Goal: Information Seeking & Learning: Check status

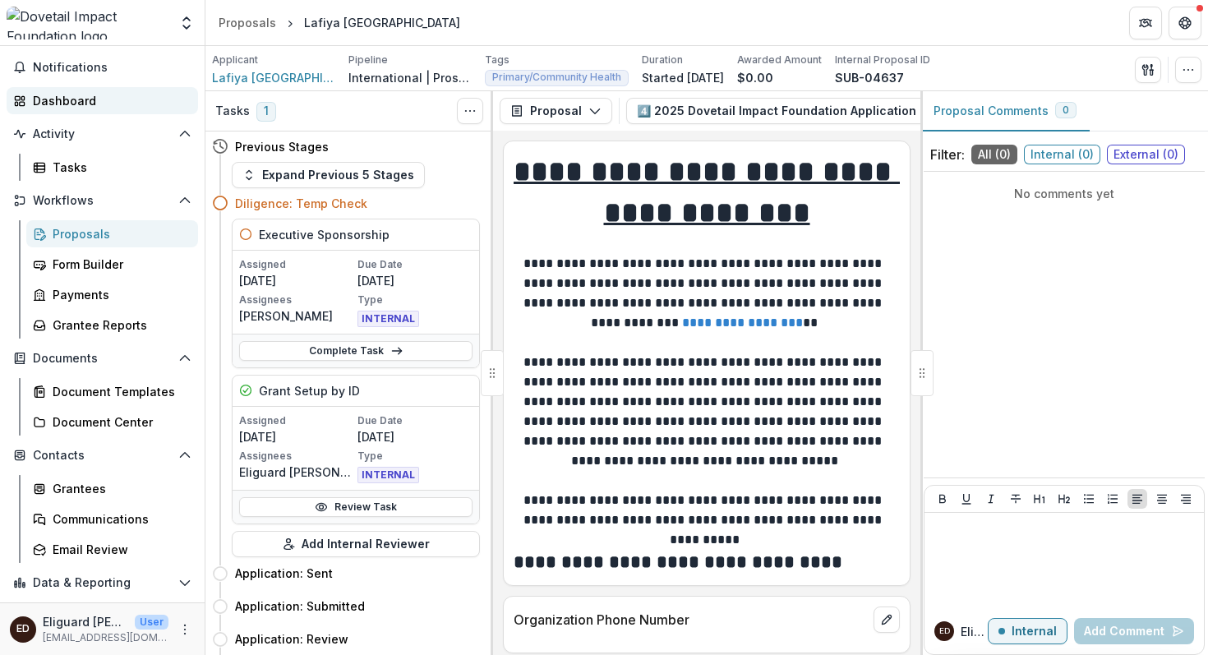
click at [62, 103] on div "Dashboard" at bounding box center [109, 100] width 152 height 17
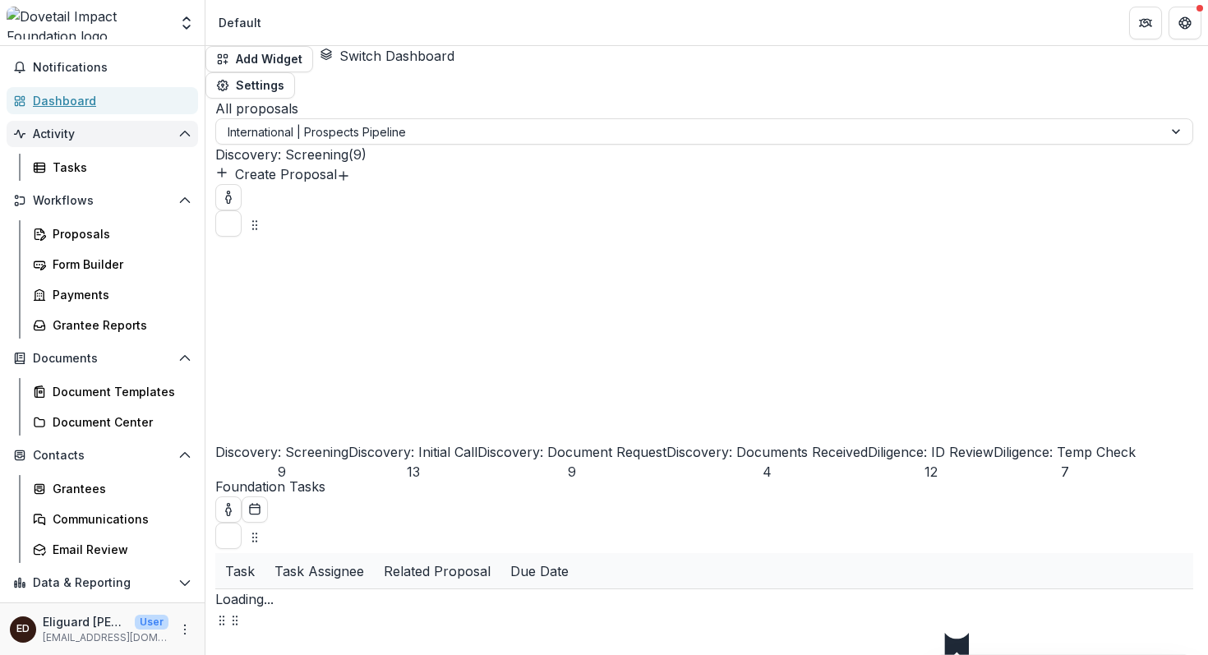
select select "******"
click at [86, 487] on div "Grantees" at bounding box center [119, 488] width 132 height 17
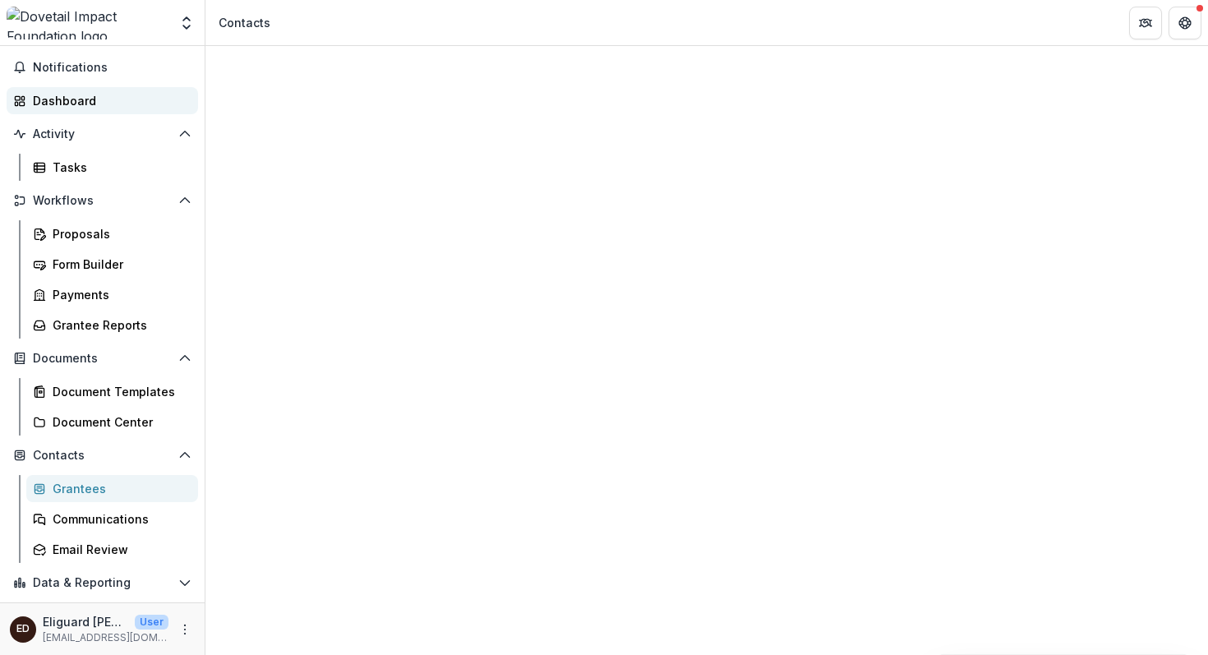
click at [52, 94] on div "Dashboard" at bounding box center [109, 100] width 152 height 17
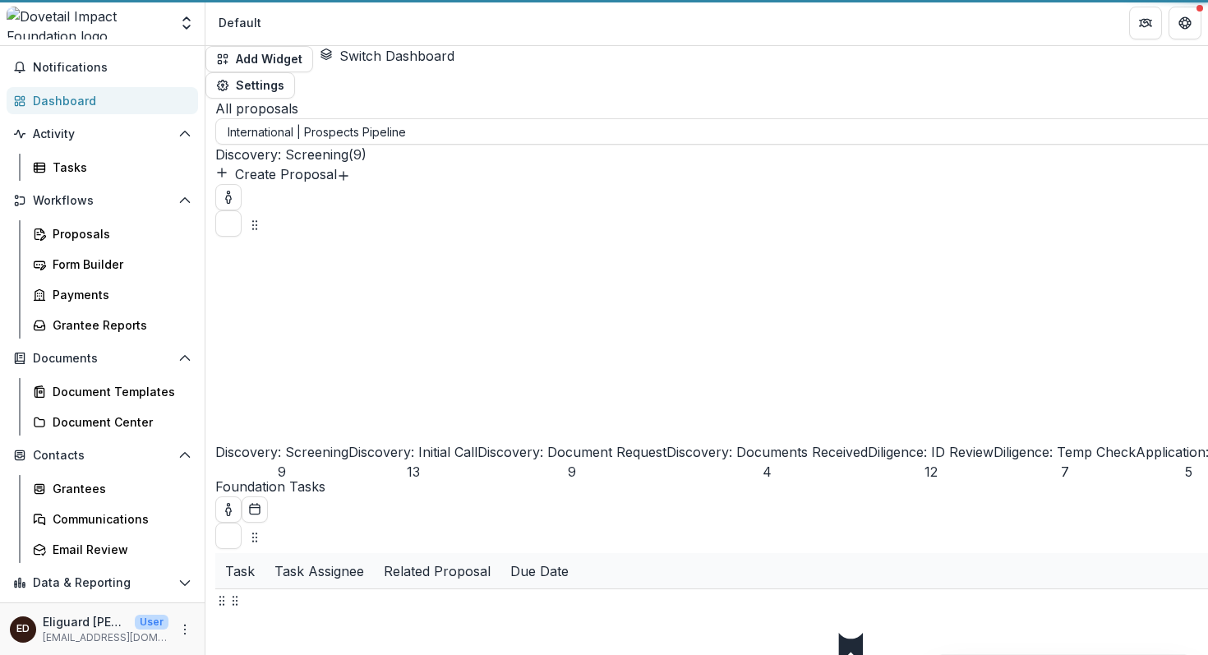
select select "******"
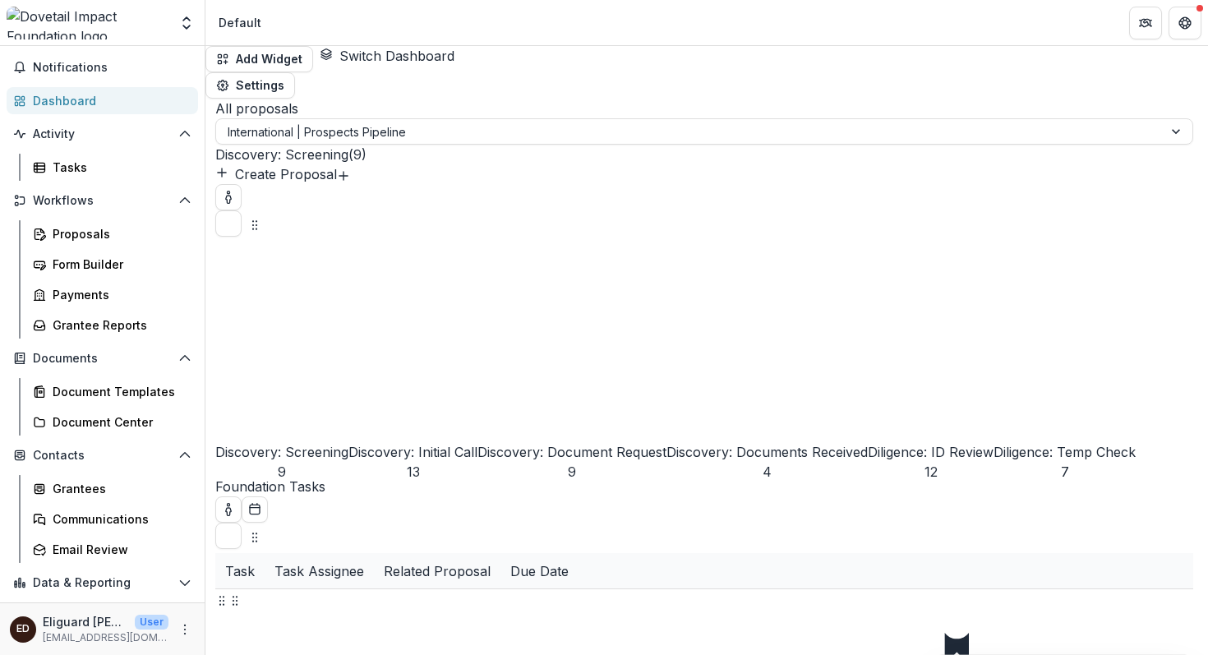
select select "******"
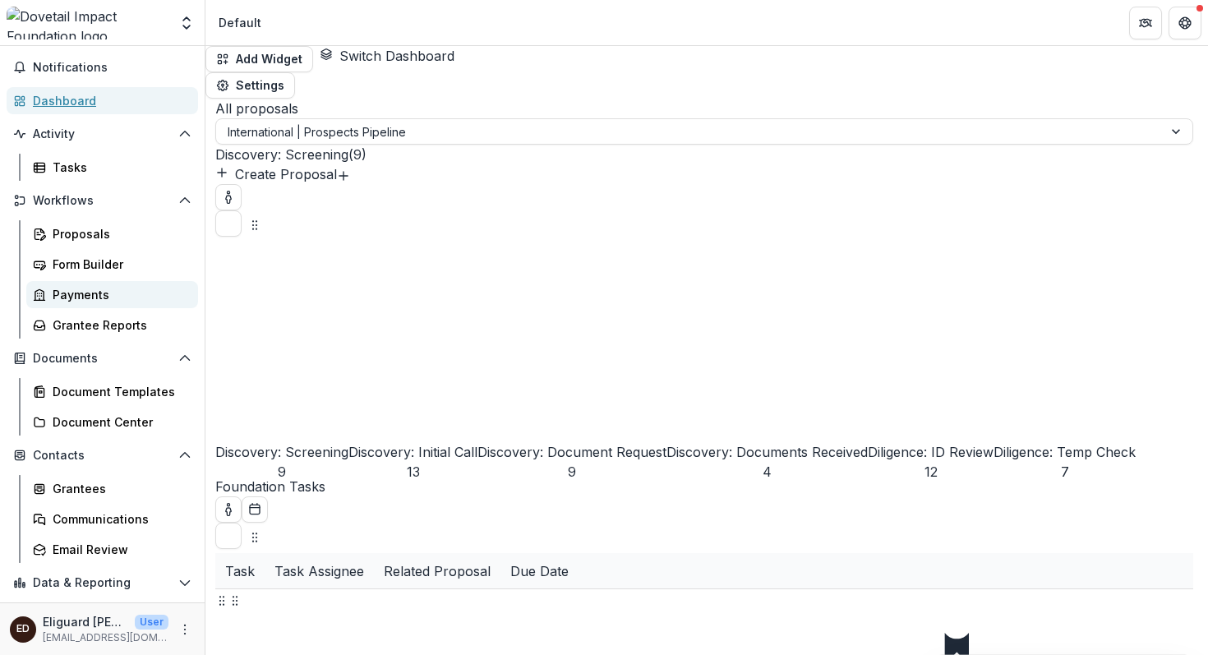
select select "******"
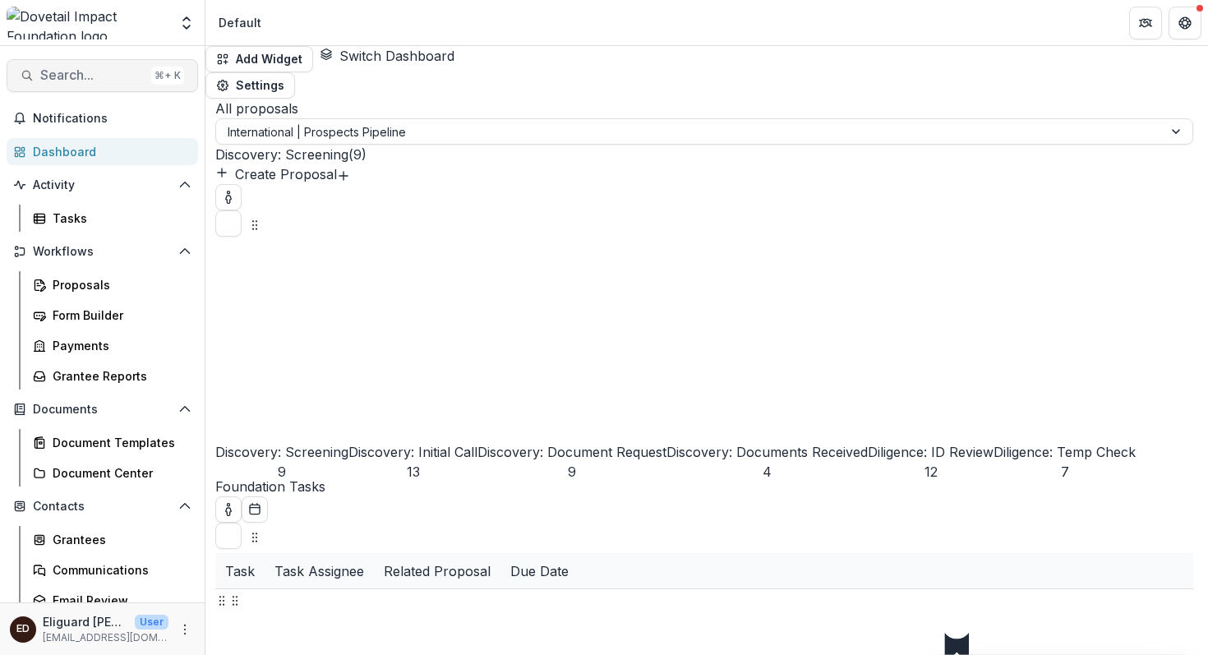
click at [80, 77] on span "Search..." at bounding box center [92, 75] width 104 height 16
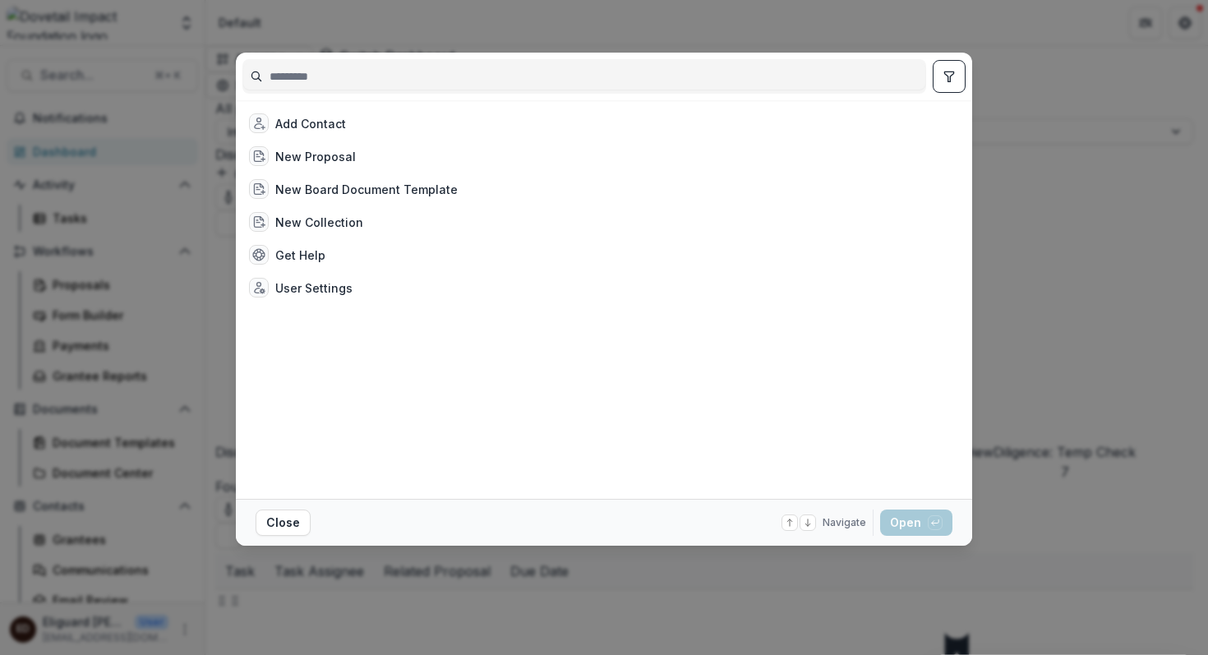
click at [280, 76] on input at bounding box center [584, 76] width 682 height 26
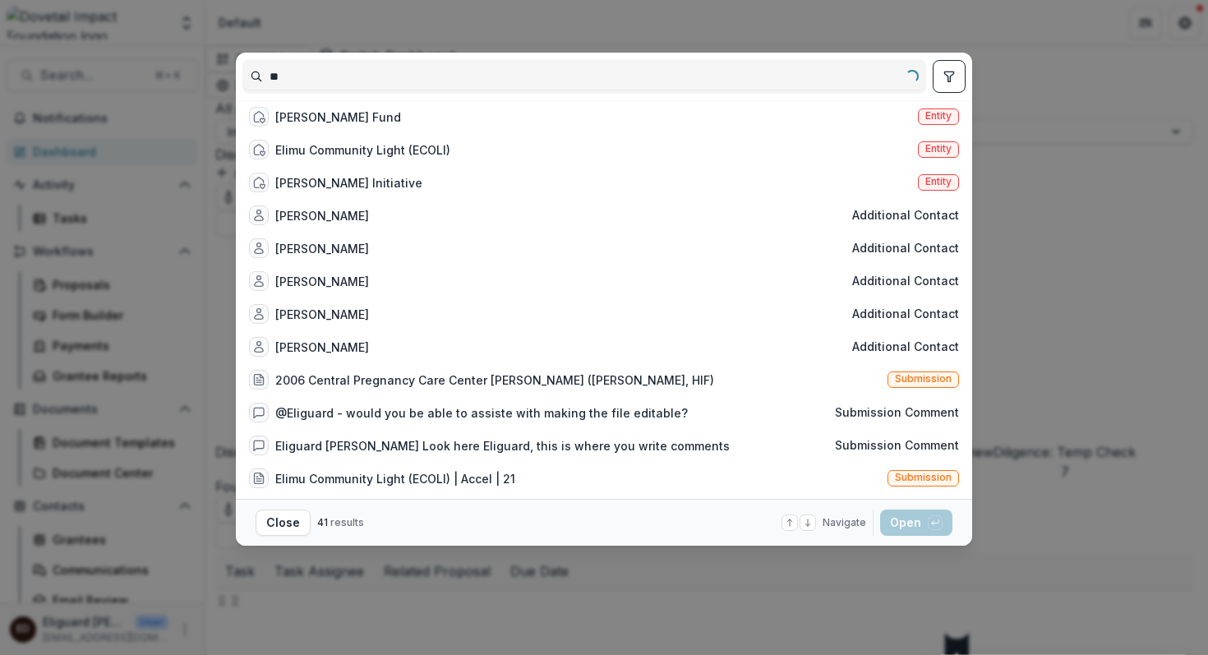
type input "*"
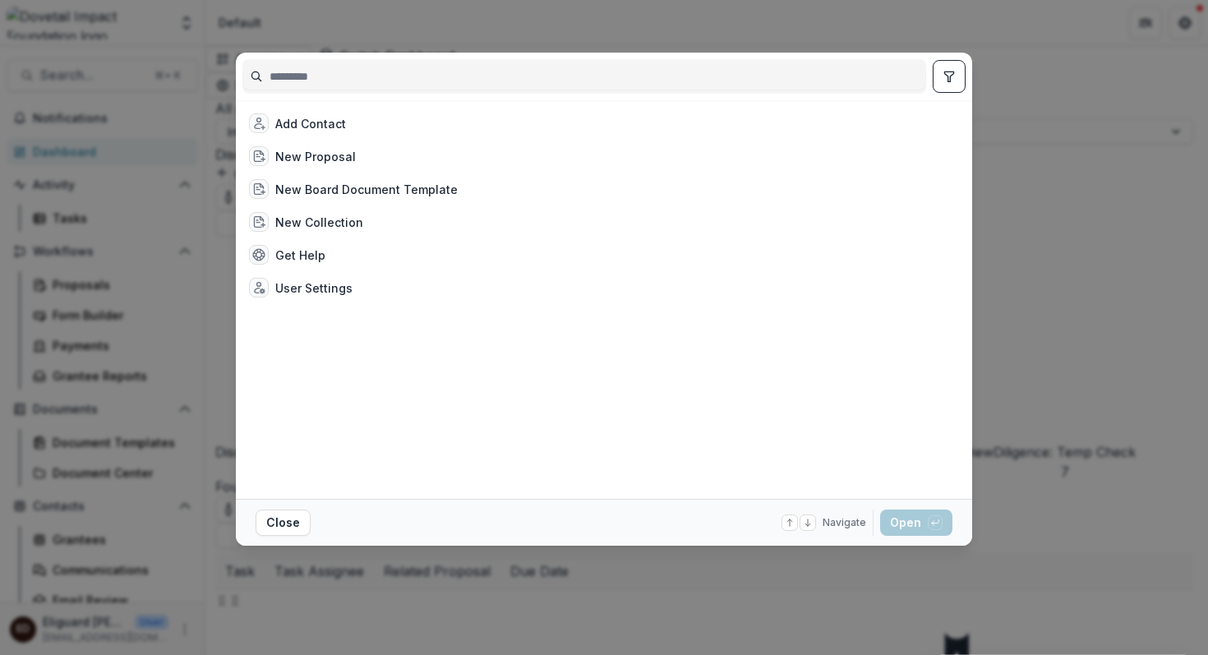
select select "******"
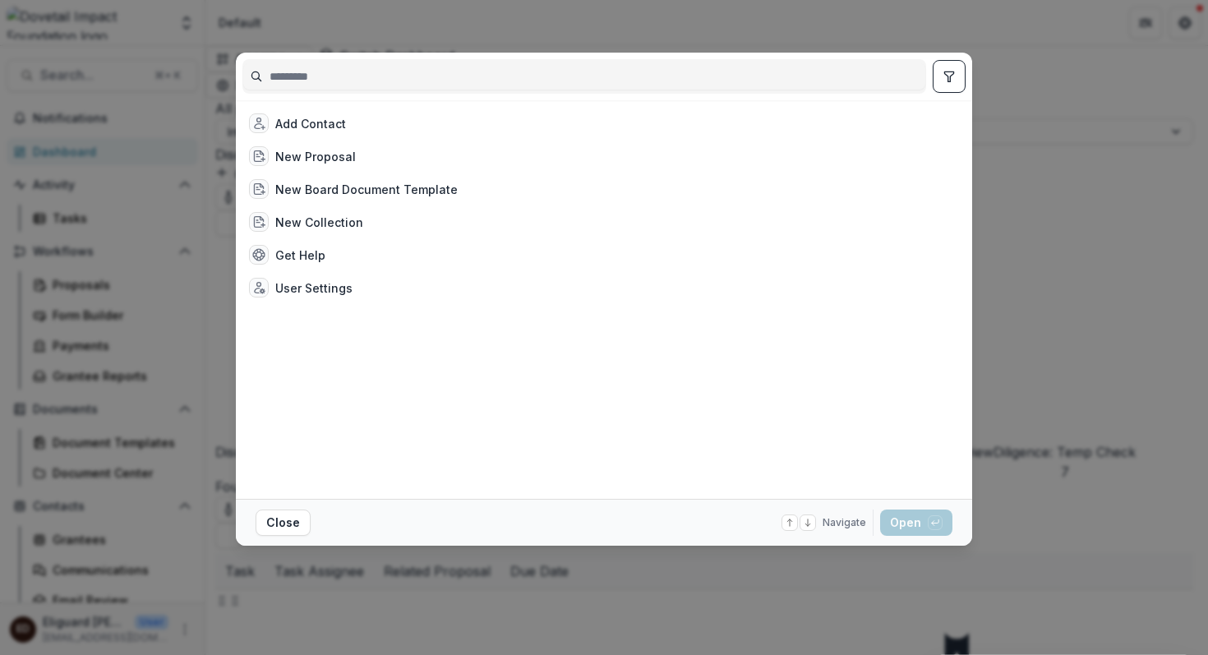
select select "******"
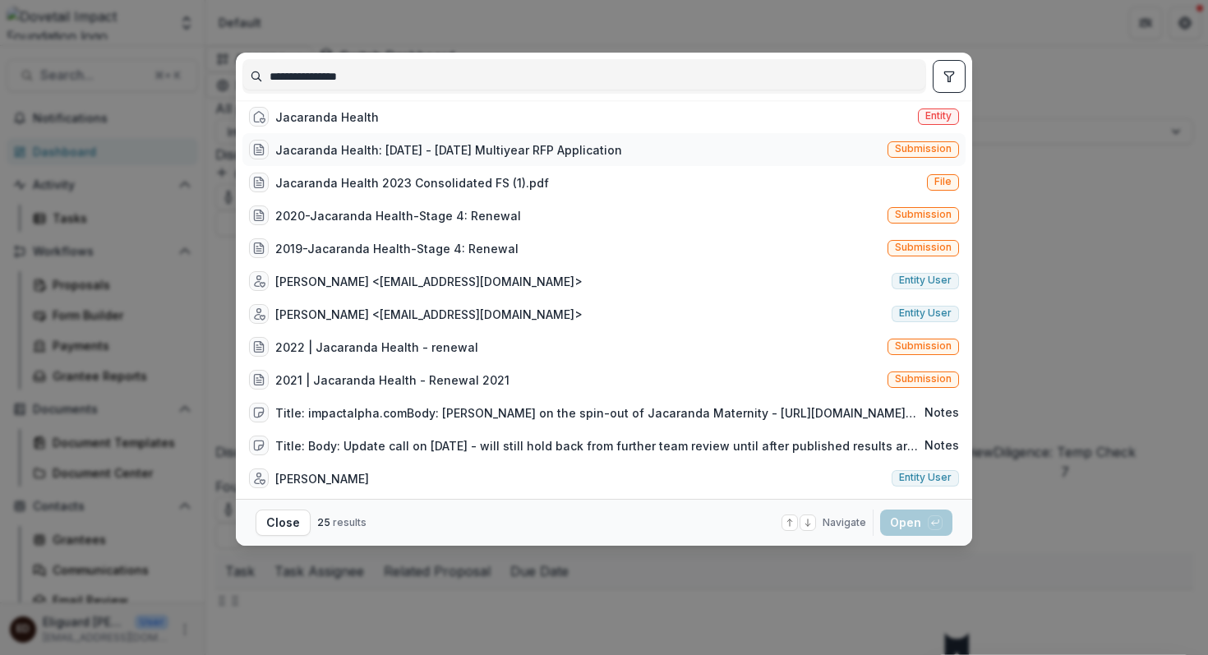
type input "**********"
click at [351, 158] on div "Jacaranda Health: [DATE] - [DATE] Multiyear RFP Application" at bounding box center [448, 149] width 347 height 17
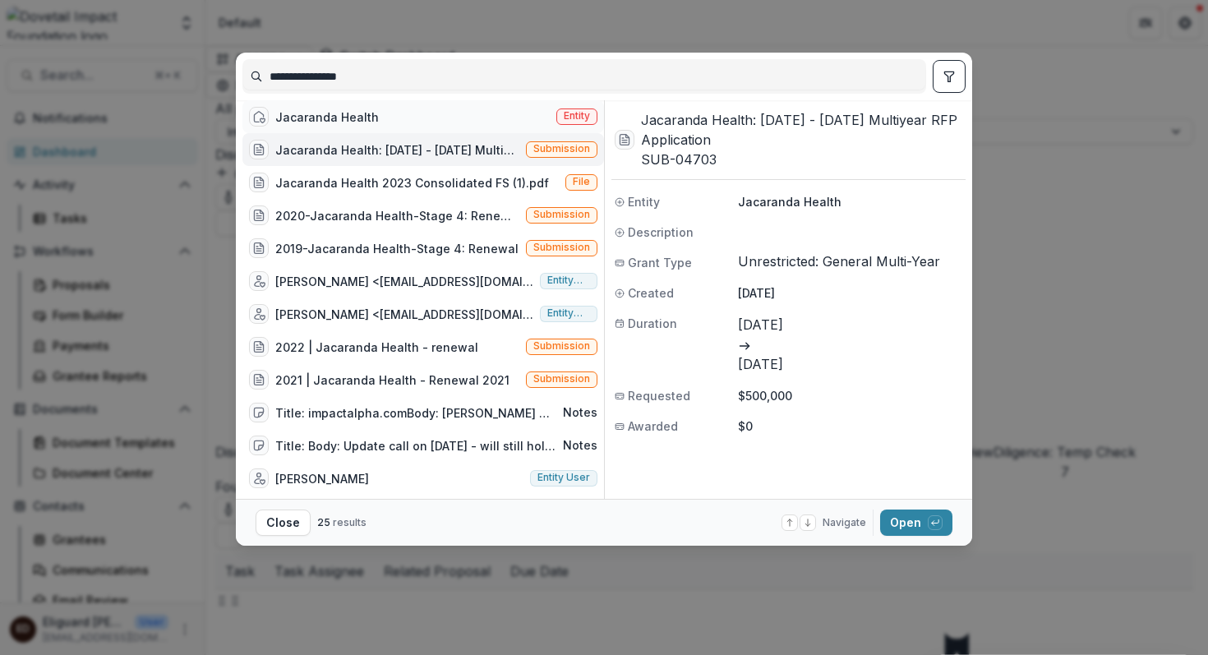
click at [340, 119] on div "Jacaranda Health" at bounding box center [327, 117] width 104 height 17
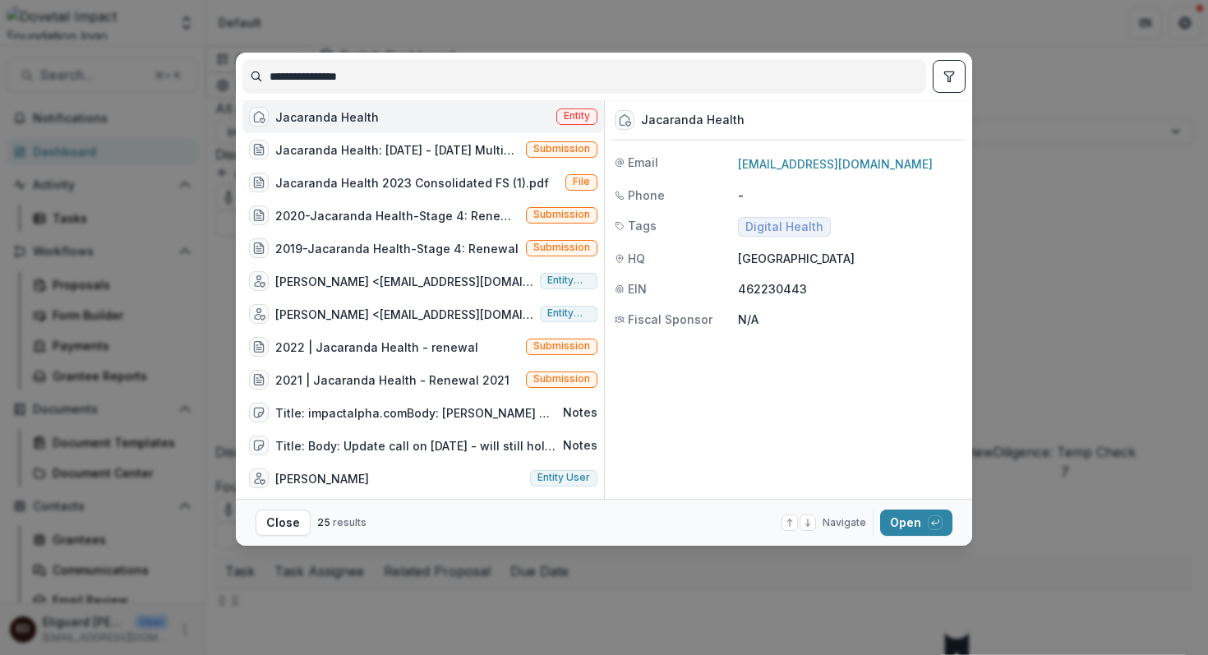
click at [567, 122] on span "Entity" at bounding box center [577, 116] width 26 height 12
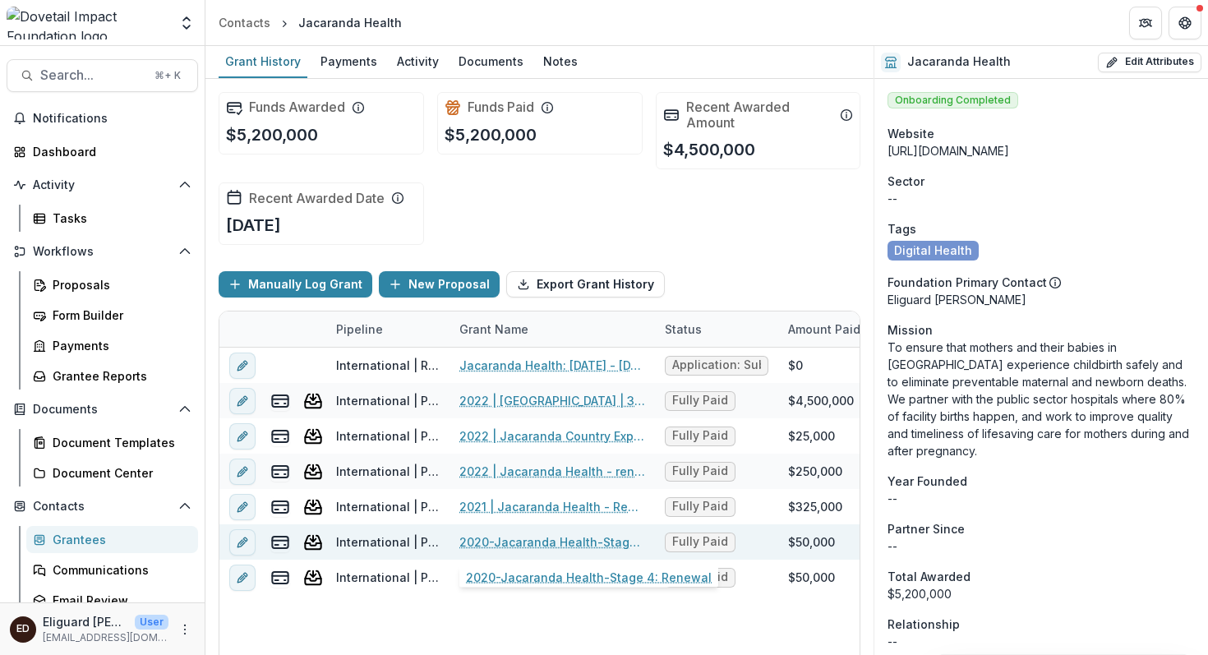
scroll to position [21, 0]
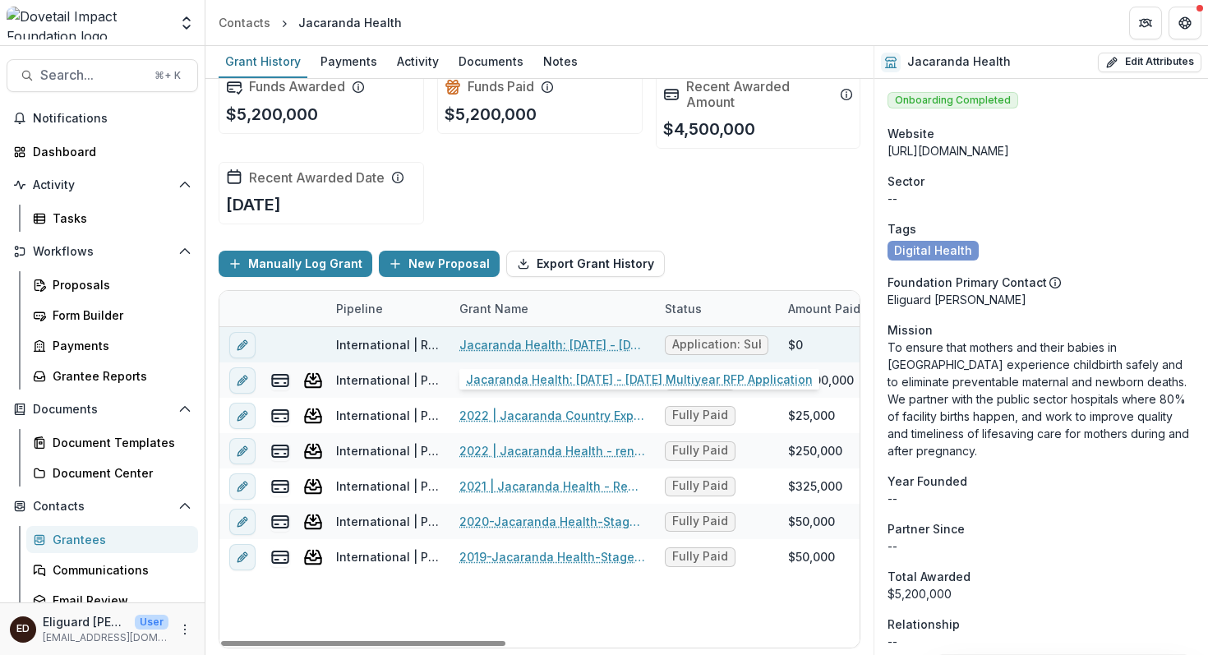
click at [543, 346] on link "Jacaranda Health: 2025 - 2027 Multiyear RFP Application" at bounding box center [553, 344] width 186 height 17
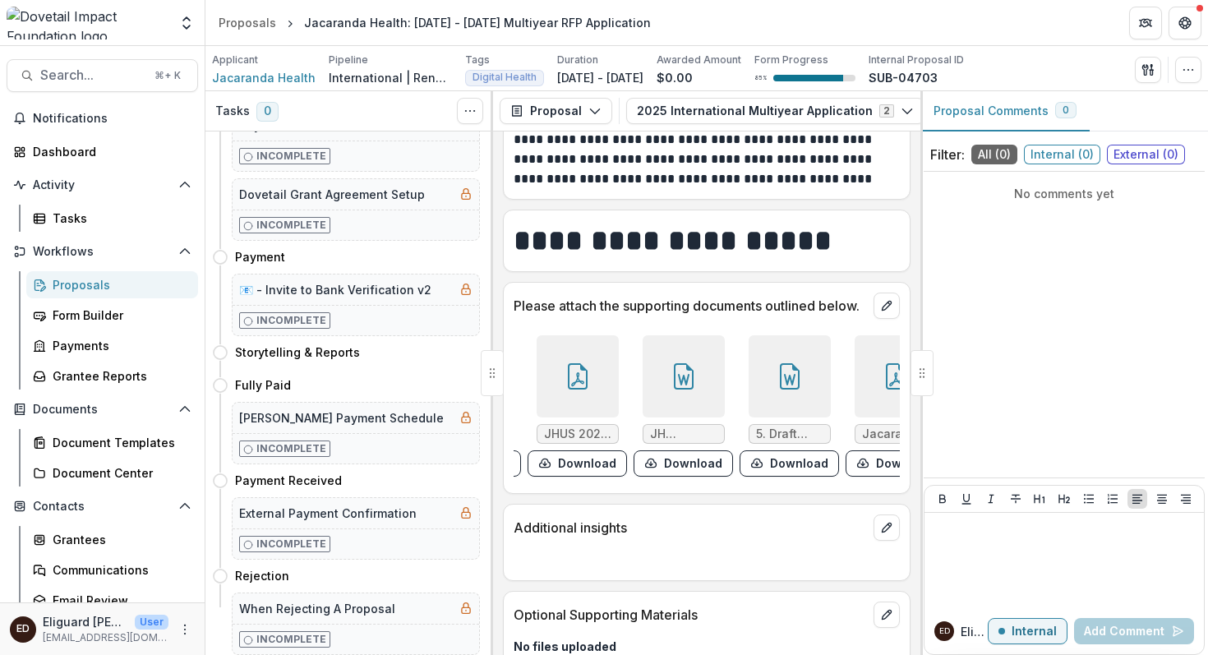
scroll to position [0, 142]
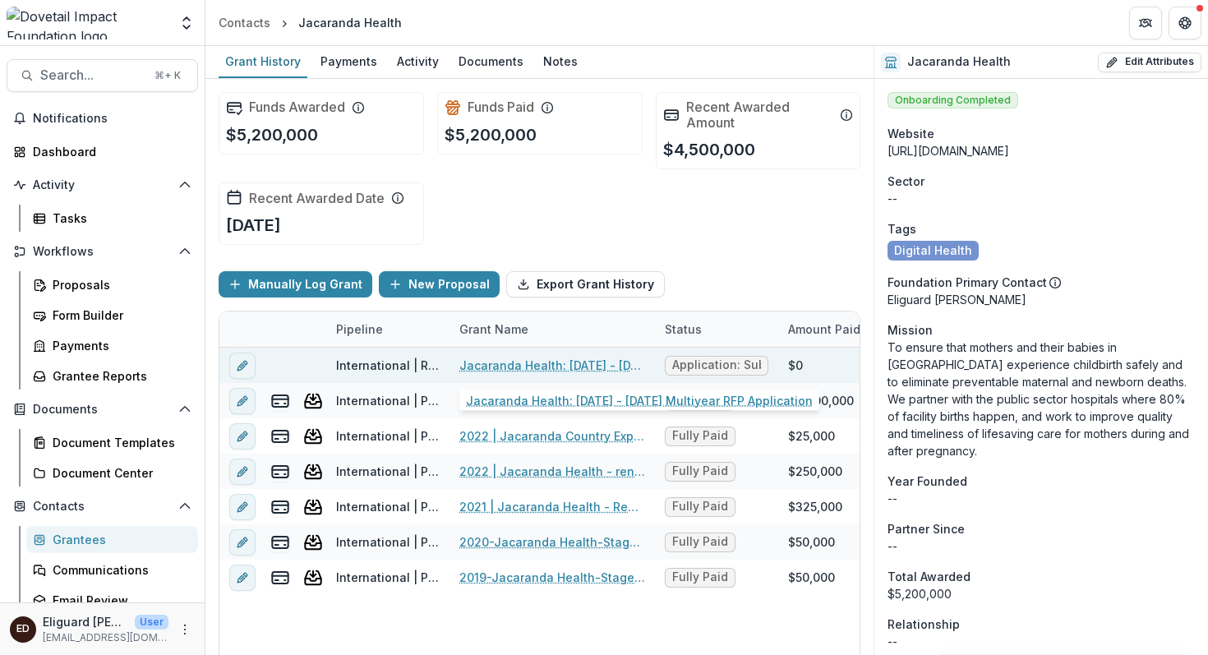
click at [524, 365] on link "Jacaranda Health: [DATE] - [DATE] Multiyear RFP Application" at bounding box center [553, 365] width 186 height 17
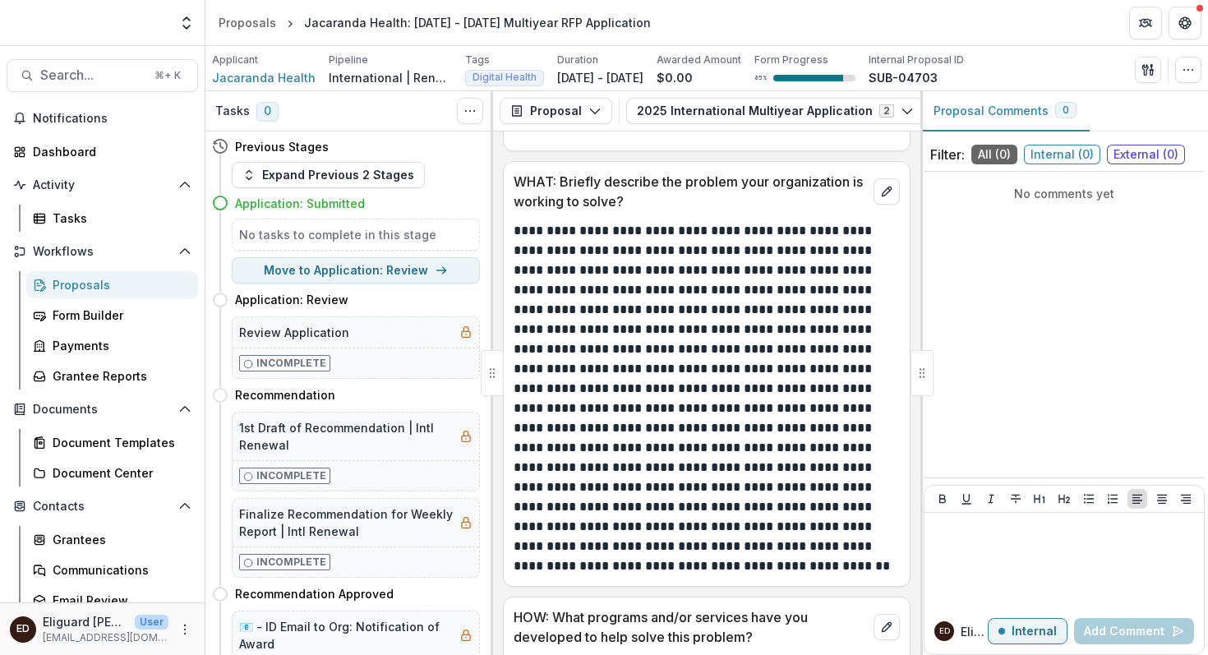
scroll to position [1157, 0]
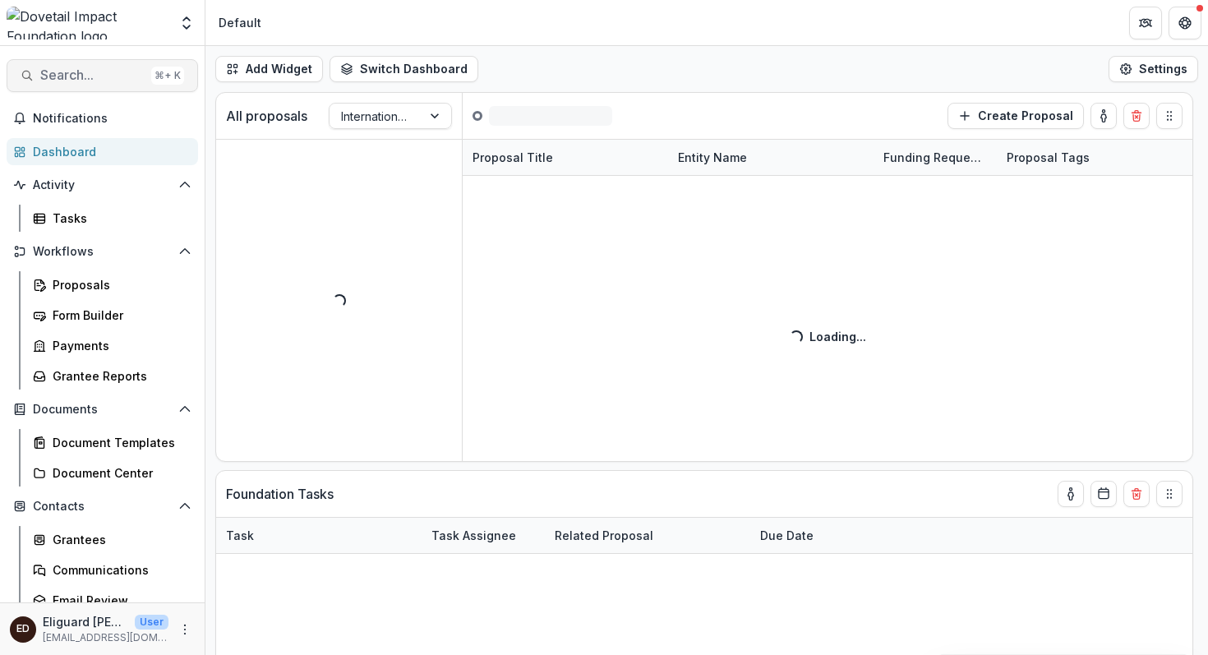
click at [105, 73] on span "Search..." at bounding box center [92, 75] width 104 height 16
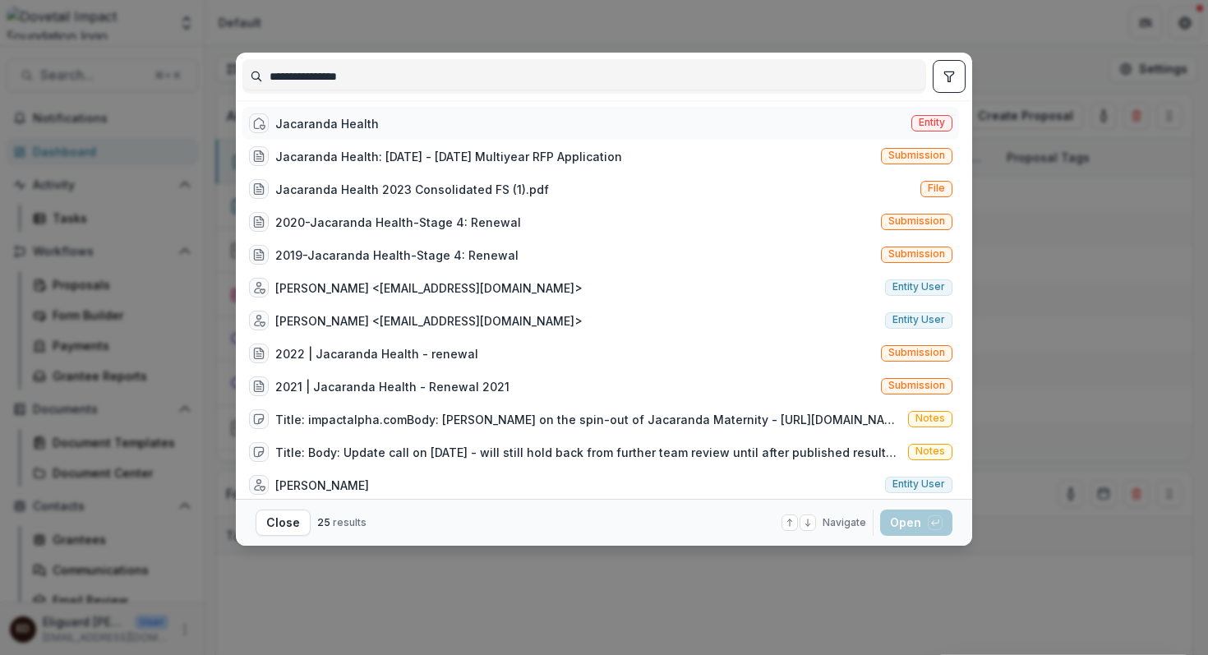
type input "**********"
click at [345, 126] on div "Jacaranda Health" at bounding box center [327, 123] width 104 height 17
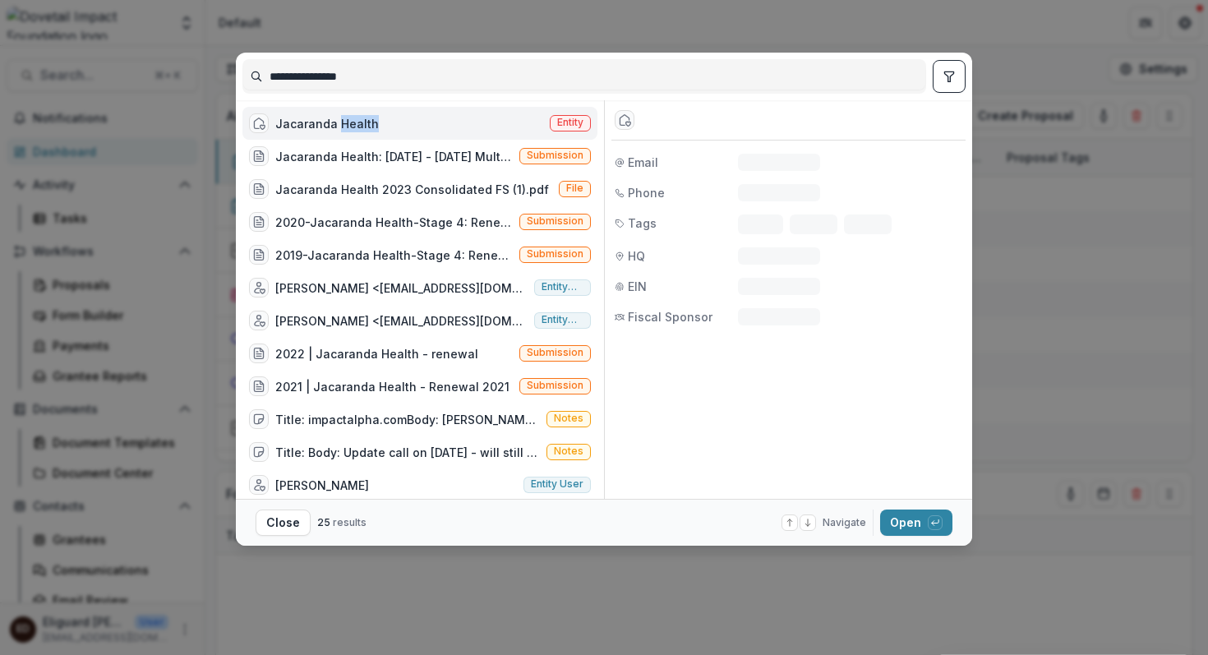
click at [345, 126] on div "Jacaranda Health" at bounding box center [327, 123] width 104 height 17
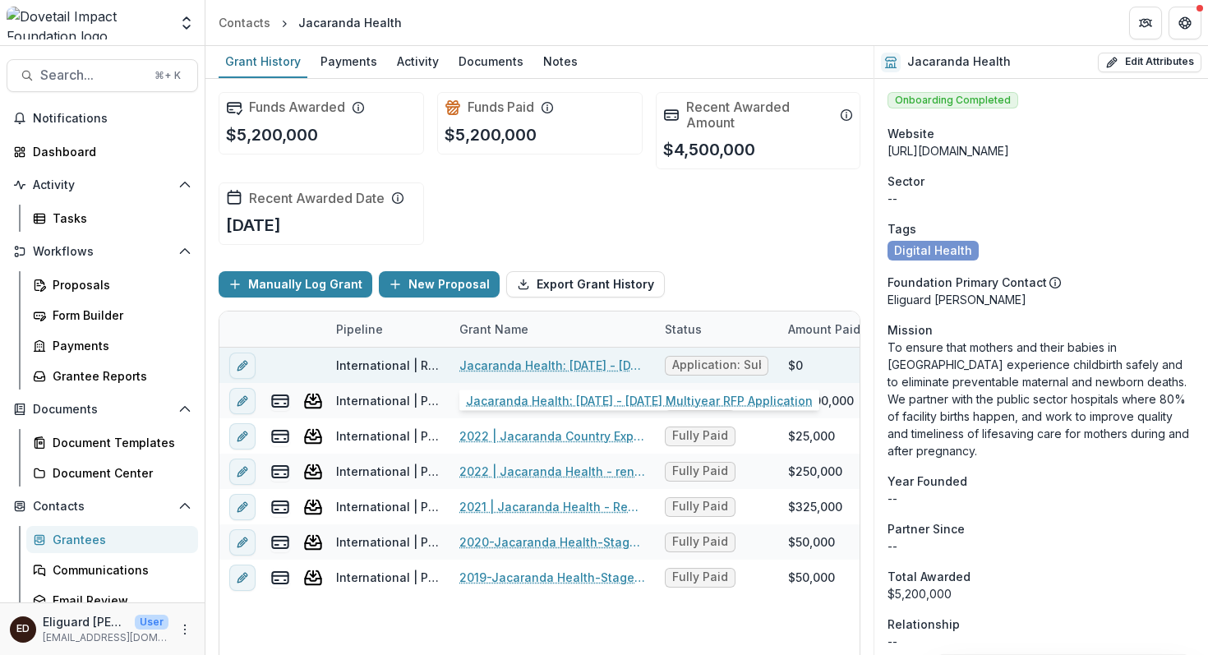
click at [529, 366] on link "Jacaranda Health: [DATE] - [DATE] Multiyear RFP Application" at bounding box center [553, 365] width 186 height 17
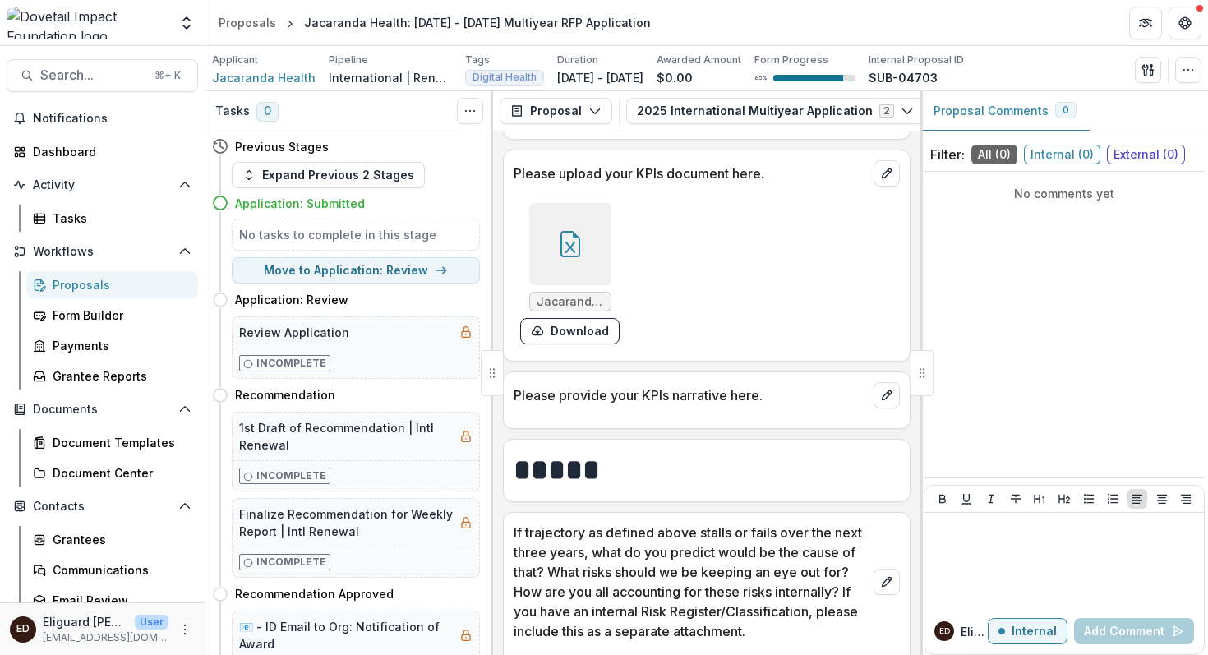
scroll to position [5964, 0]
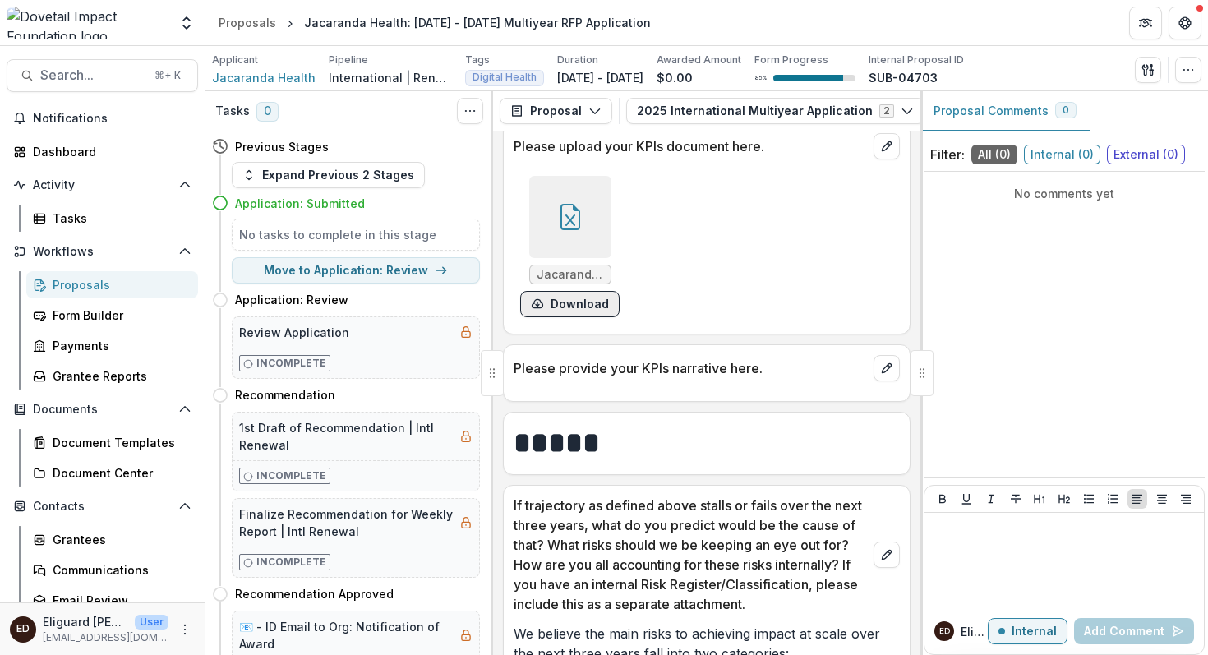
click at [568, 291] on button "Download" at bounding box center [569, 304] width 99 height 26
click at [688, 234] on div "Jacaranda_Multiyear_KPIs.xlsx Download" at bounding box center [707, 246] width 386 height 155
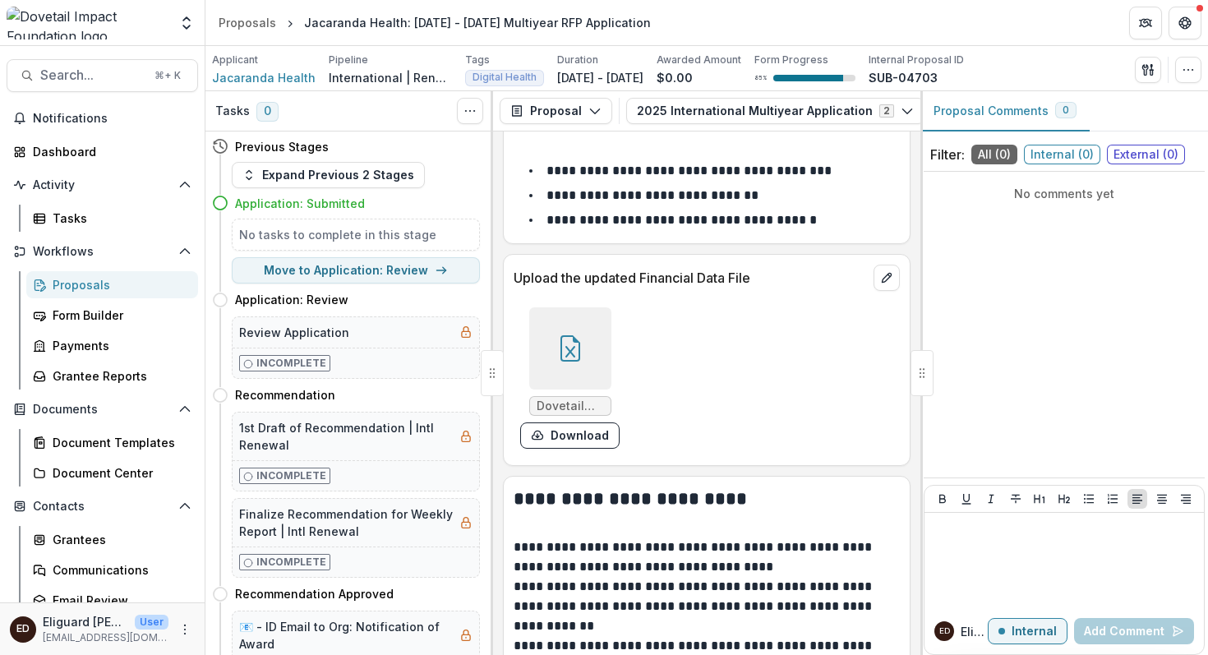
scroll to position [11874, 0]
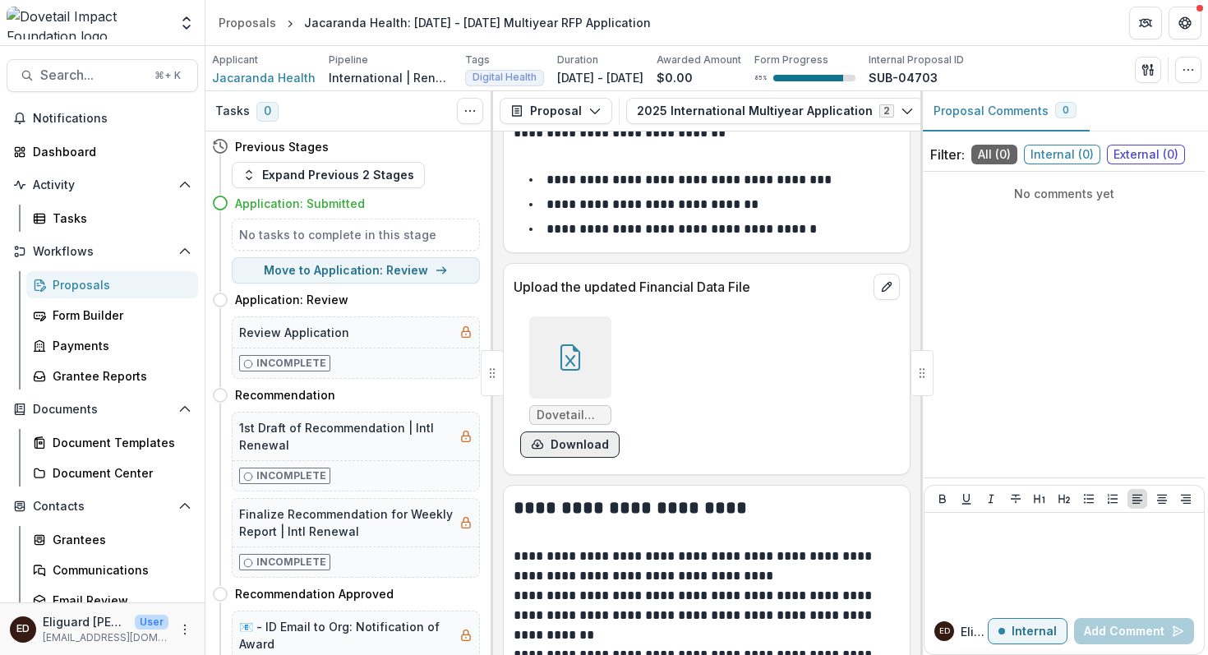
click at [577, 432] on button "Download" at bounding box center [569, 445] width 99 height 26
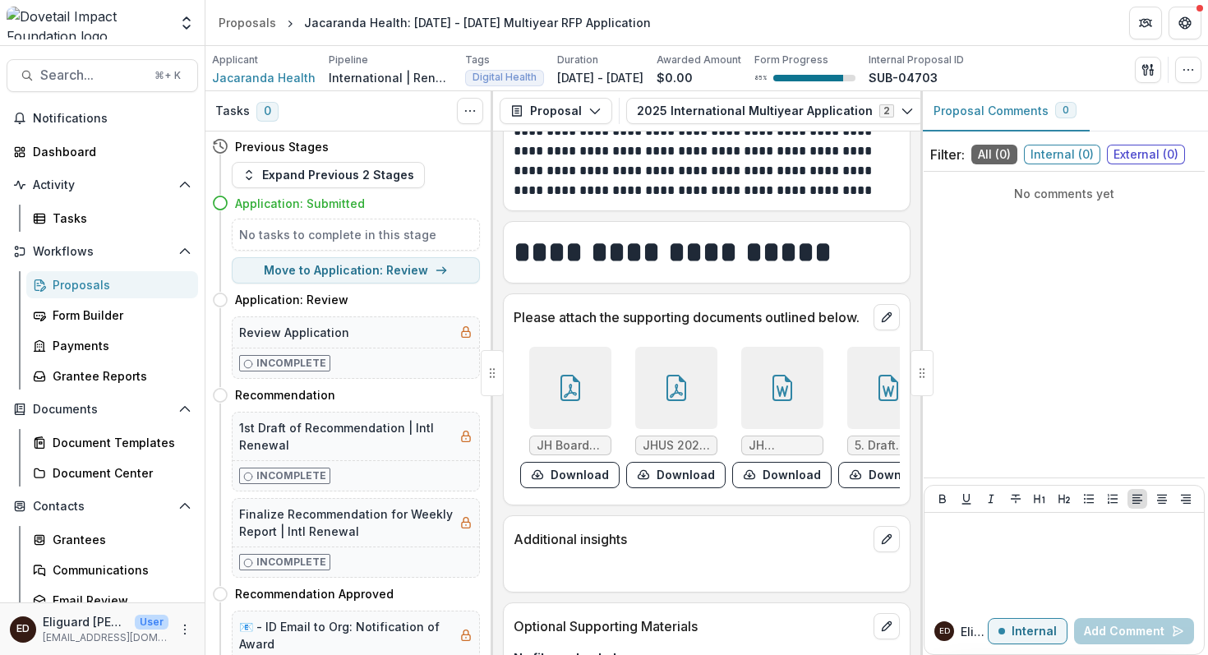
scroll to position [13916, 0]
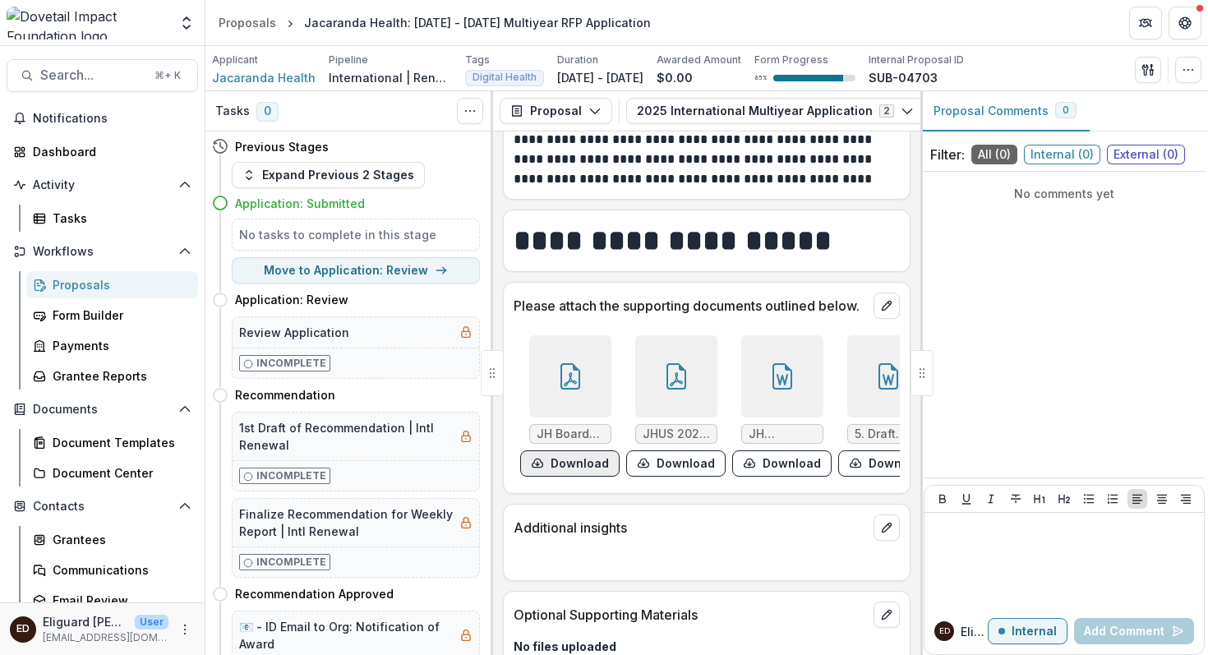
click at [575, 451] on button "Download" at bounding box center [569, 464] width 99 height 26
click at [669, 451] on button "Download" at bounding box center [675, 464] width 99 height 26
click at [759, 451] on button "Download" at bounding box center [781, 464] width 99 height 26
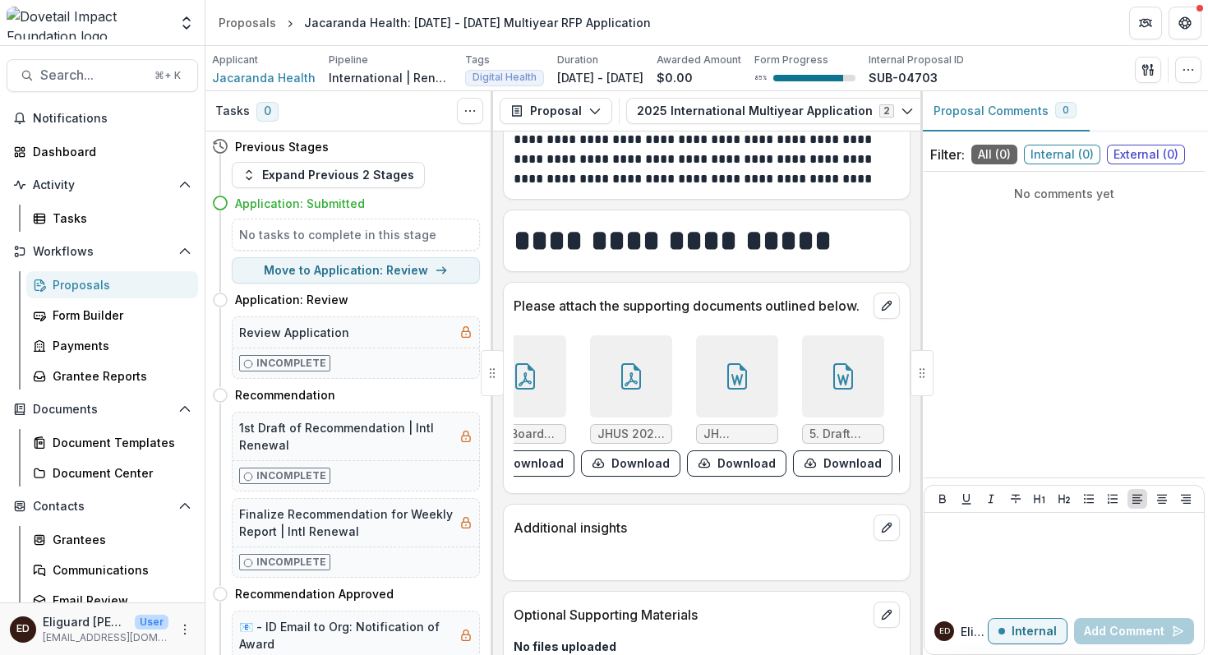
scroll to position [0, 48]
click at [628, 451] on button "Download" at bounding box center [628, 464] width 99 height 26
click at [719, 451] on button "Download" at bounding box center [734, 464] width 99 height 26
click at [812, 451] on button "Download" at bounding box center [840, 464] width 99 height 26
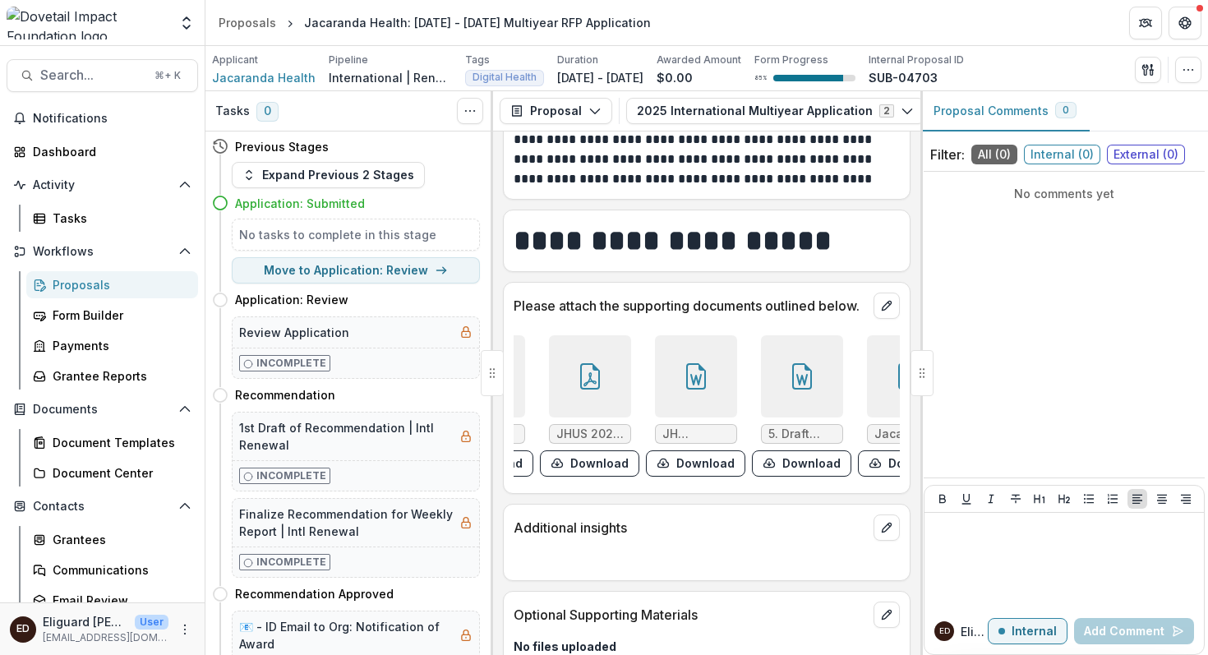
scroll to position [0, 142]
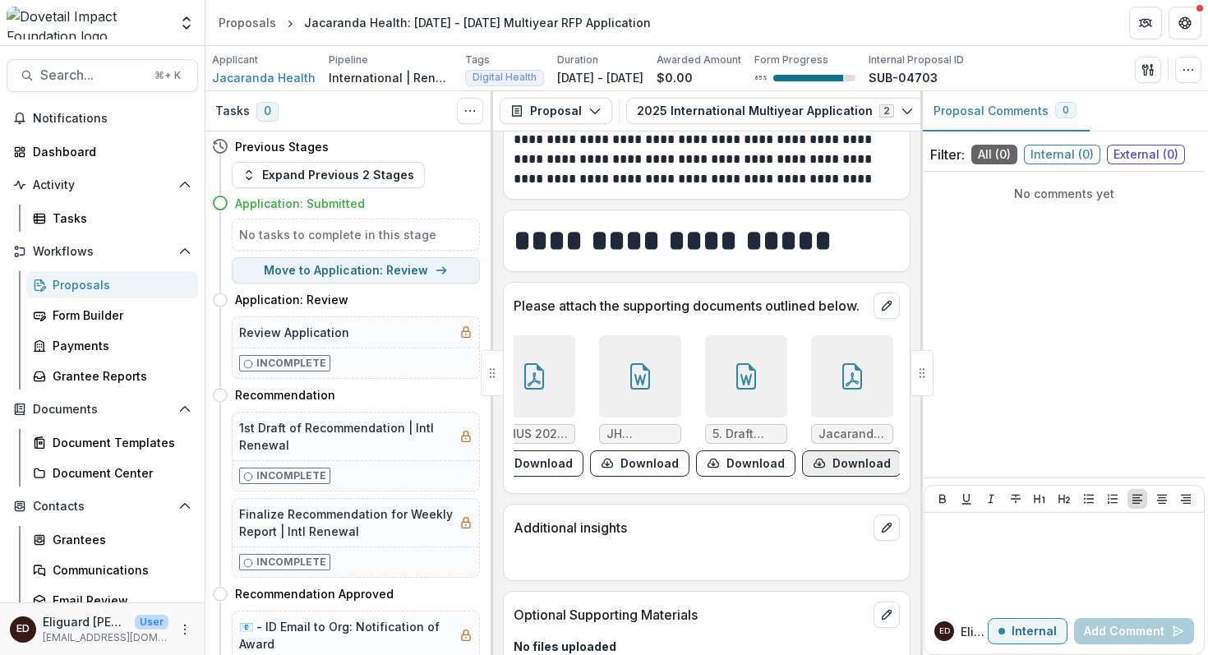
click at [834, 451] on button "Download" at bounding box center [851, 464] width 99 height 26
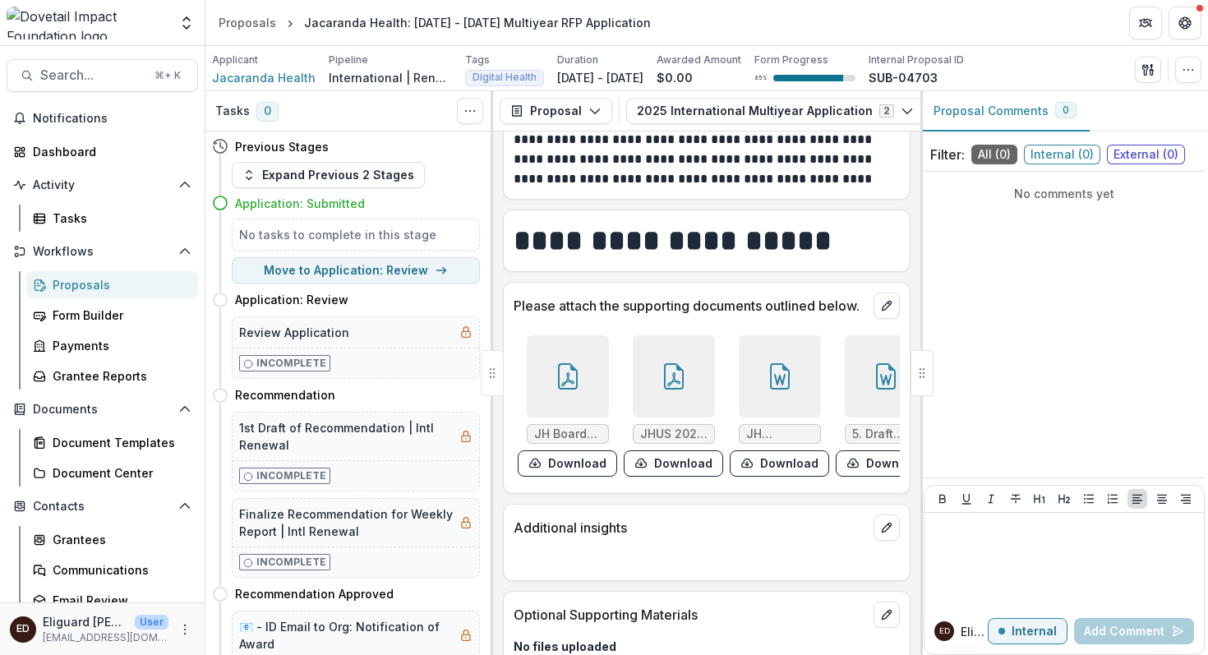
scroll to position [0, 2]
click at [732, 110] on button "2025 International Multiyear Application 2" at bounding box center [775, 111] width 298 height 26
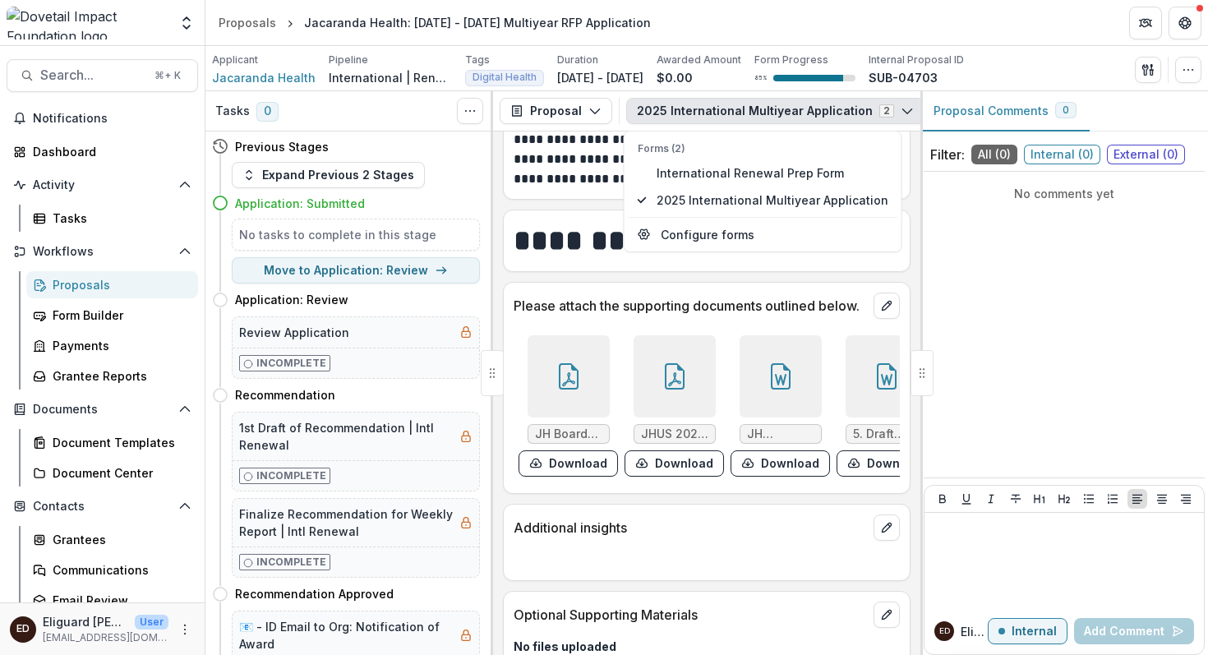
click at [901, 111] on icon "button" at bounding box center [907, 110] width 13 height 13
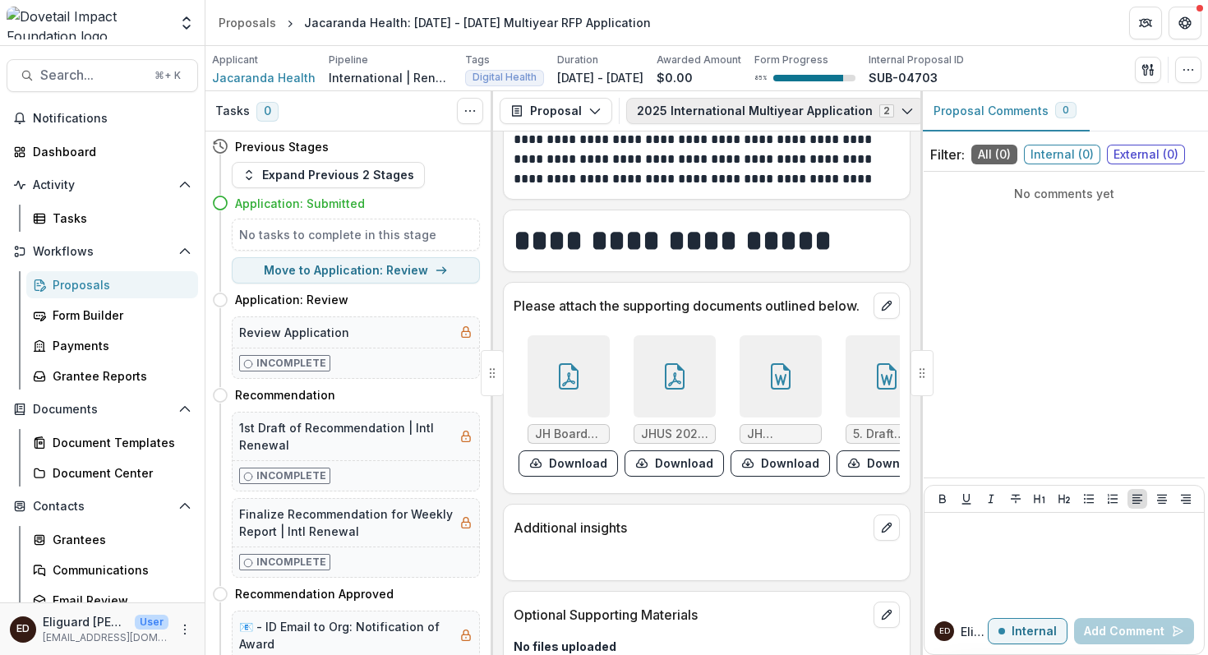
click at [901, 111] on icon "button" at bounding box center [907, 110] width 13 height 13
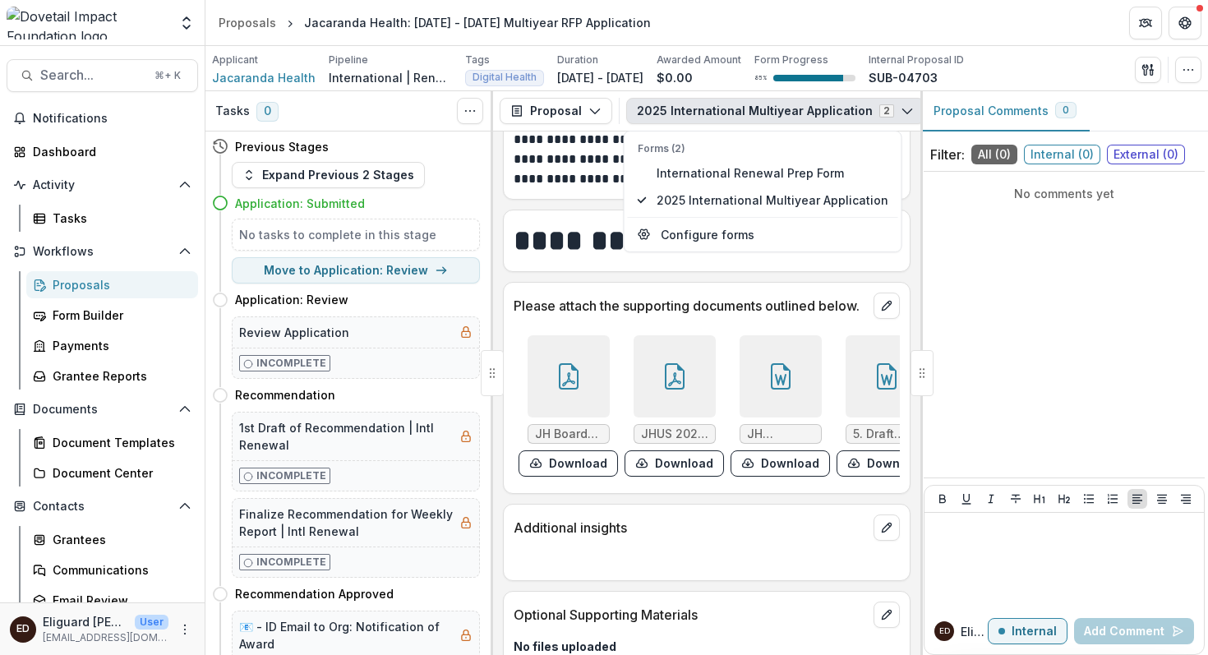
click at [1035, 295] on div "No comments yet" at bounding box center [1064, 324] width 281 height 293
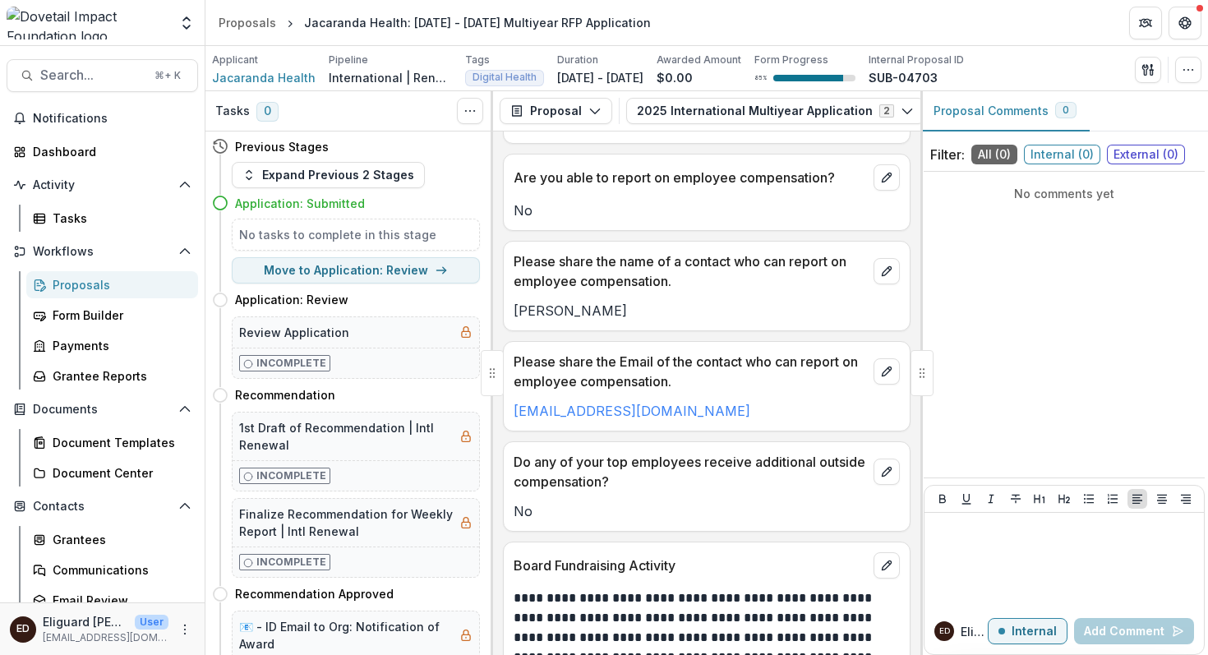
scroll to position [13219, 0]
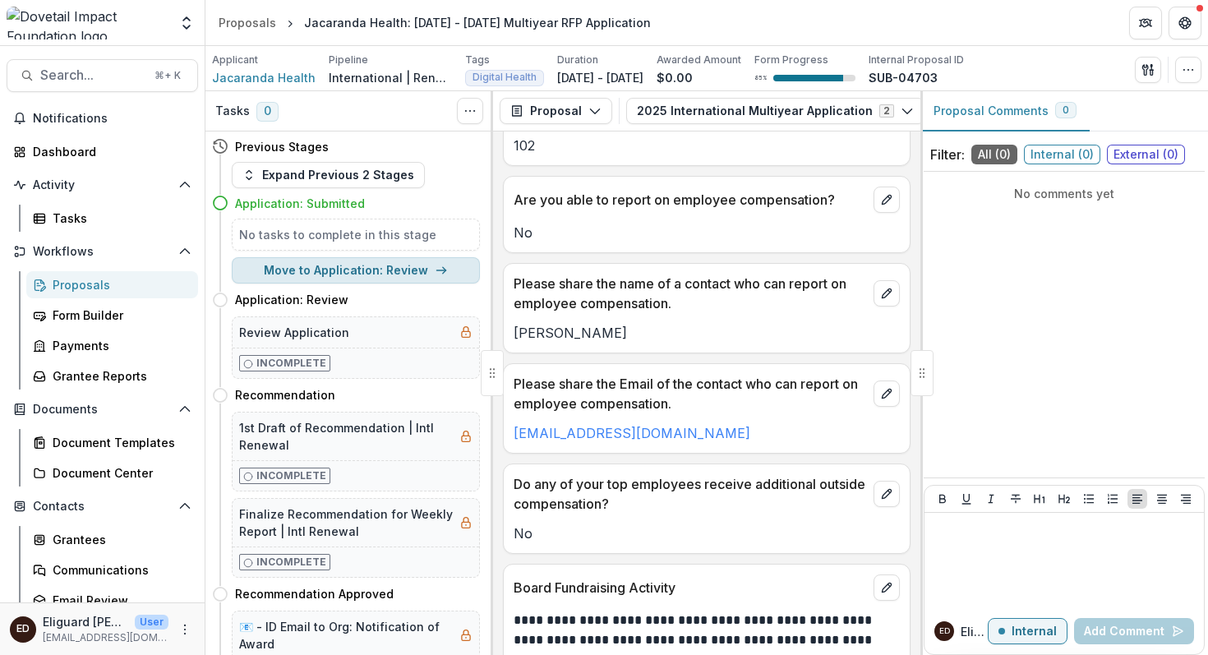
click at [356, 266] on button "Move to Application: Review" at bounding box center [356, 270] width 248 height 26
select select "**********"
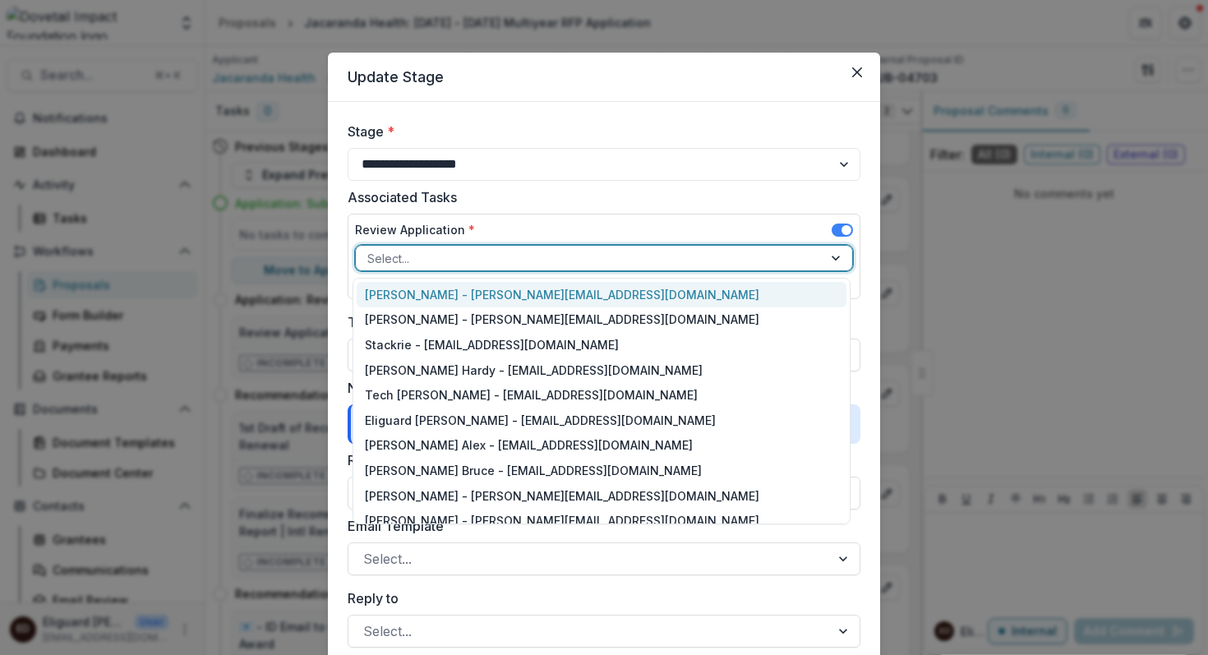
click at [832, 259] on div at bounding box center [838, 258] width 30 height 25
click at [853, 71] on icon "Close" at bounding box center [858, 72] width 10 height 10
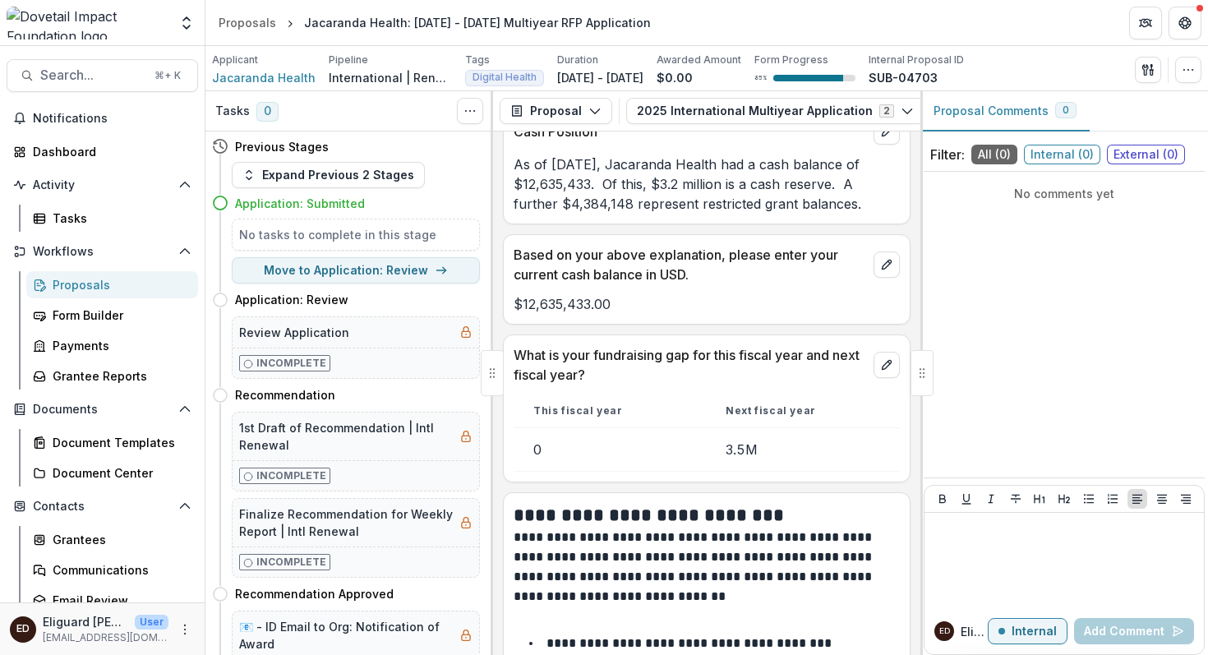
scroll to position [11340, 0]
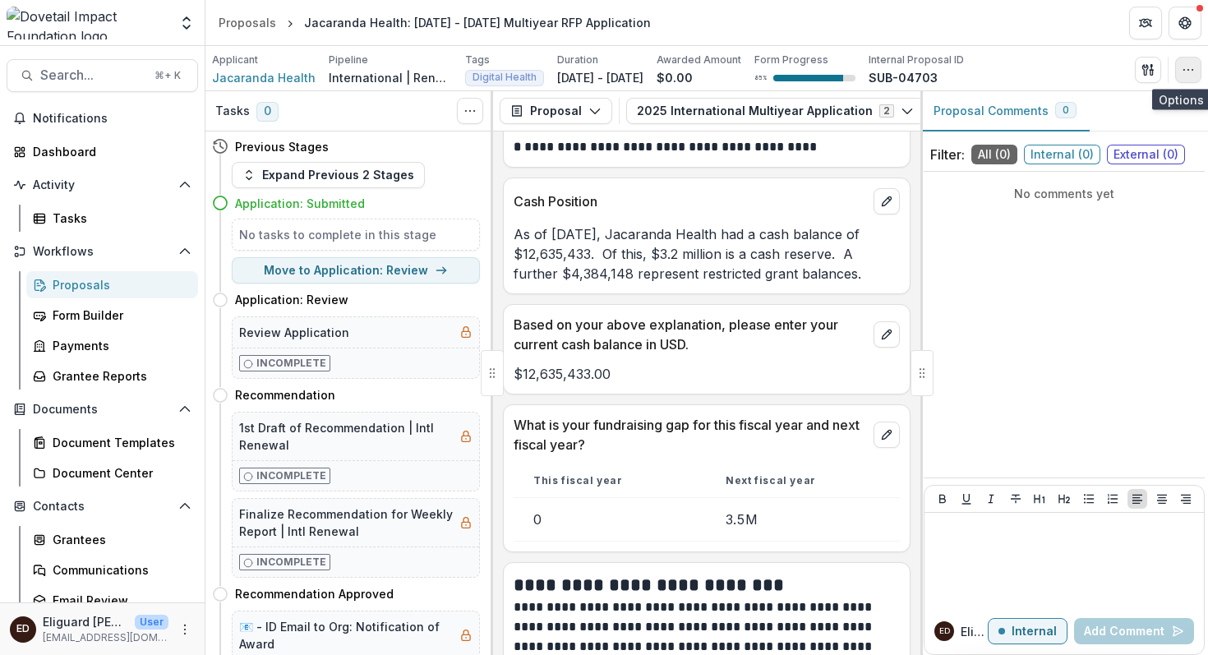
click at [1185, 69] on icon "button" at bounding box center [1188, 69] width 13 height 13
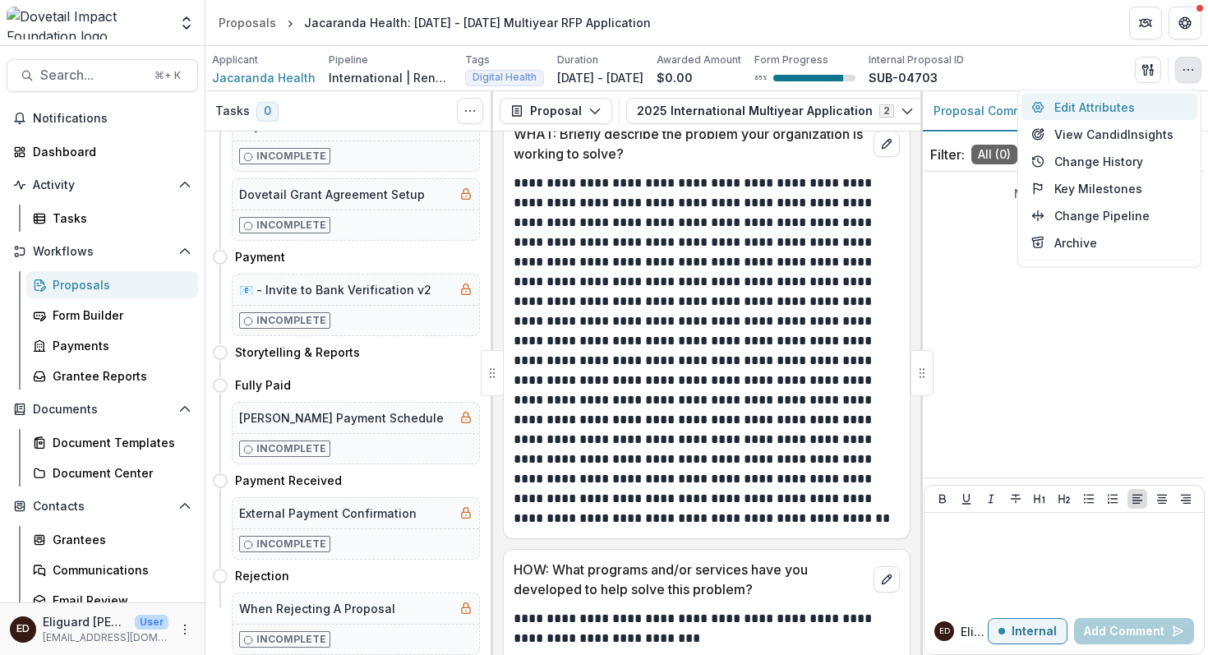
scroll to position [779, 0]
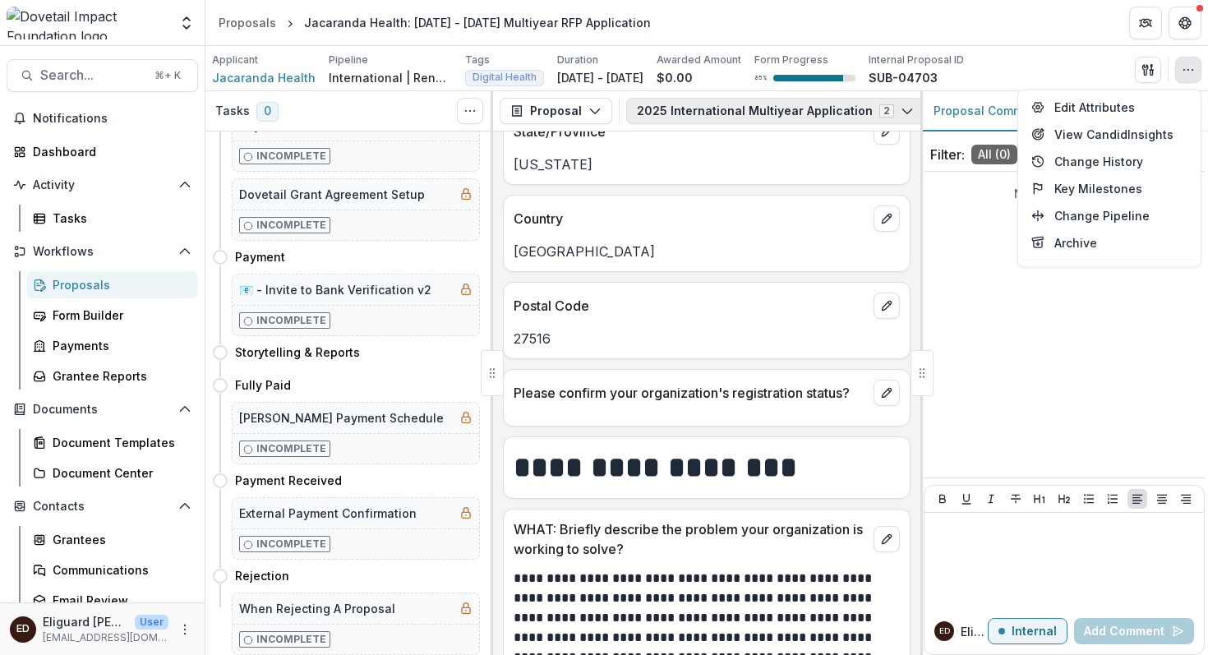
click at [901, 112] on icon "button" at bounding box center [907, 110] width 13 height 13
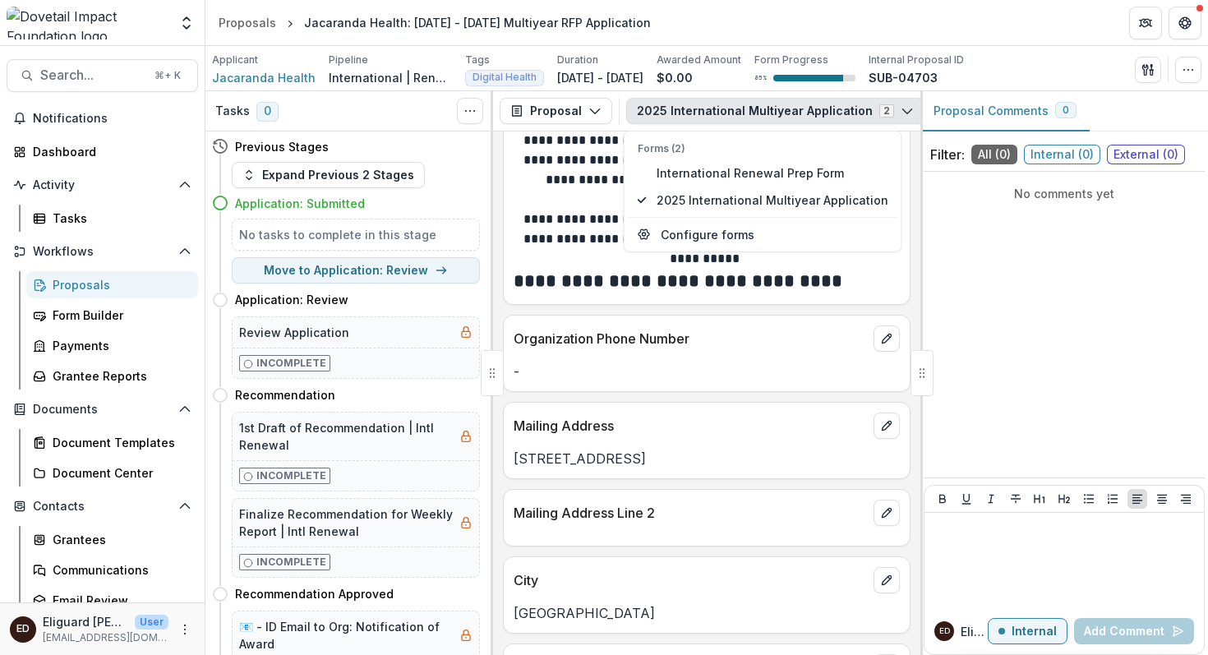
scroll to position [247, 0]
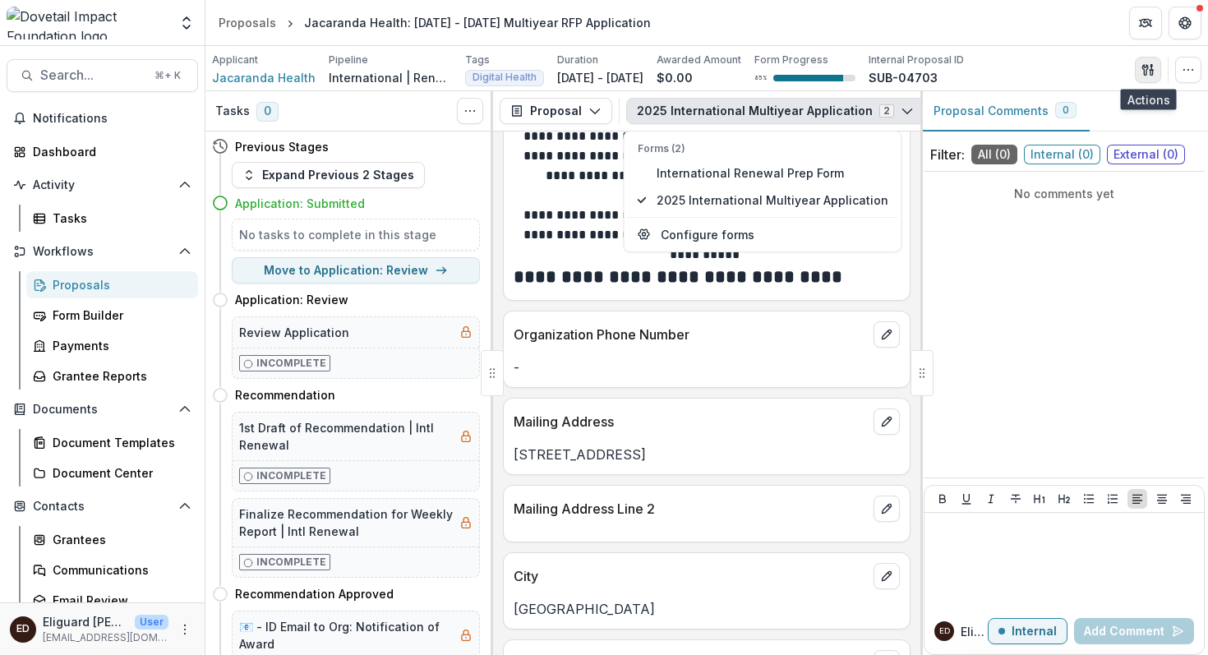
click at [1148, 70] on icon "button" at bounding box center [1148, 69] width 13 height 13
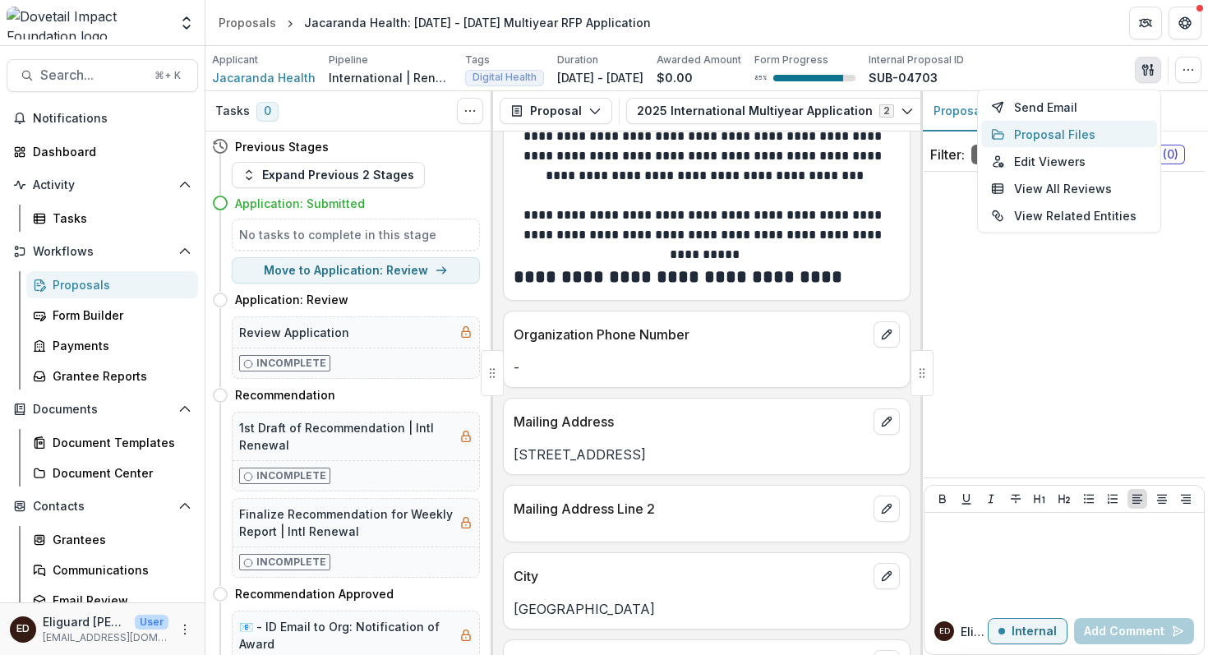
click at [1066, 133] on button "Proposal Files" at bounding box center [1070, 134] width 176 height 27
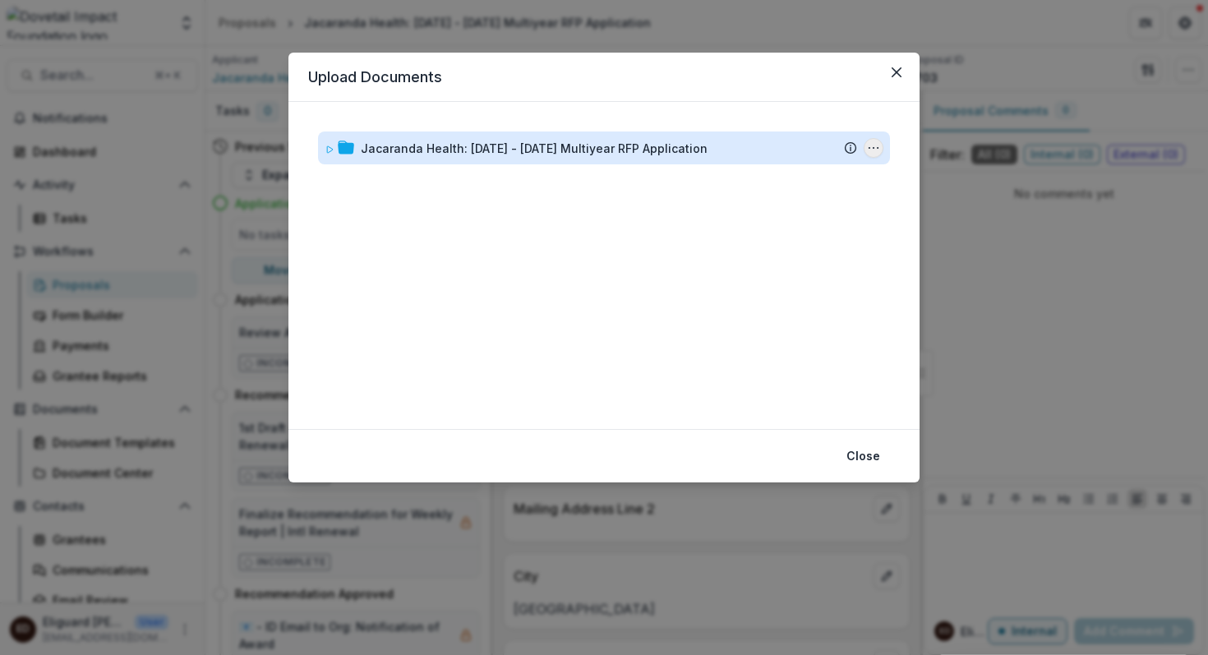
click at [874, 148] on circle "Jacaranda Health: 2025 - 2027 Multiyear RFP Application Options" at bounding box center [874, 148] width 1 height 1
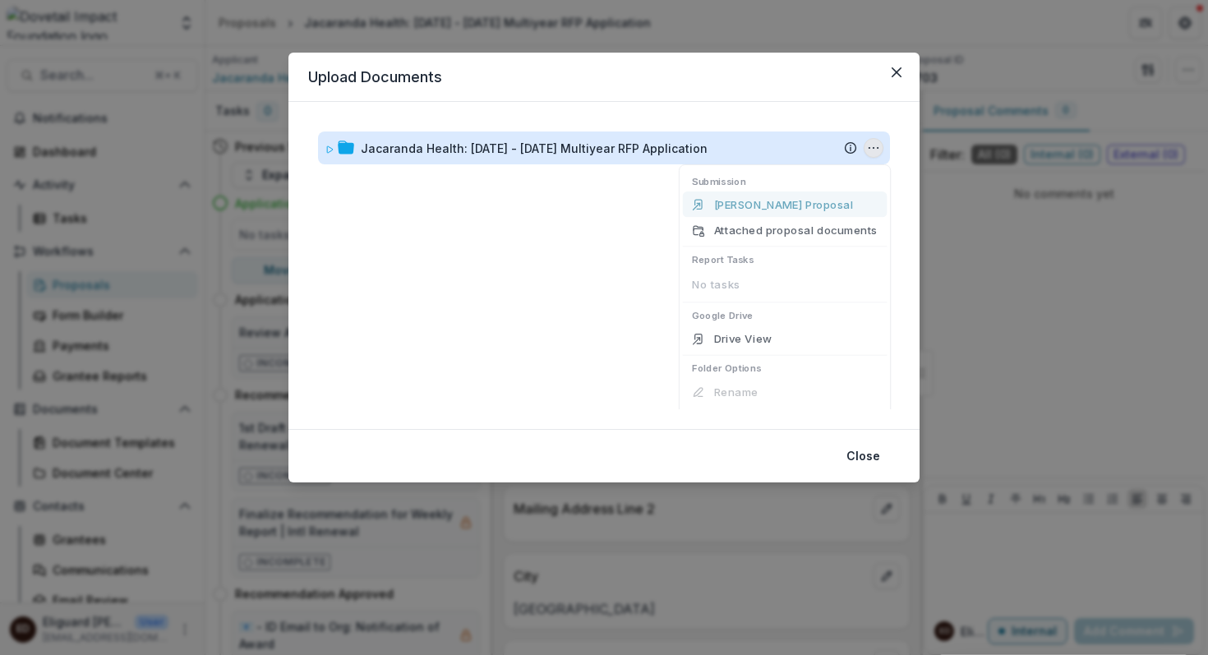
scroll to position [5, 0]
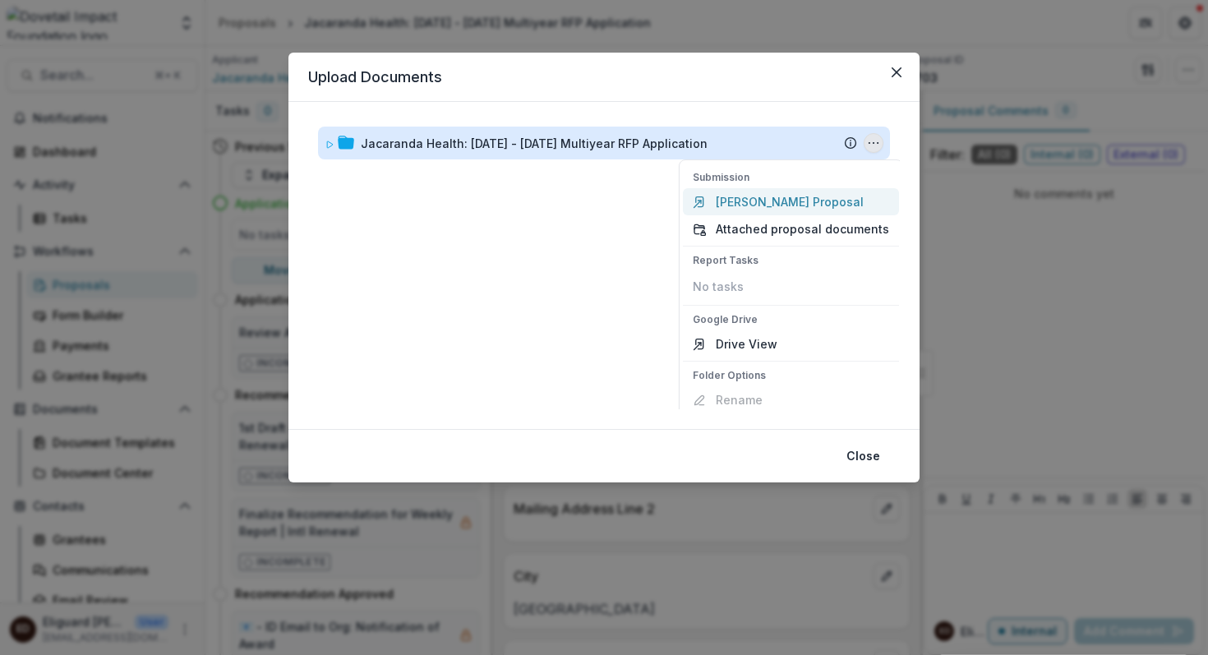
click at [762, 200] on link "[PERSON_NAME] Proposal" at bounding box center [791, 201] width 216 height 27
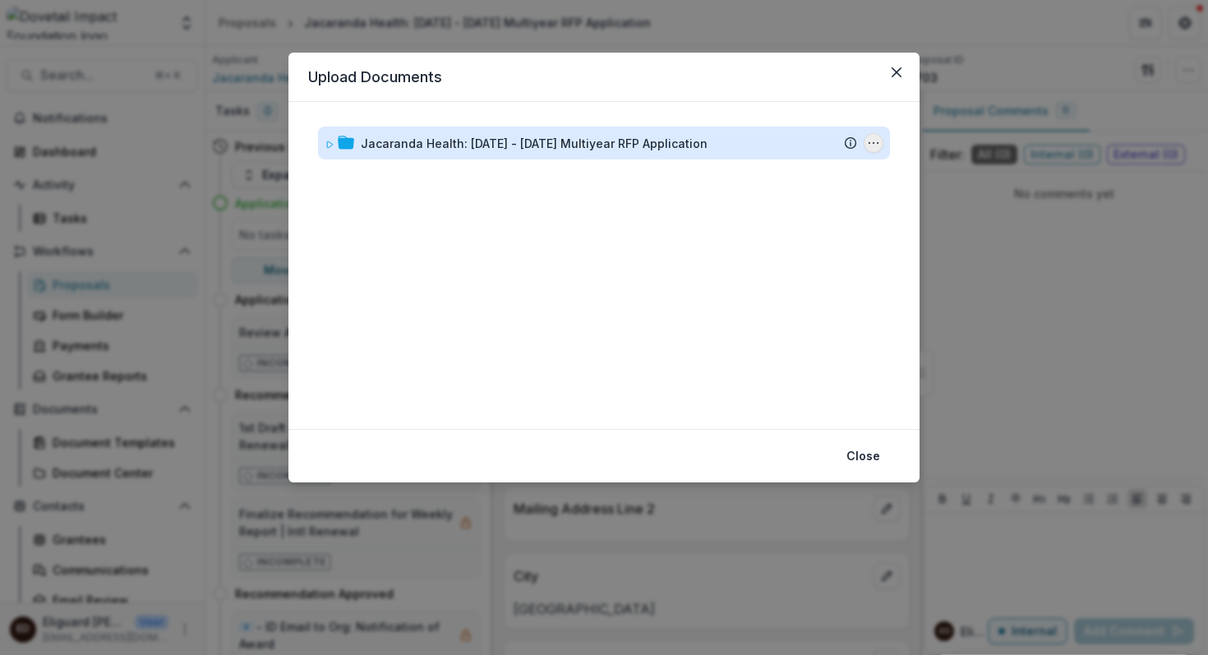
click at [874, 144] on circle "Jacaranda Health: 2025 - 2027 Multiyear RFP Application Options" at bounding box center [874, 143] width 1 height 1
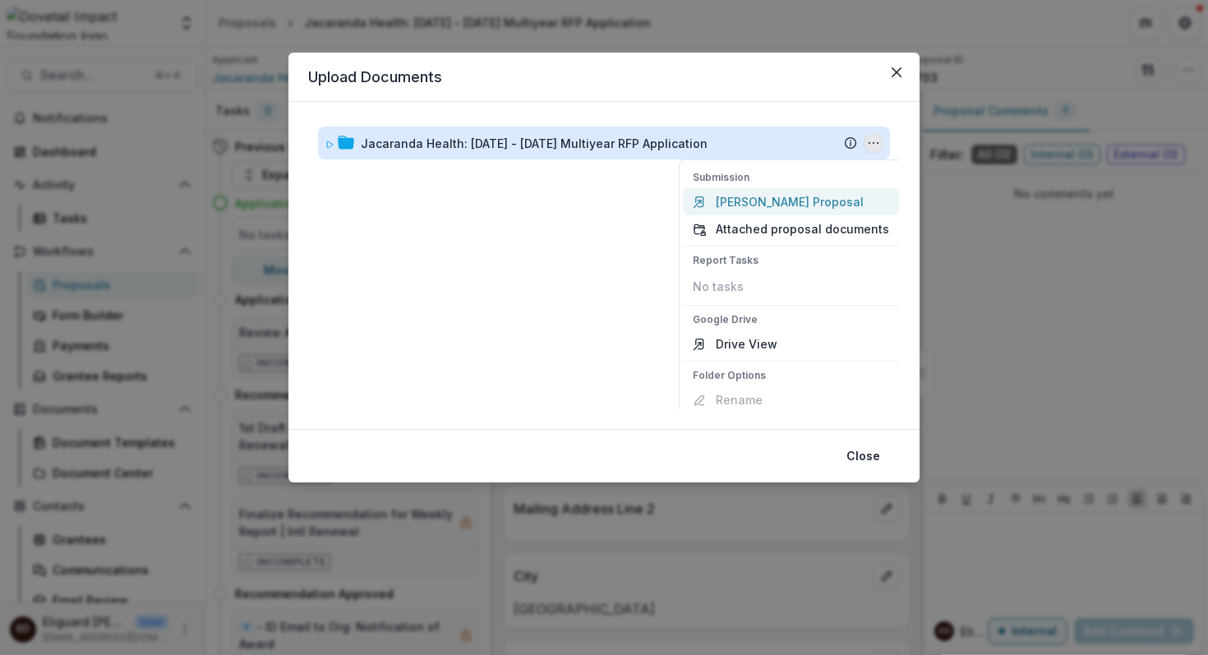
click at [756, 205] on link "[PERSON_NAME] Proposal" at bounding box center [791, 201] width 216 height 27
click at [756, 205] on div "Jacaranda Health: [DATE] - [DATE] Multiyear RFP Application Submission Temelio …" at bounding box center [604, 266] width 592 height 288
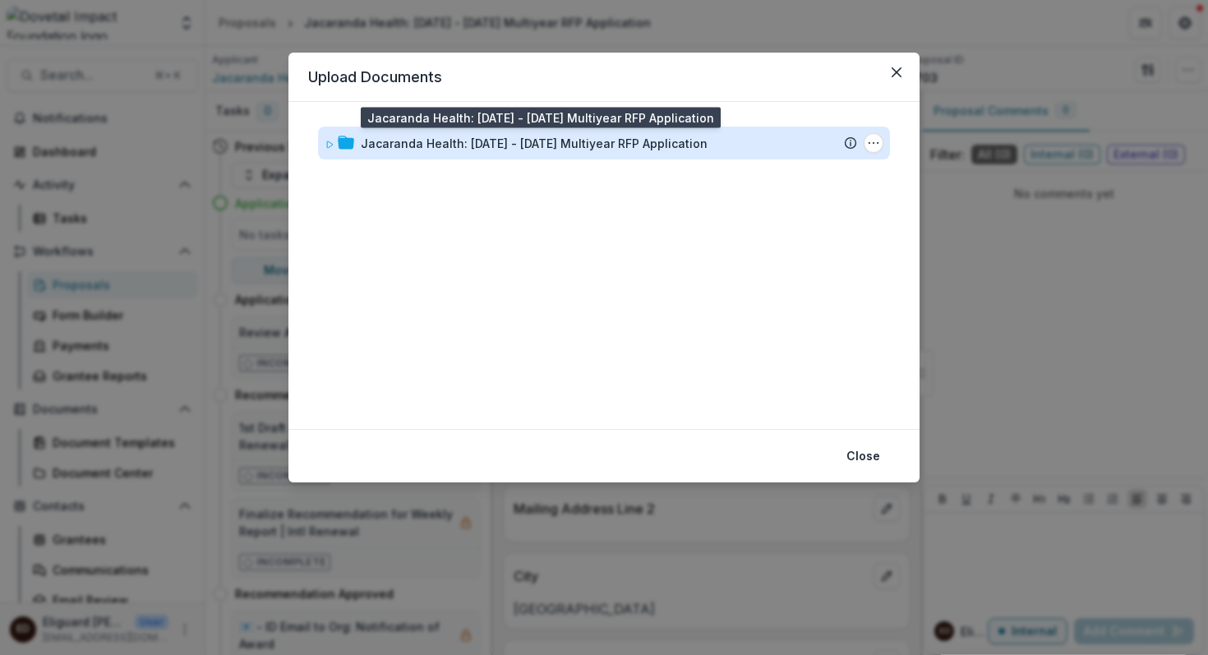
click at [630, 149] on div "Jacaranda Health: [DATE] - [DATE] Multiyear RFP Application" at bounding box center [534, 143] width 347 height 17
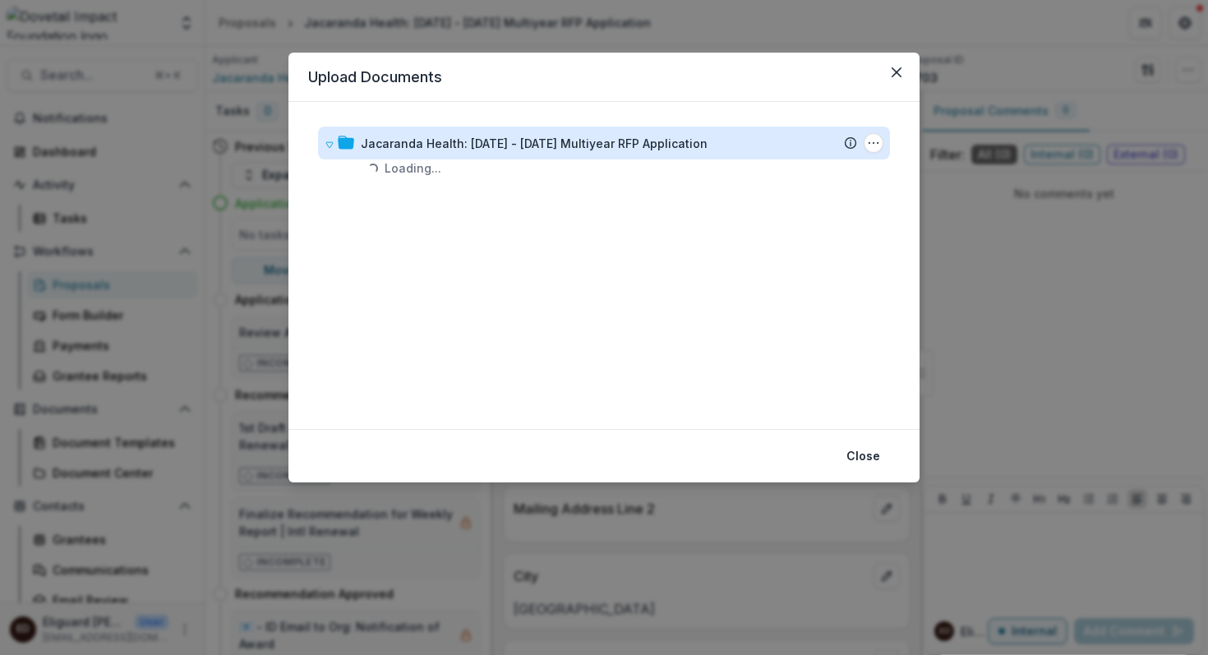
click at [630, 150] on div "Jacaranda Health: [DATE] - [DATE] Multiyear RFP Application" at bounding box center [534, 143] width 347 height 17
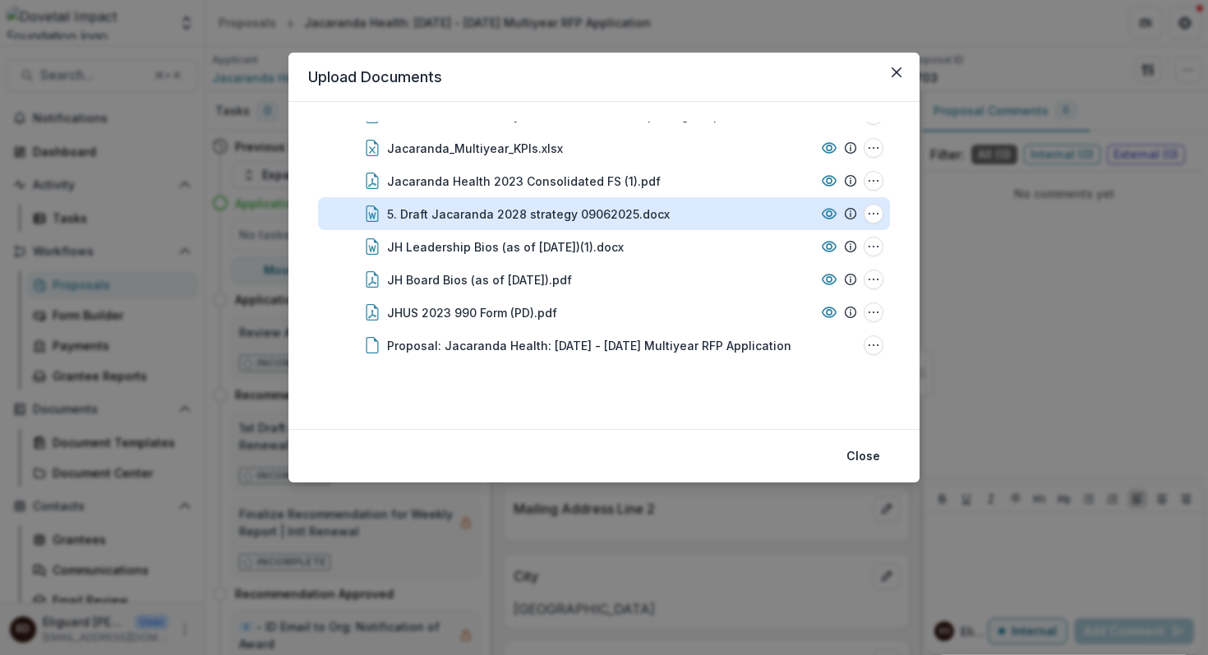
scroll to position [67, 0]
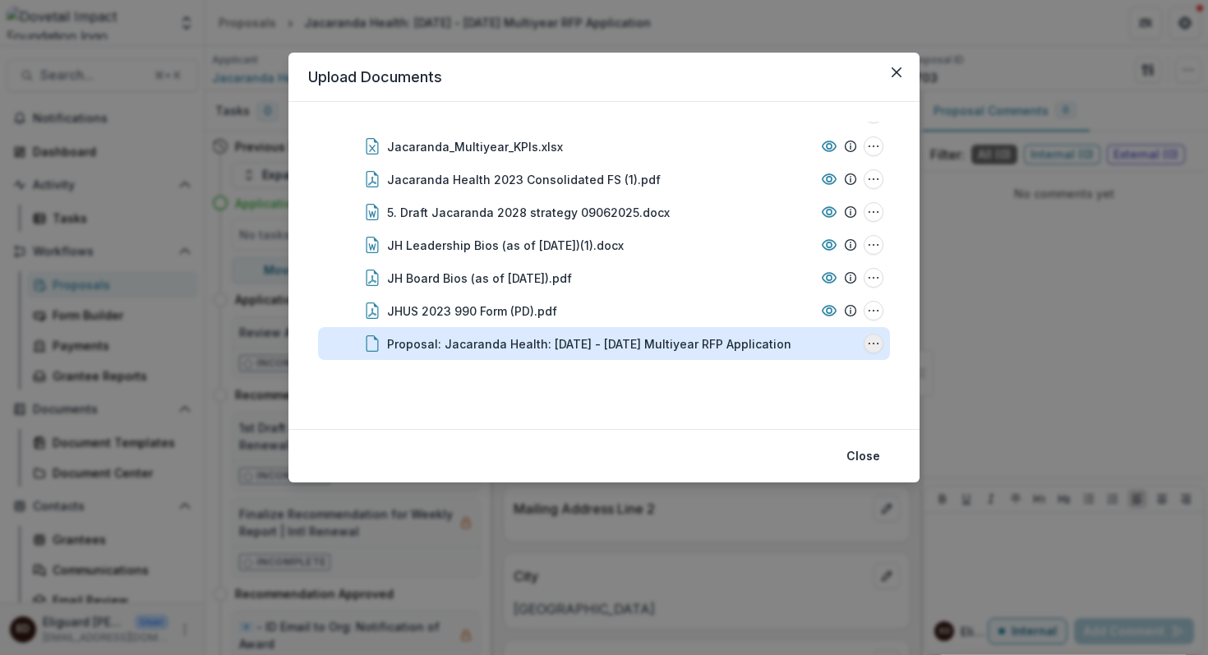
click at [870, 344] on icon "Proposal: Jacaranda Health: 2025 - 2027 Multiyear RFP Application Options" at bounding box center [873, 343] width 13 height 13
click at [795, 253] on button "Download" at bounding box center [792, 255] width 176 height 27
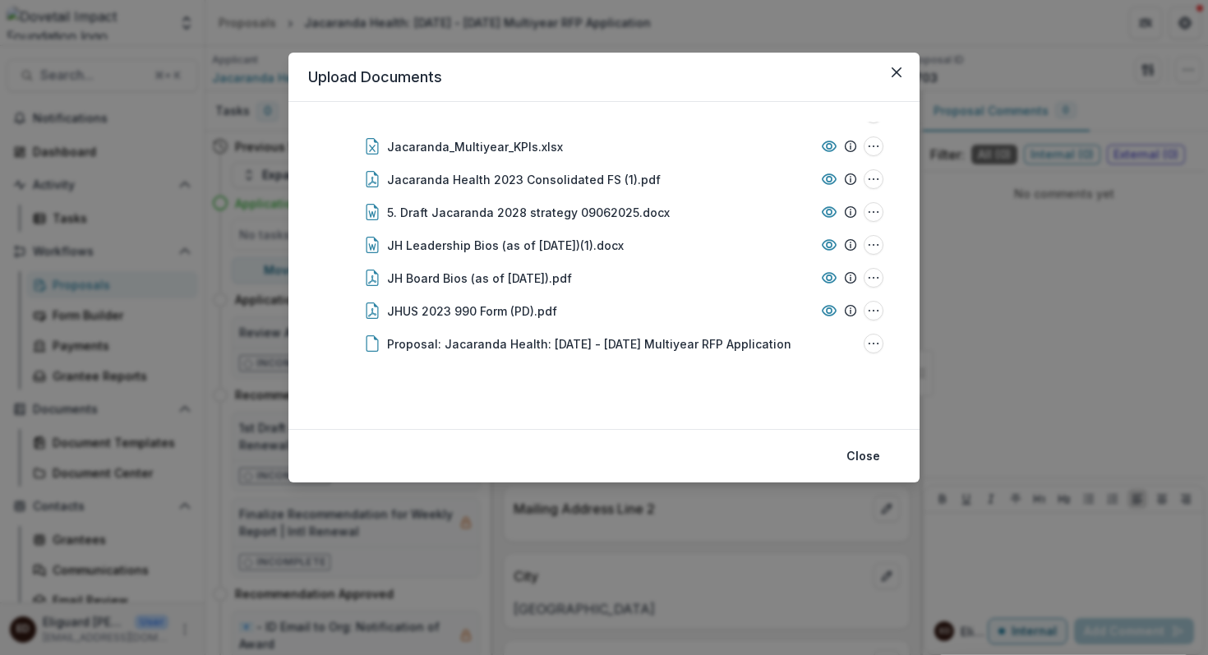
click at [669, 400] on div "Jacaranda Health: [DATE] - [DATE] Multiyear RFP Application Submission Temelio …" at bounding box center [604, 266] width 592 height 288
click at [699, 5] on div "Upload Documents Jacaranda Health: [DATE] - [DATE] Multiyear RFP Application Su…" at bounding box center [604, 327] width 1208 height 655
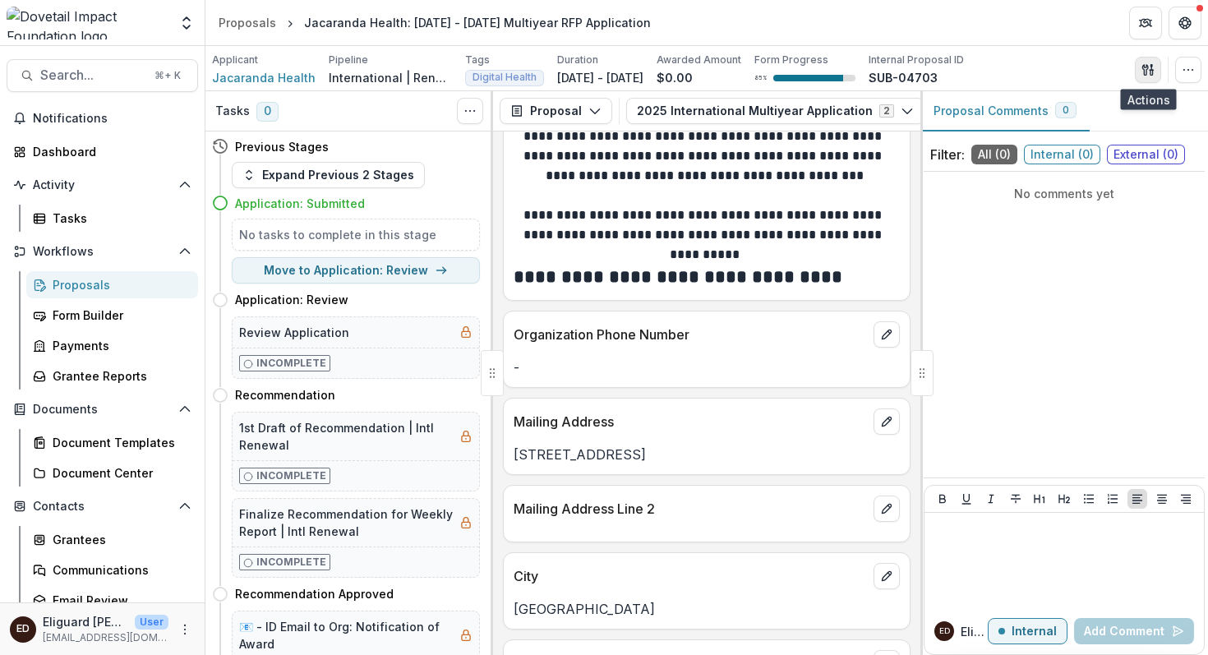
click at [1148, 71] on icon "button" at bounding box center [1148, 69] width 13 height 13
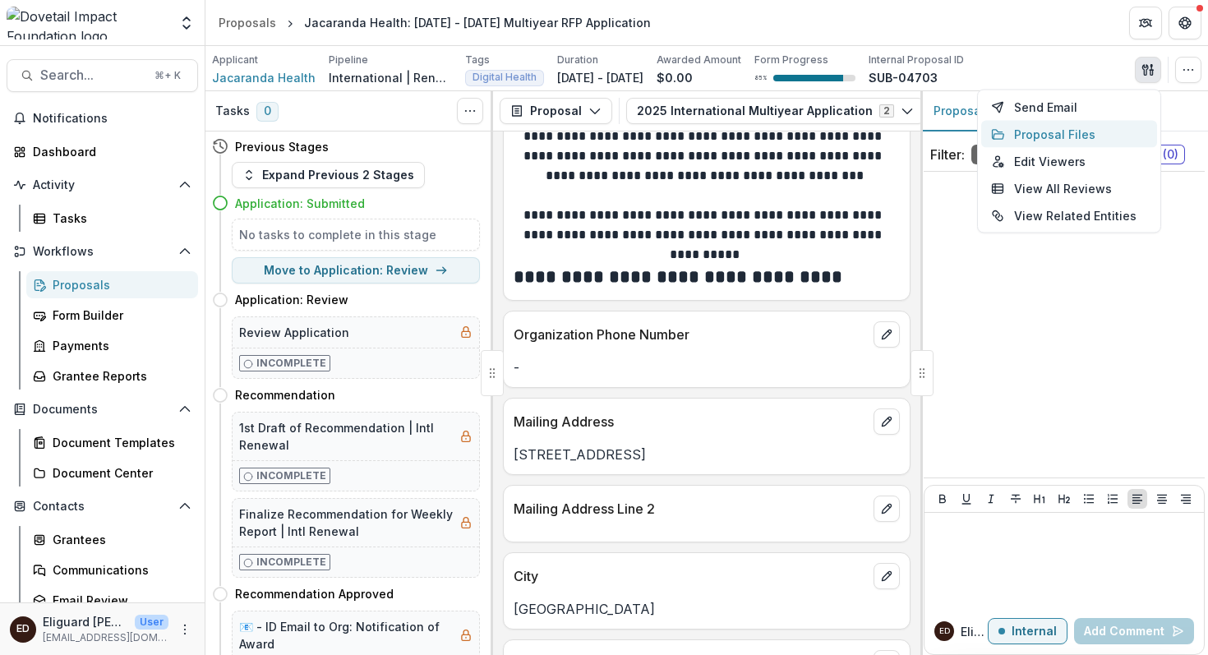
click at [1048, 136] on button "Proposal Files" at bounding box center [1070, 134] width 176 height 27
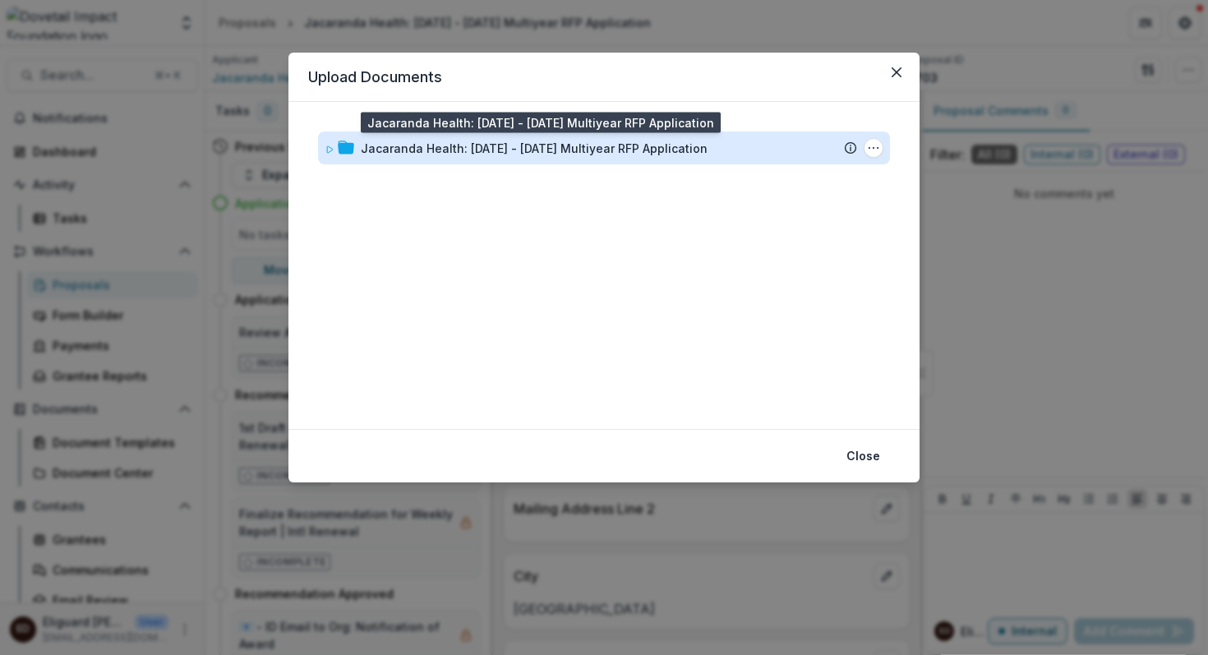
click at [631, 152] on div "Jacaranda Health: [DATE] - [DATE] Multiyear RFP Application" at bounding box center [534, 148] width 347 height 17
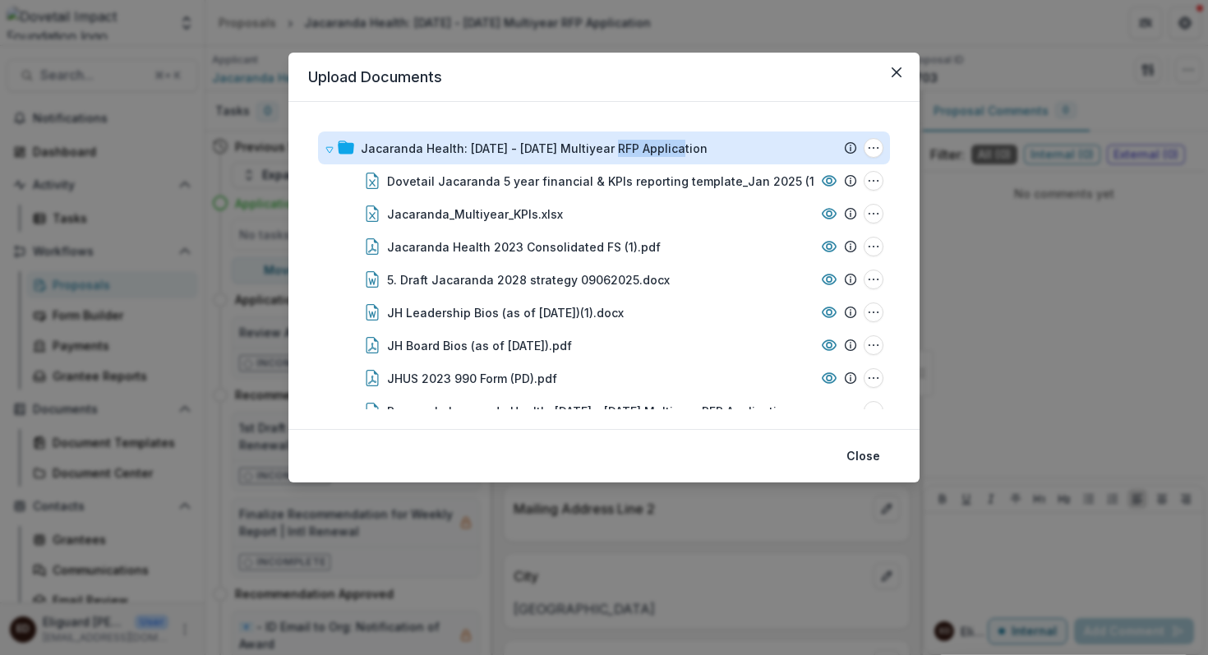
click at [631, 152] on div "Jacaranda Health: [DATE] - [DATE] Multiyear RFP Application" at bounding box center [534, 148] width 347 height 17
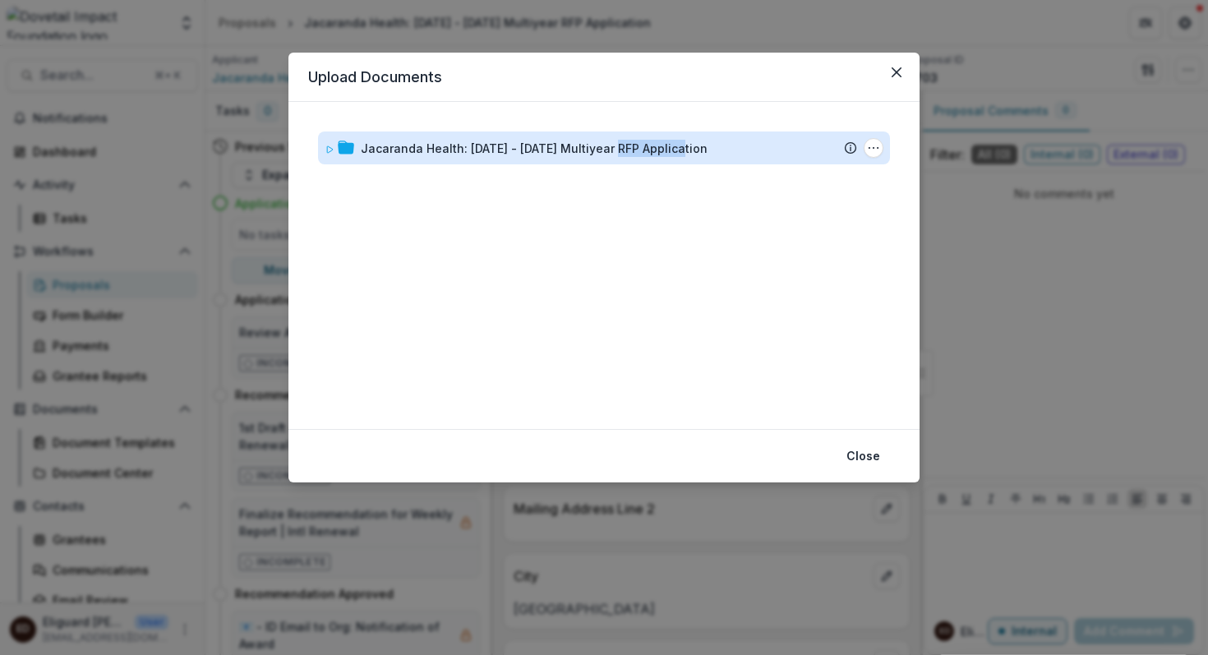
click at [631, 152] on div "Jacaranda Health: [DATE] - [DATE] Multiyear RFP Application" at bounding box center [534, 148] width 347 height 17
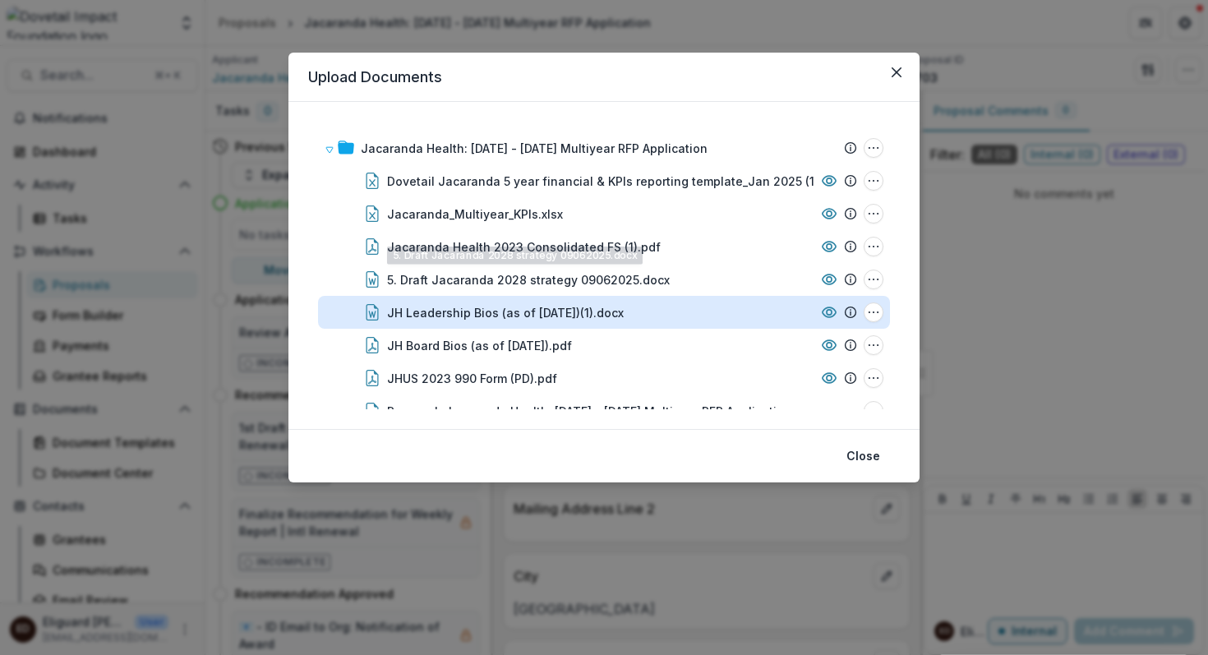
scroll to position [28, 0]
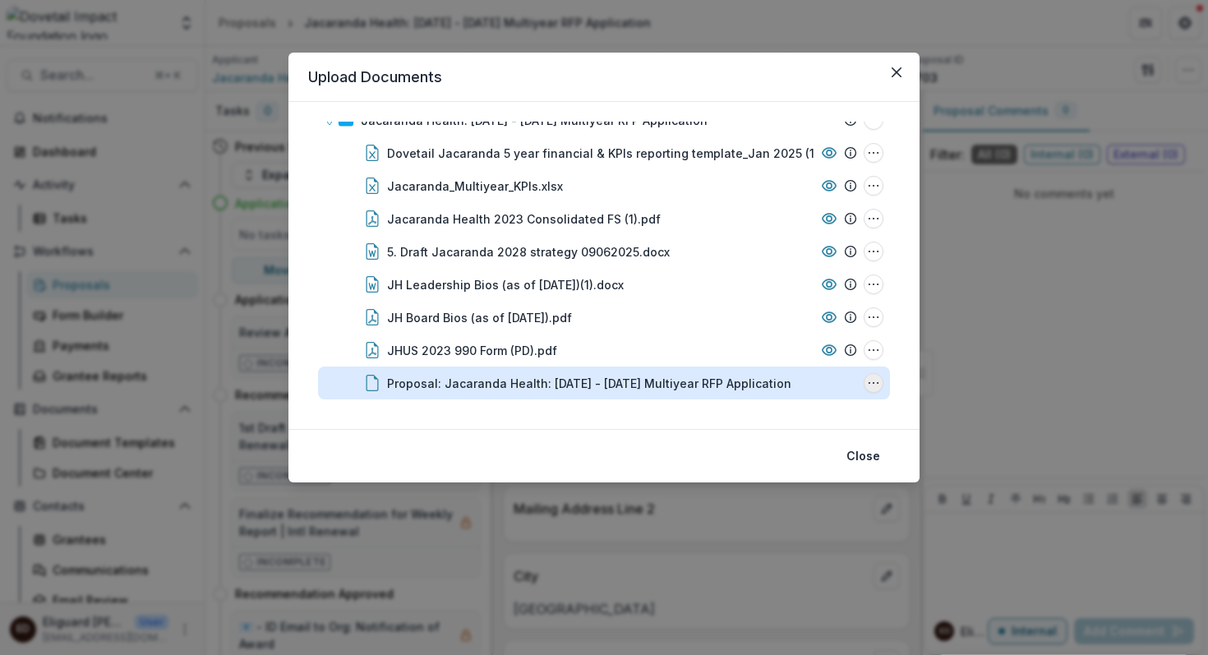
click at [869, 385] on icon "Proposal: Jacaranda Health: 2025 - 2027 Multiyear RFP Application Options" at bounding box center [873, 383] width 13 height 13
click at [785, 298] on button "Download" at bounding box center [792, 294] width 176 height 27
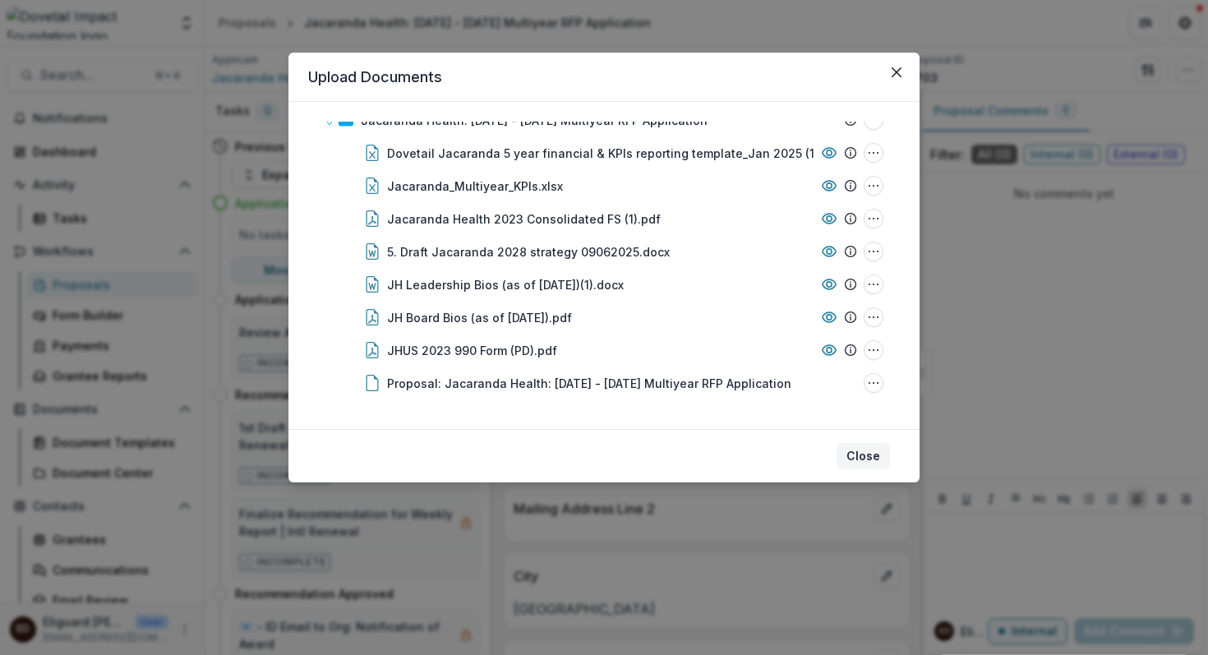
click at [864, 457] on button "Close" at bounding box center [863, 456] width 53 height 26
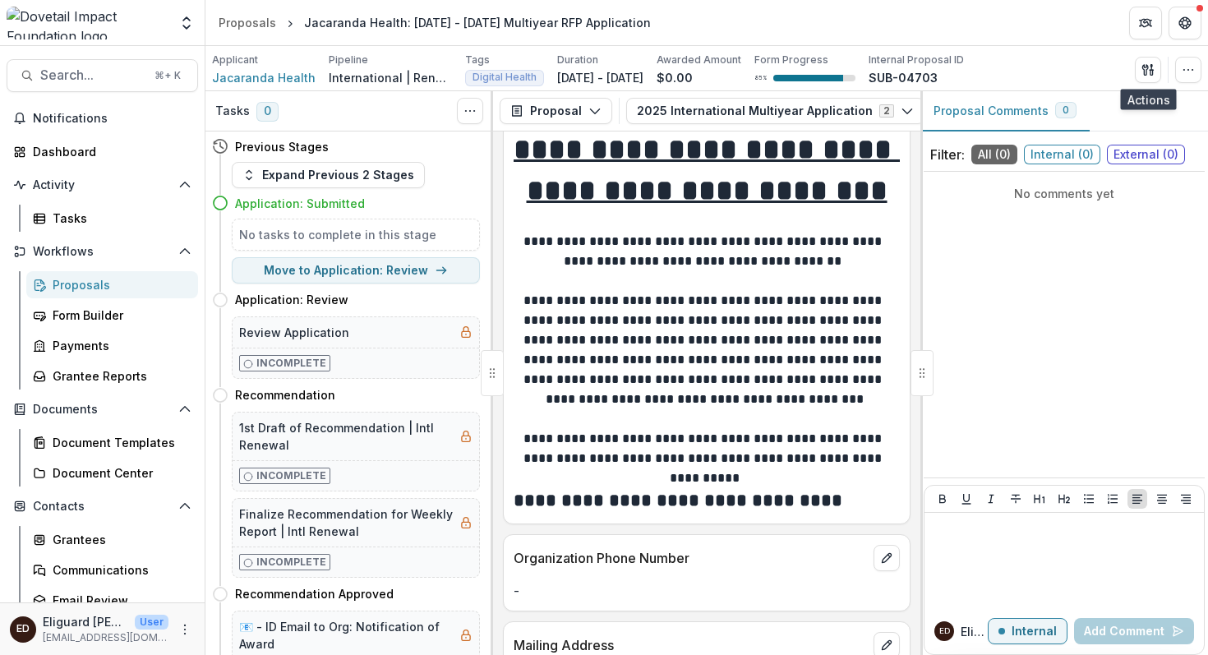
scroll to position [0, 0]
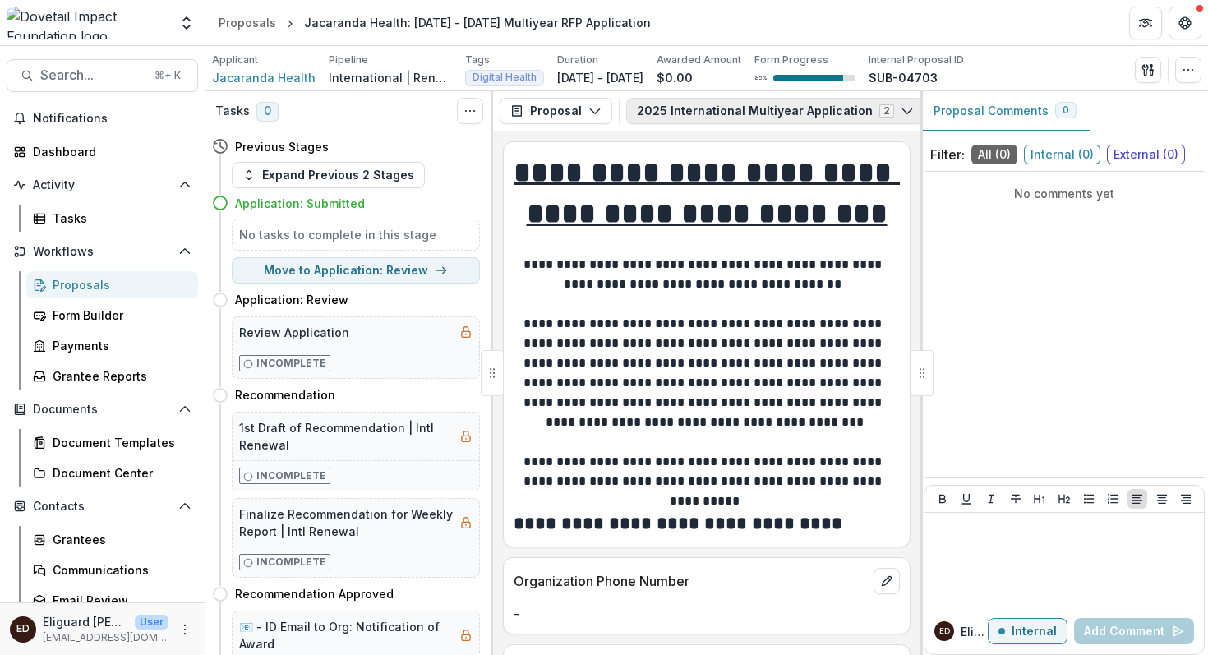
click at [901, 114] on icon "button" at bounding box center [907, 110] width 13 height 13
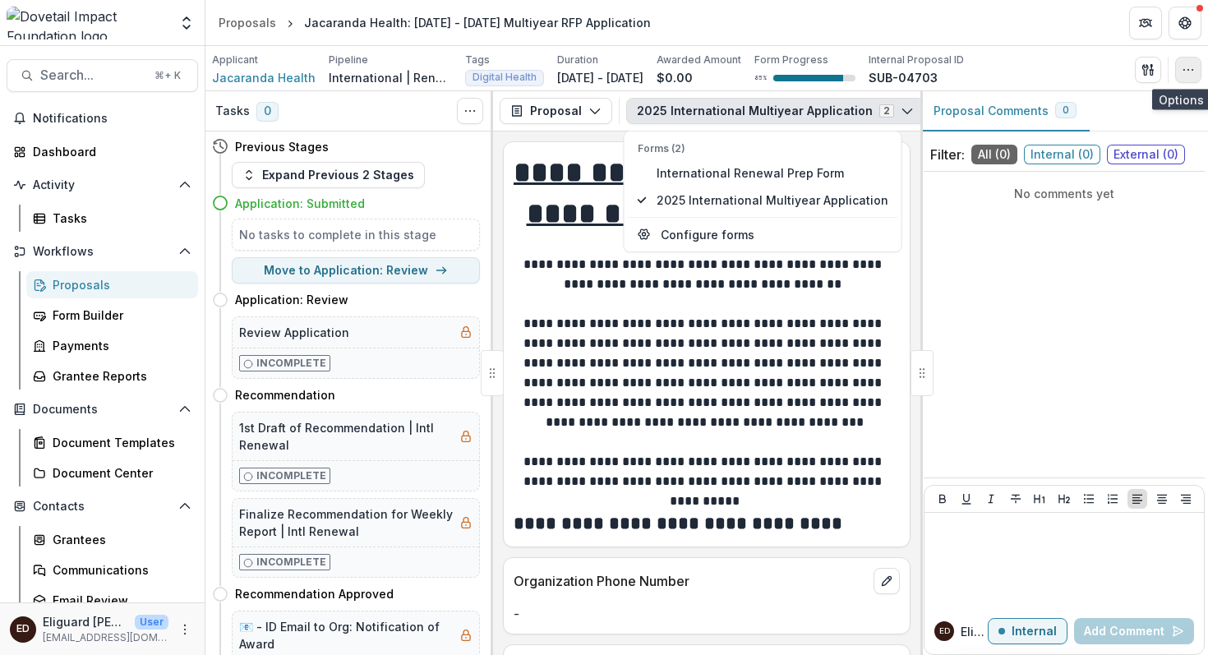
click at [1190, 72] on icon "button" at bounding box center [1188, 69] width 13 height 13
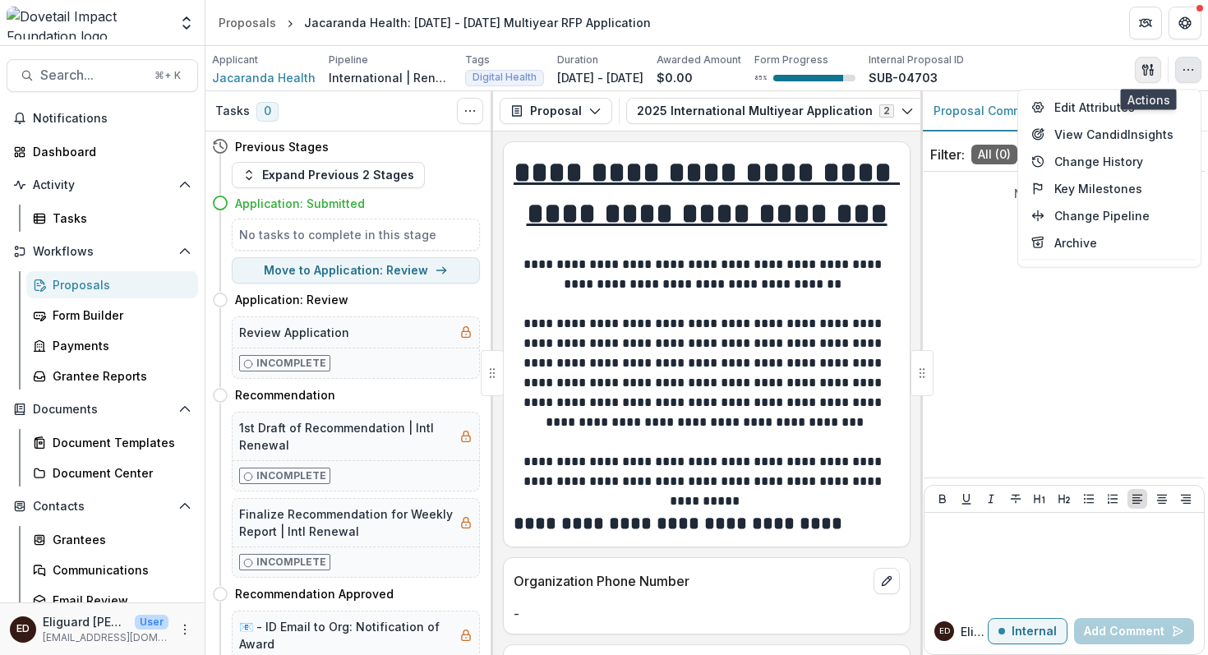
click at [1147, 68] on icon "button" at bounding box center [1146, 69] width 6 height 11
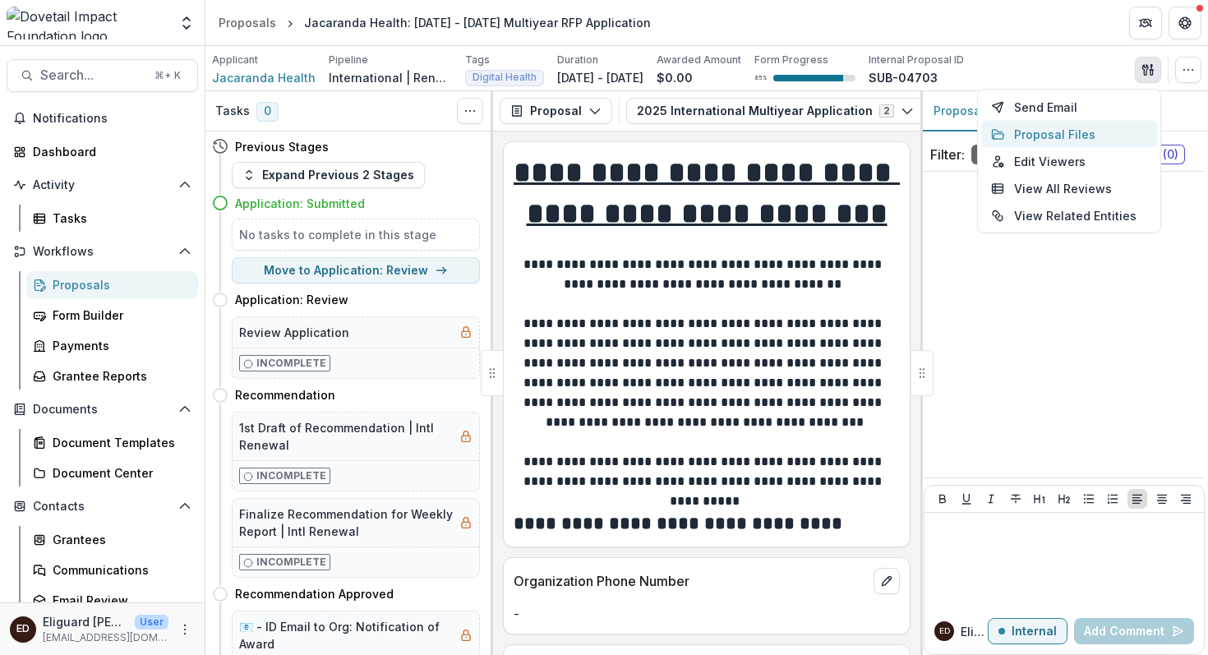
click at [1070, 136] on button "Proposal Files" at bounding box center [1070, 134] width 176 height 27
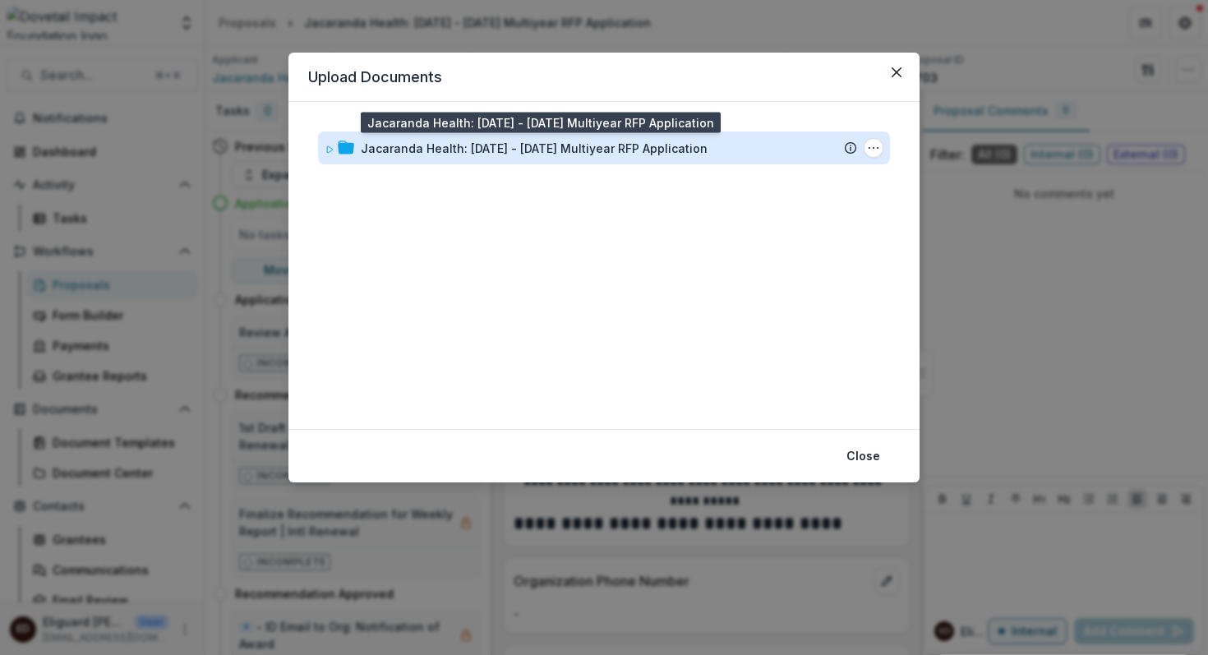
click at [417, 150] on div "Jacaranda Health: [DATE] - [DATE] Multiyear RFP Application" at bounding box center [534, 148] width 347 height 17
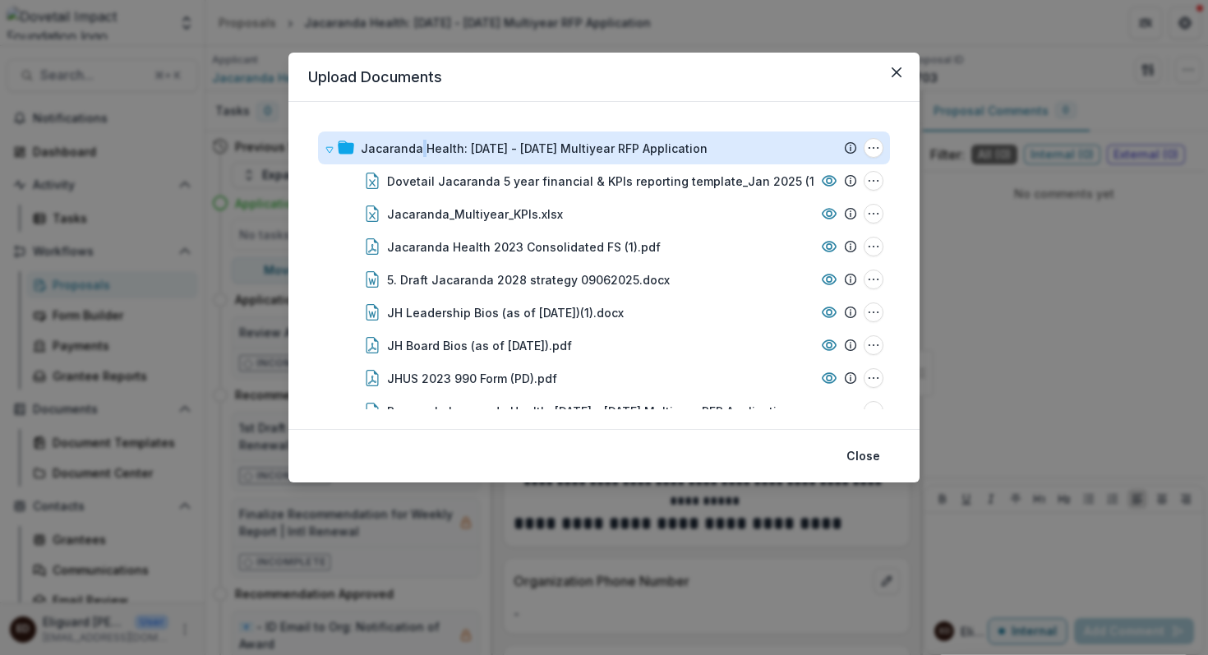
click at [417, 150] on div "Jacaranda Health: [DATE] - [DATE] Multiyear RFP Application" at bounding box center [534, 148] width 347 height 17
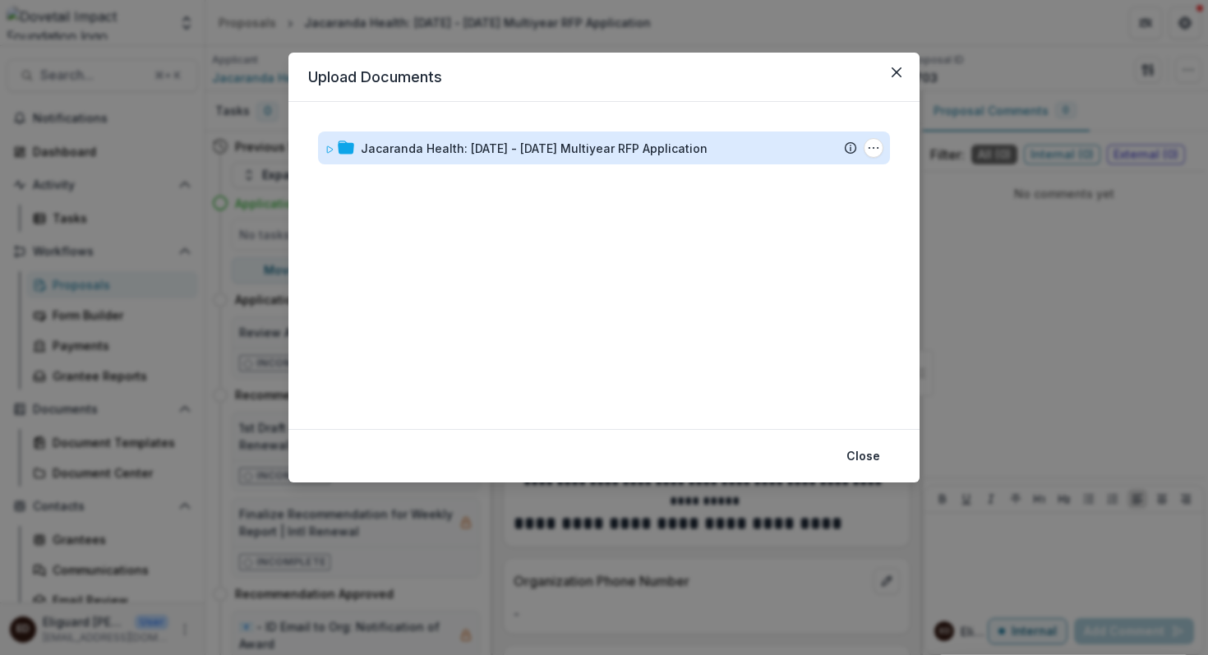
click at [410, 148] on div "Jacaranda Health: [DATE] - [DATE] Multiyear RFP Application" at bounding box center [534, 148] width 347 height 17
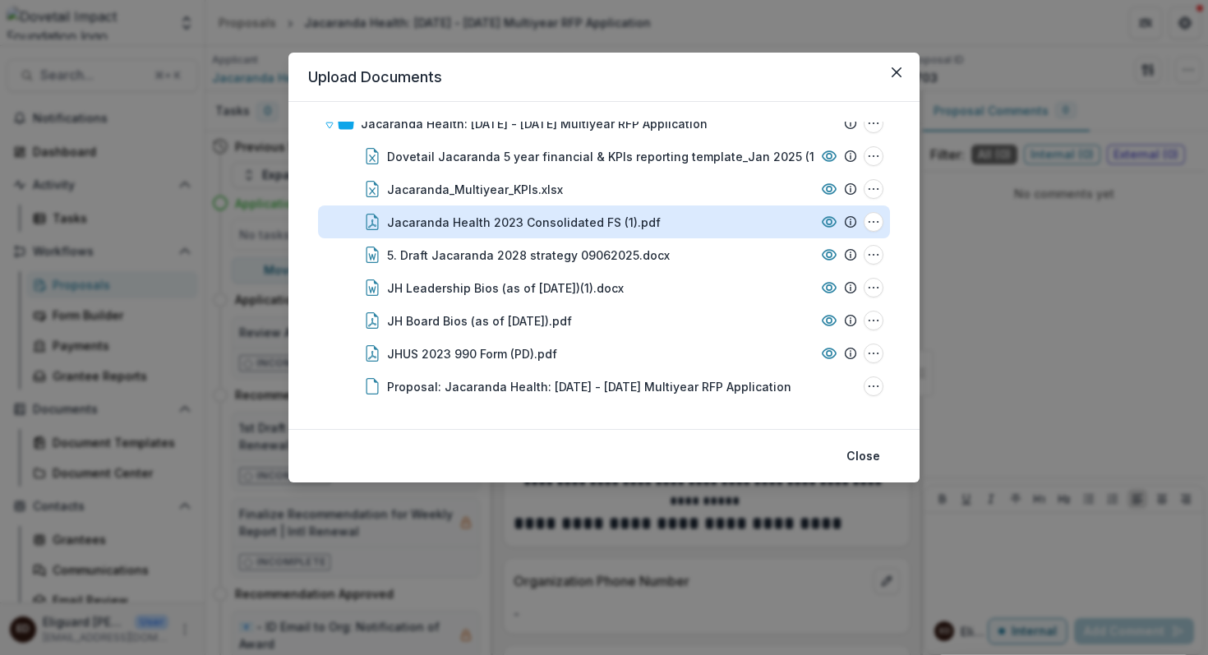
scroll to position [28, 0]
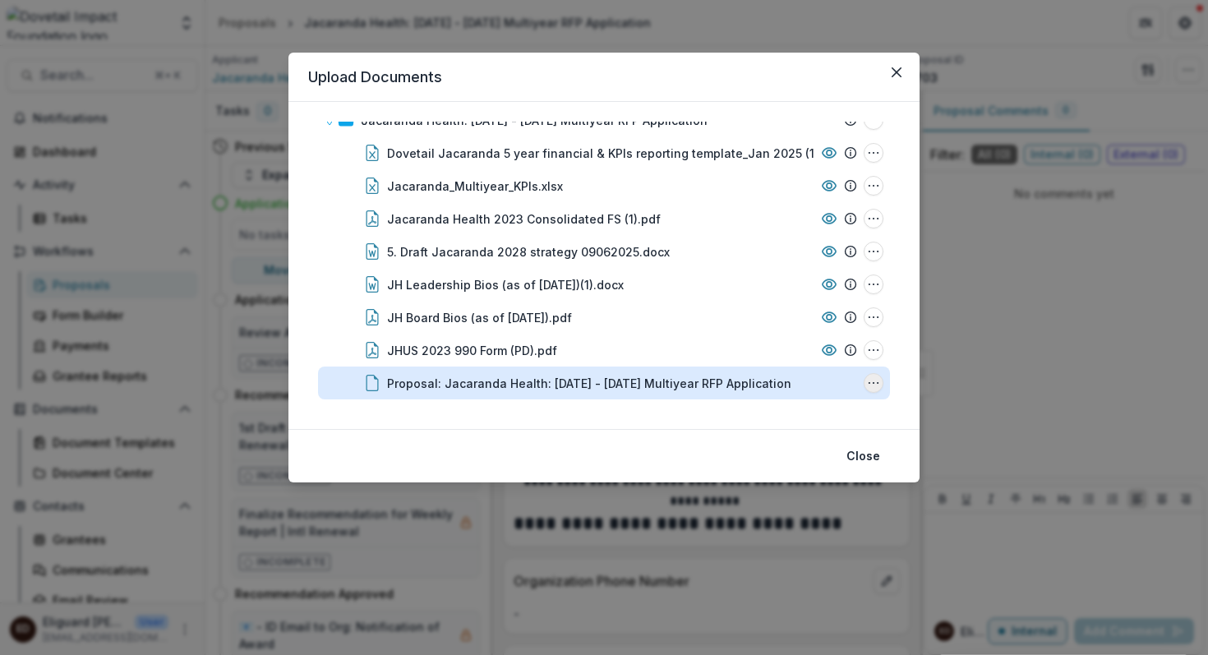
click at [874, 383] on circle "Proposal: Jacaranda Health: 2025 - 2027 Multiyear RFP Application Options" at bounding box center [874, 383] width 1 height 1
click at [749, 299] on button "Download" at bounding box center [792, 294] width 176 height 27
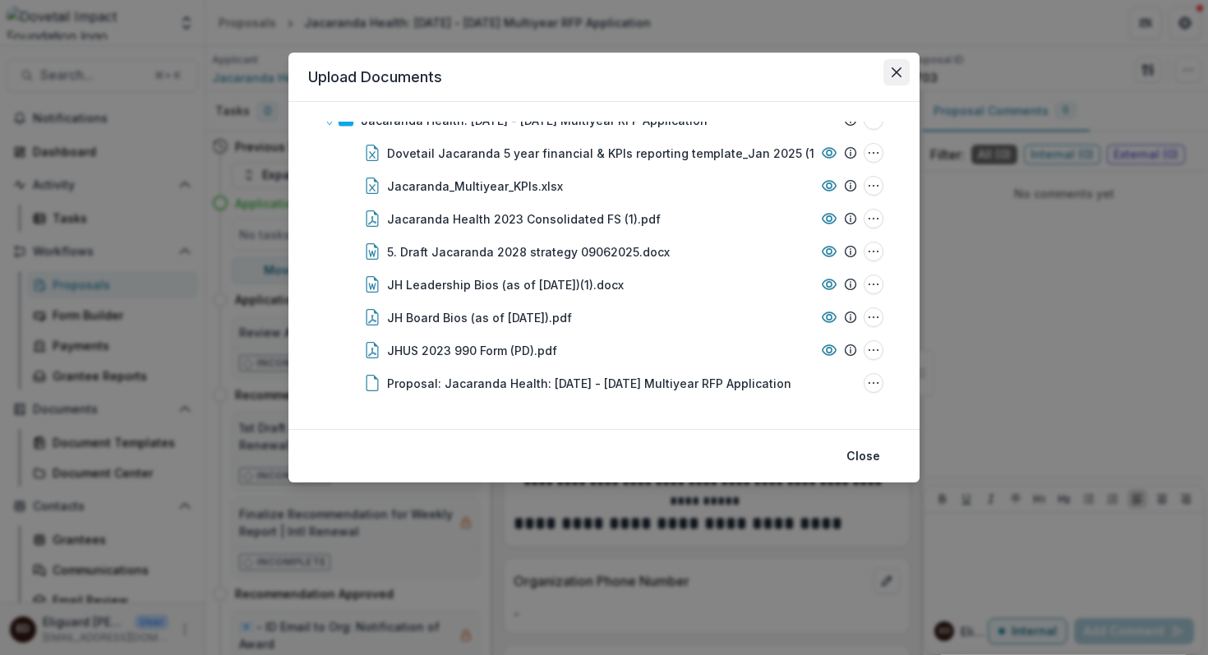
click at [899, 74] on icon "Close" at bounding box center [897, 72] width 10 height 10
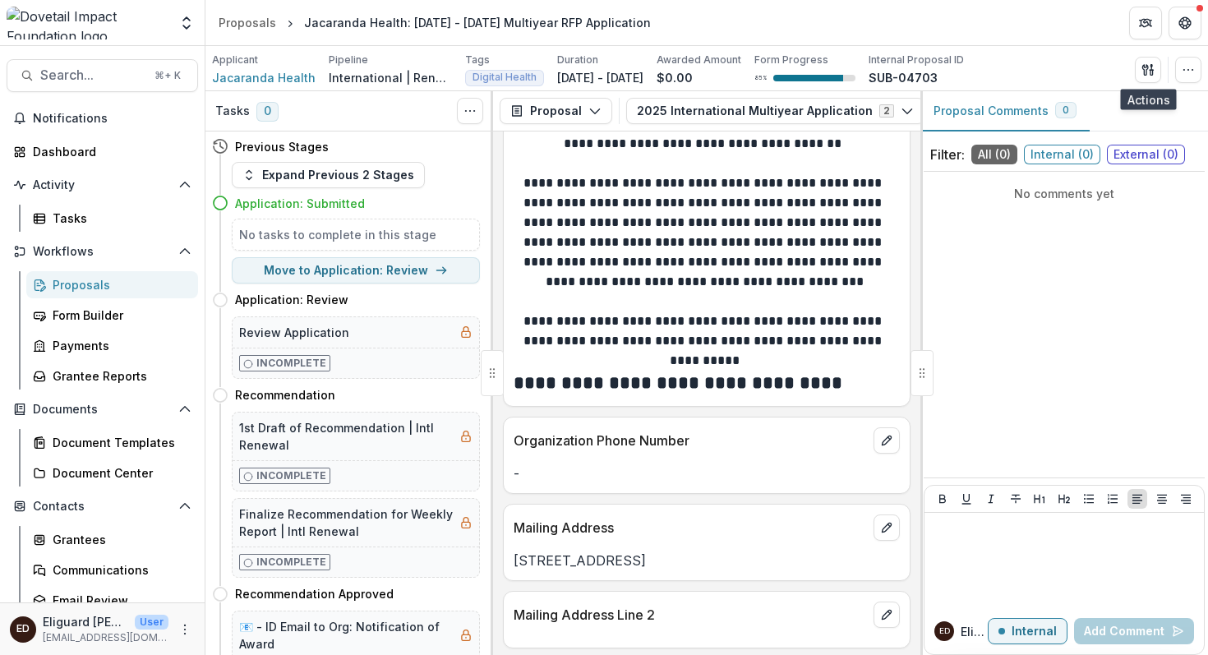
scroll to position [0, 0]
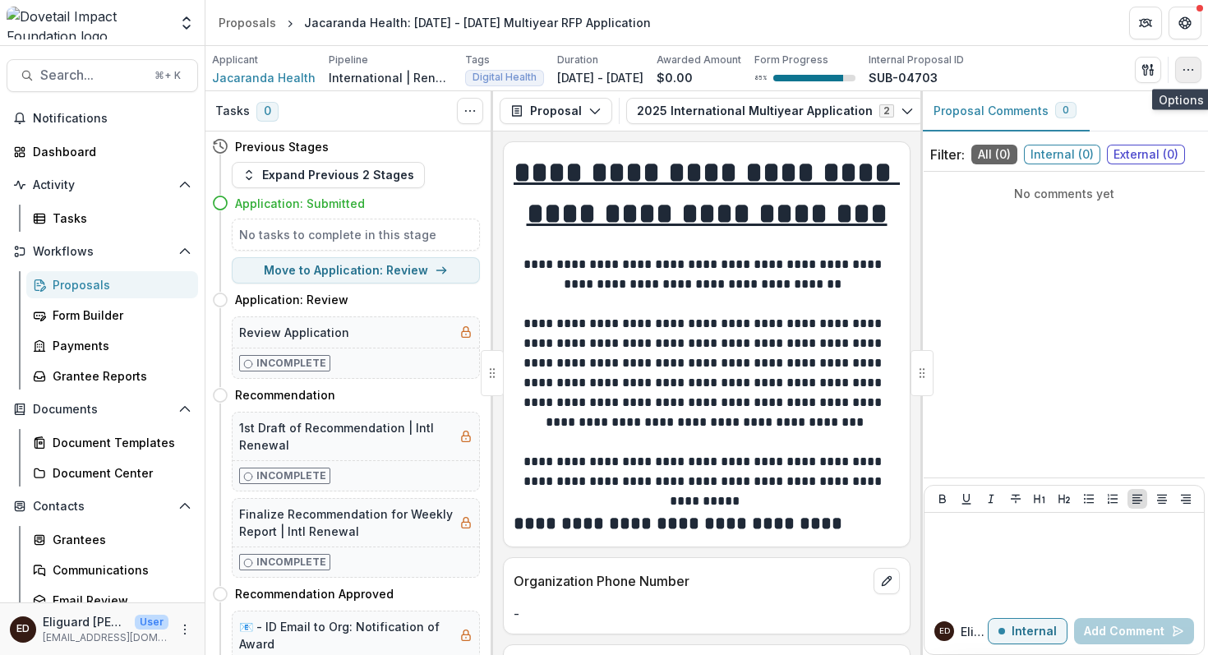
click at [1188, 67] on icon "button" at bounding box center [1188, 69] width 13 height 13
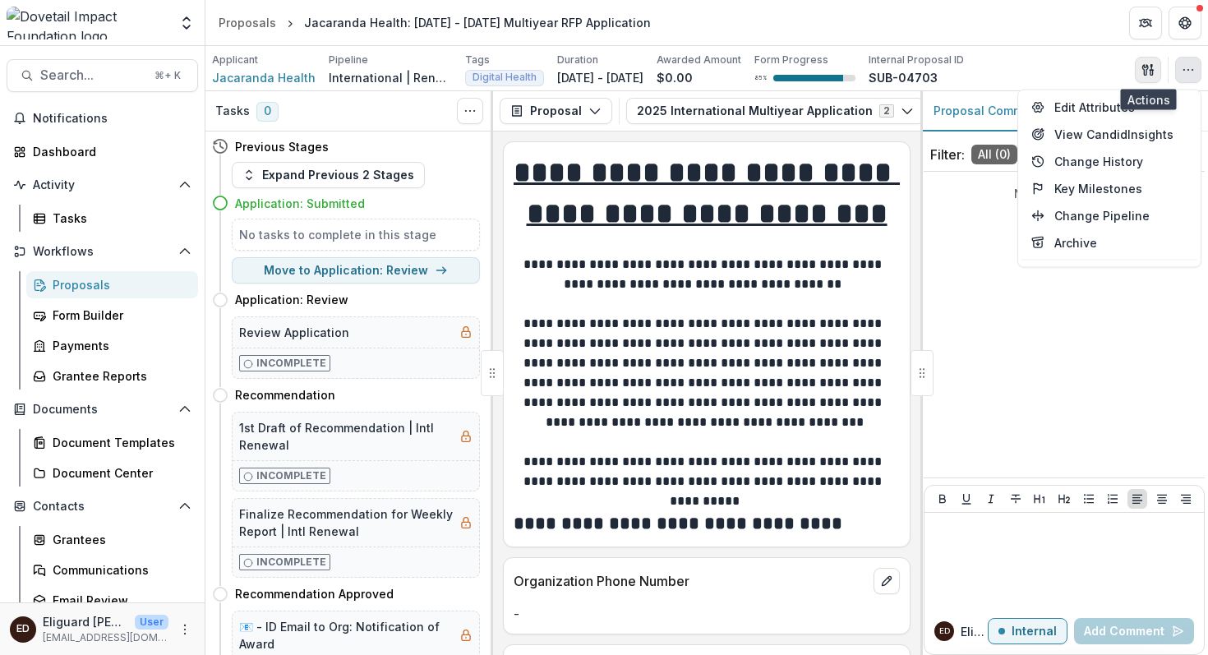
click at [1149, 69] on icon "button" at bounding box center [1148, 69] width 13 height 13
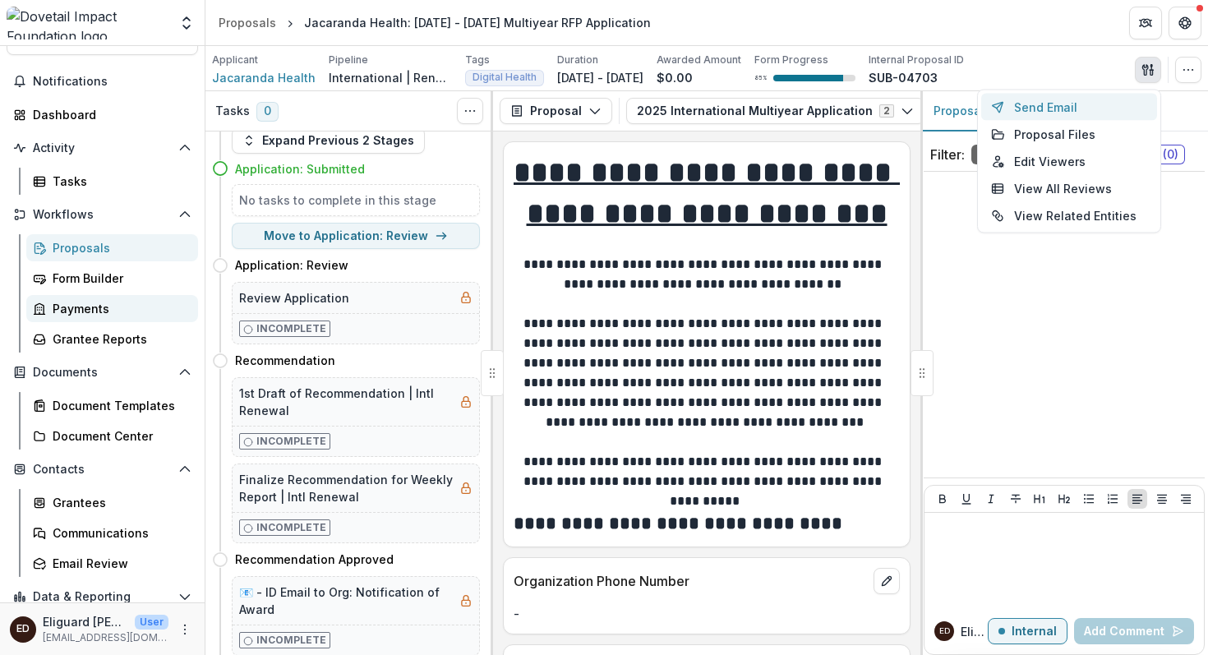
scroll to position [51, 0]
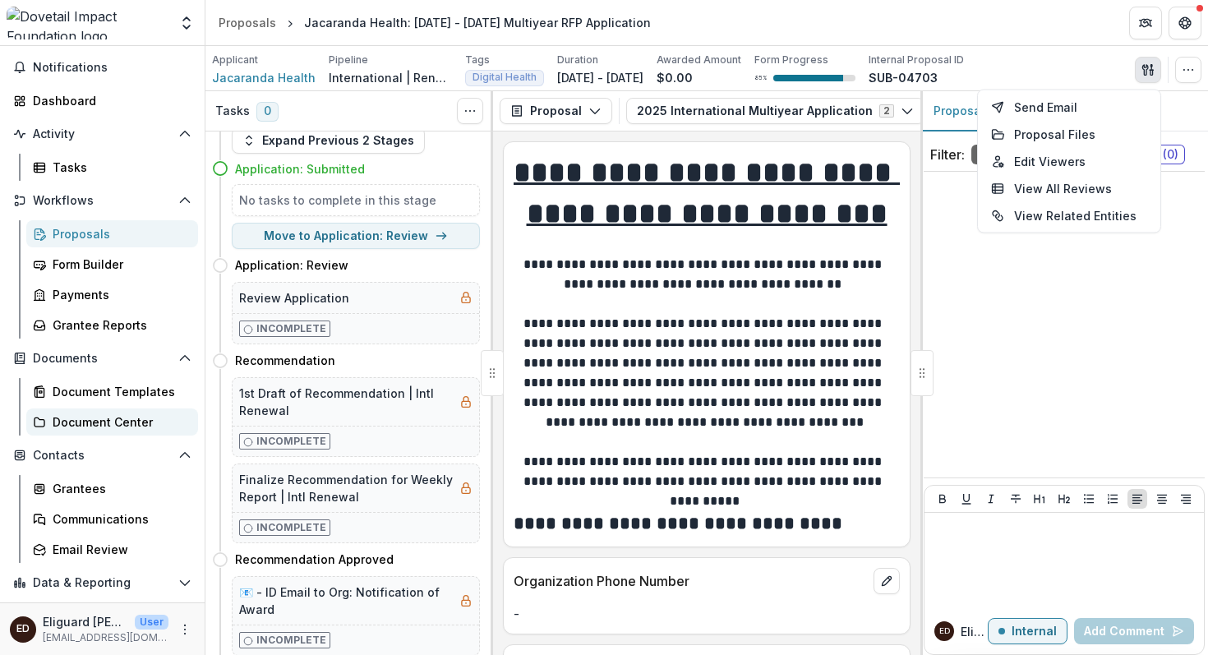
click at [93, 423] on div "Document Center" at bounding box center [119, 422] width 132 height 17
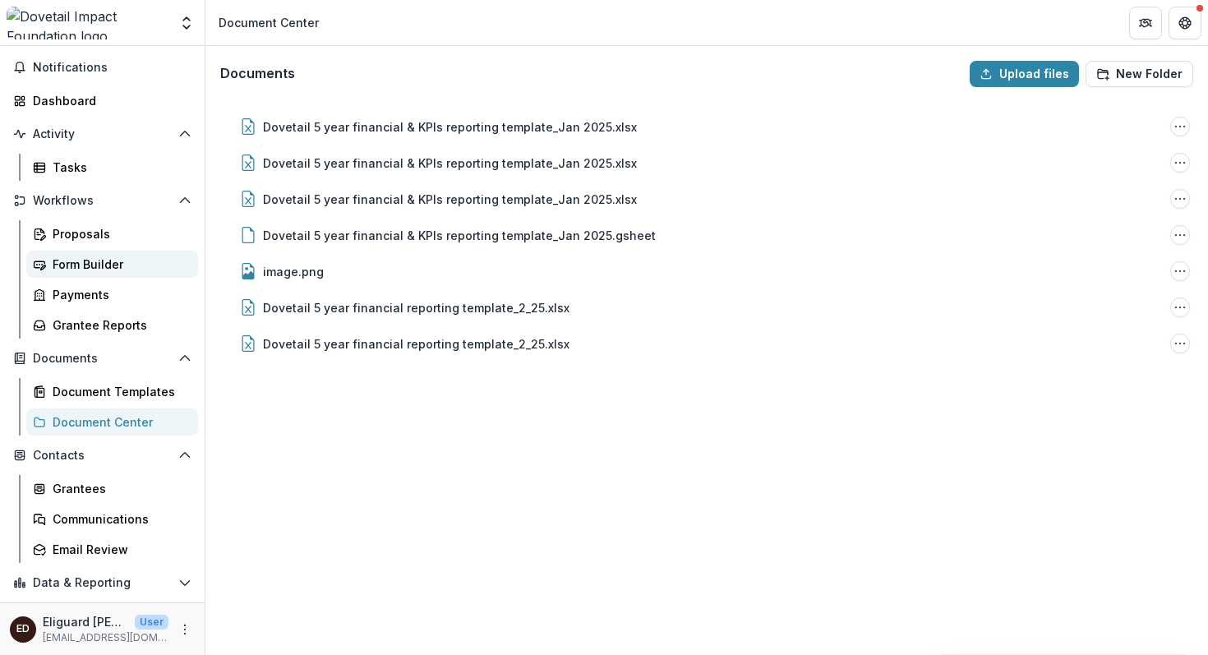
click at [96, 266] on div "Form Builder" at bounding box center [119, 264] width 132 height 17
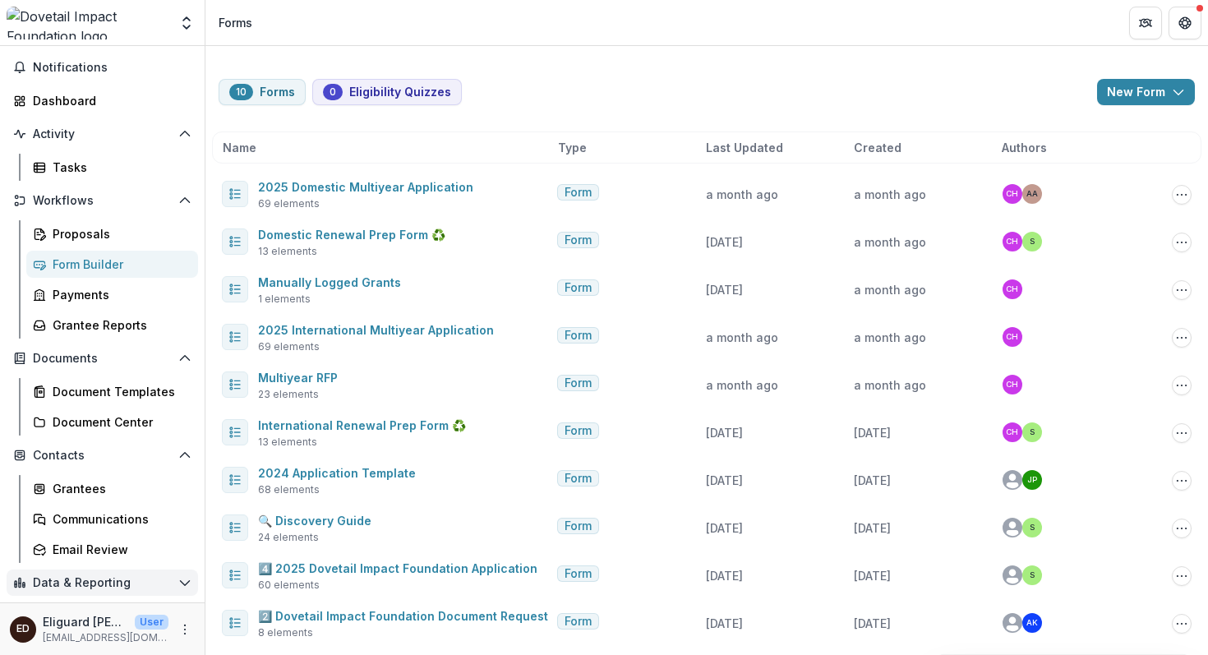
click at [180, 585] on polyline "Open Data & Reporting" at bounding box center [184, 583] width 9 height 5
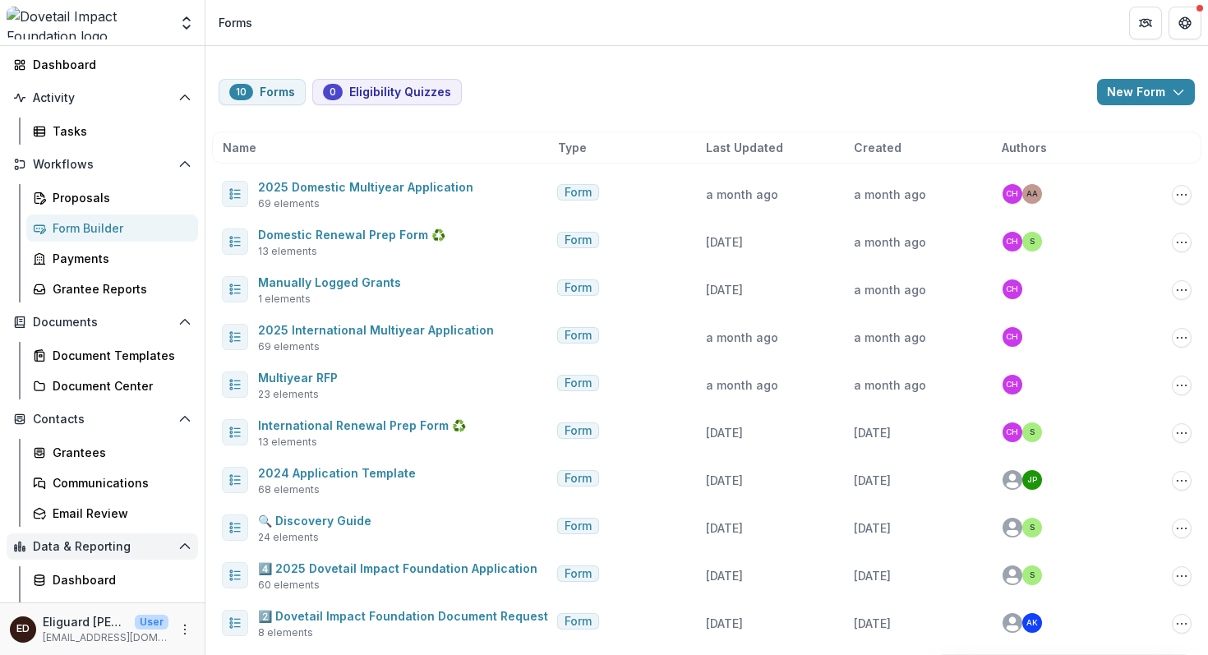
scroll to position [71, 0]
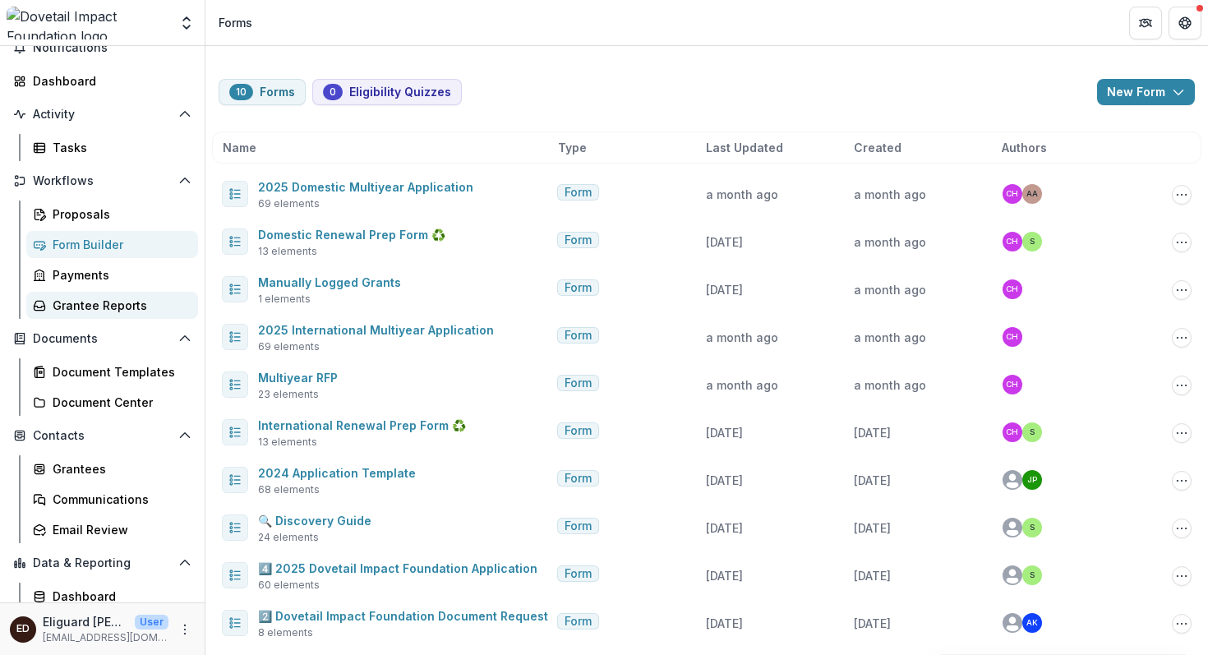
click at [87, 306] on div "Grantee Reports" at bounding box center [119, 305] width 132 height 17
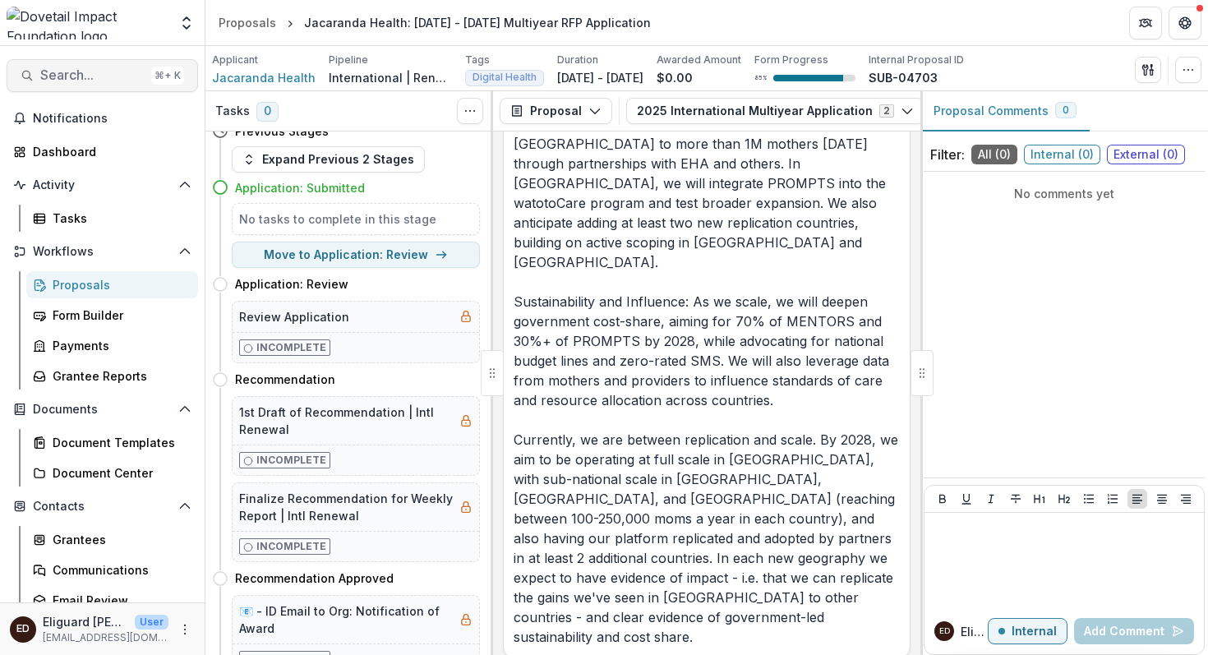
click at [84, 76] on span "Search..." at bounding box center [92, 75] width 104 height 16
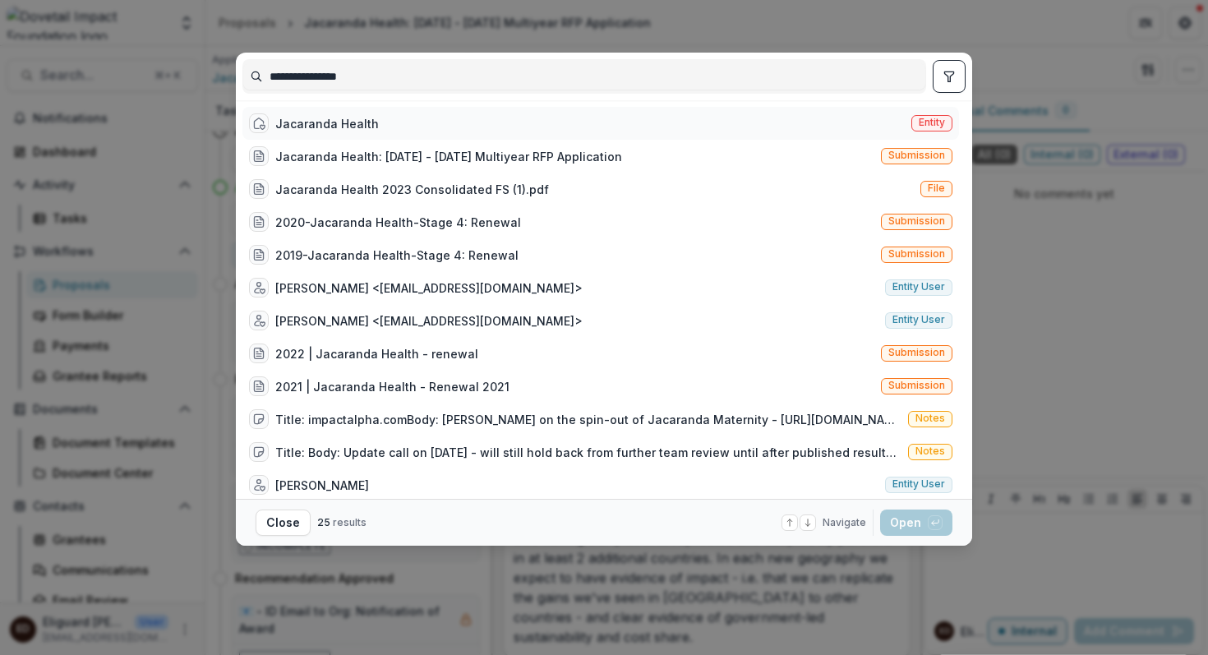
type input "**********"
click at [326, 122] on div "Jacaranda Health" at bounding box center [327, 123] width 104 height 17
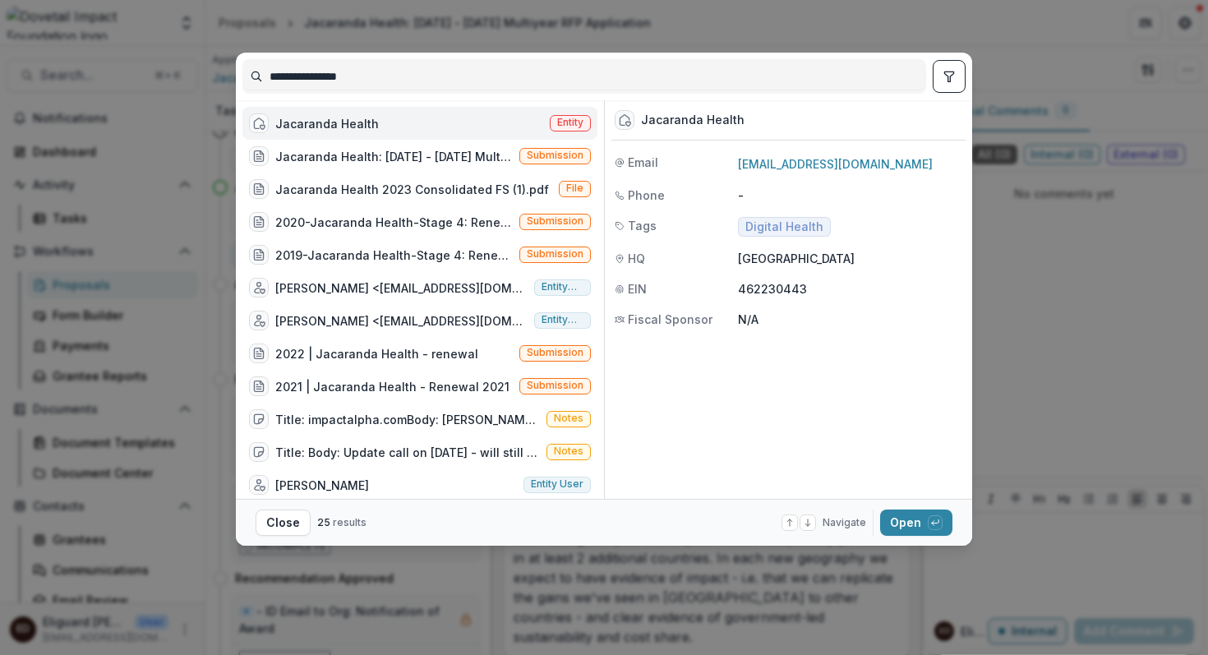
click at [567, 124] on span "Entity" at bounding box center [570, 123] width 26 height 12
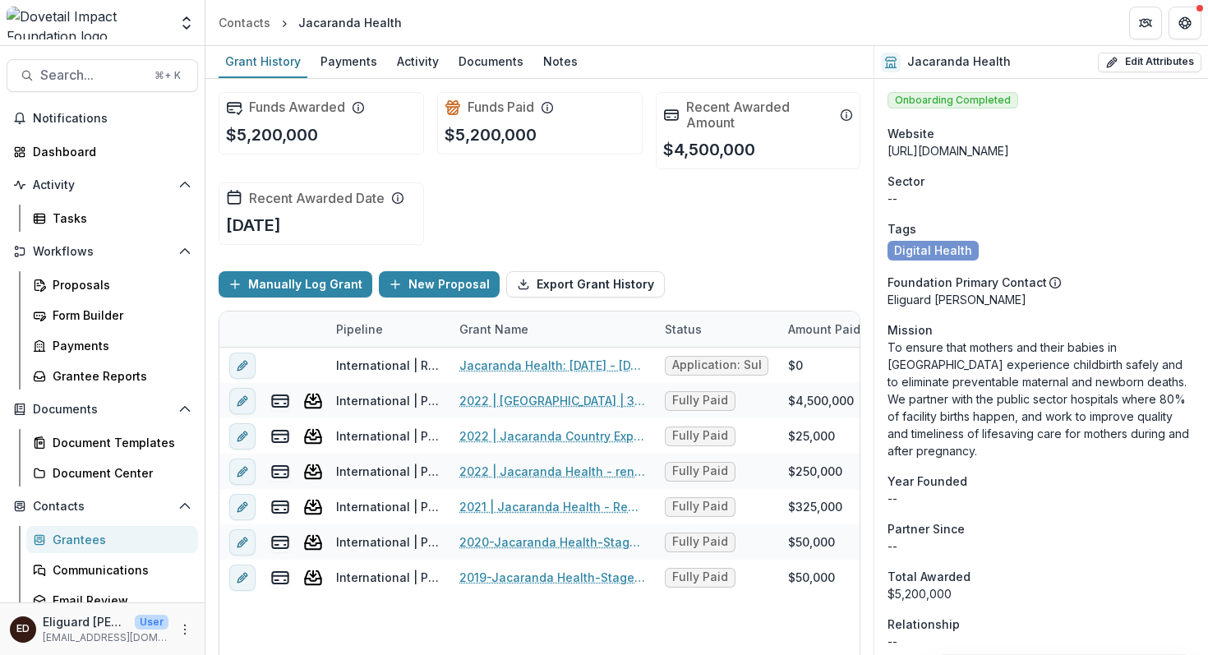
click at [284, 107] on h2 "Funds Awarded" at bounding box center [297, 107] width 96 height 16
click at [235, 107] on icon at bounding box center [234, 107] width 16 height 16
click at [264, 134] on p "$5,200,000" at bounding box center [272, 134] width 92 height 25
click at [340, 62] on div "Payments" at bounding box center [349, 61] width 70 height 24
